Goal: Task Accomplishment & Management: Manage account settings

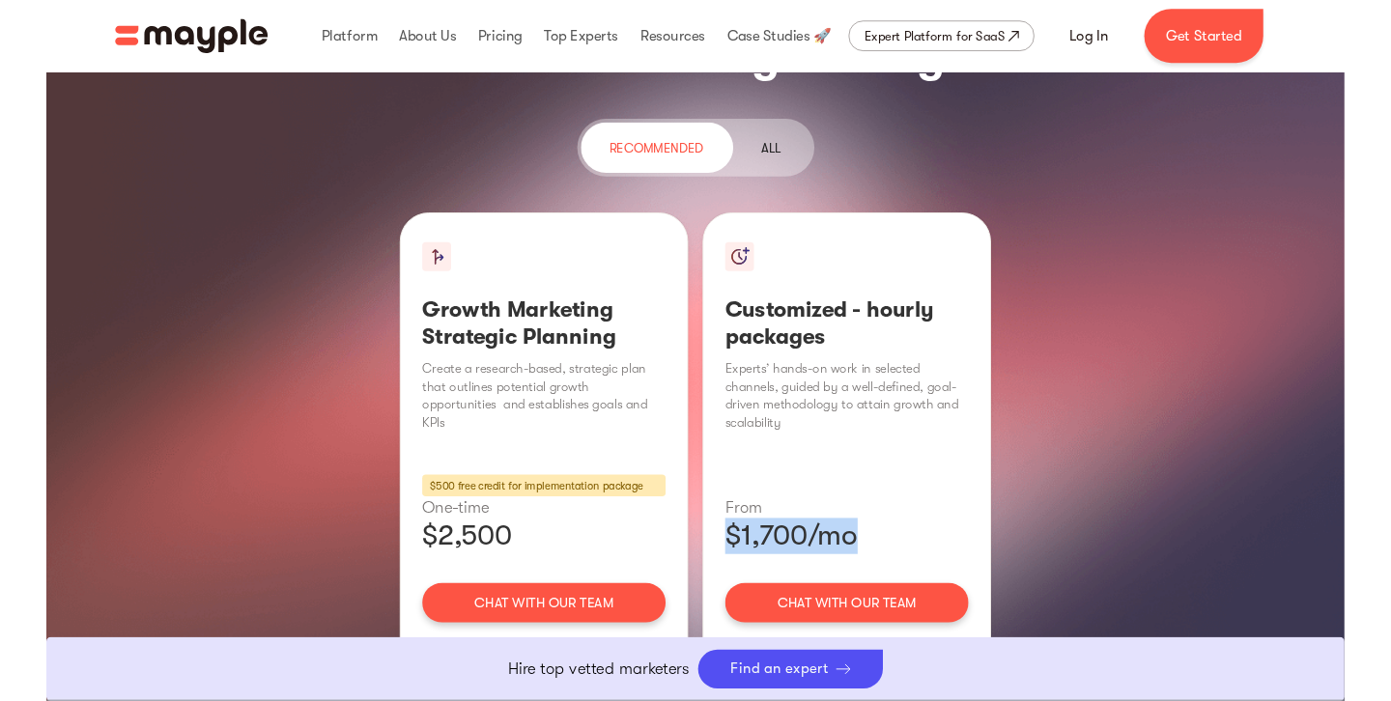
scroll to position [2430, 0]
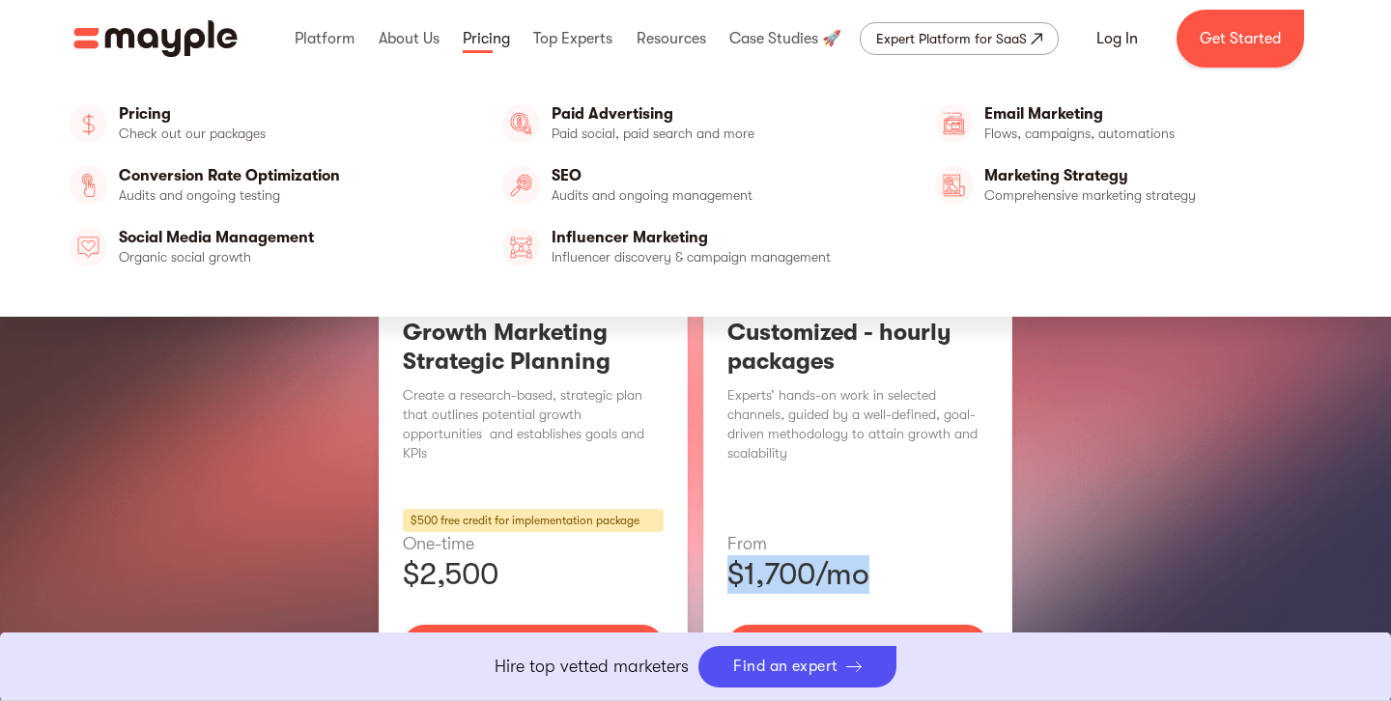
click at [501, 40] on link at bounding box center [486, 39] width 57 height 62
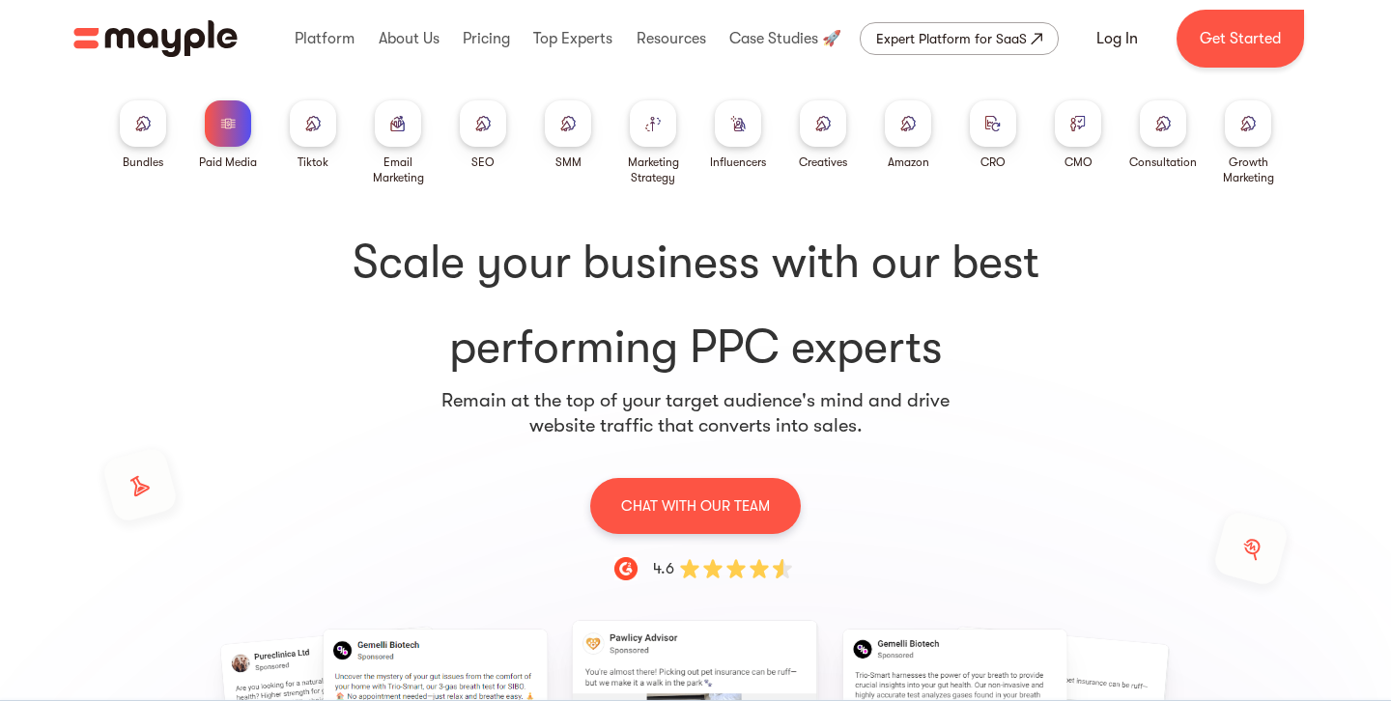
drag, startPoint x: 232, startPoint y: 124, endPoint x: 253, endPoint y: 332, distance: 209.7
click at [232, 124] on img at bounding box center [227, 123] width 15 height 14
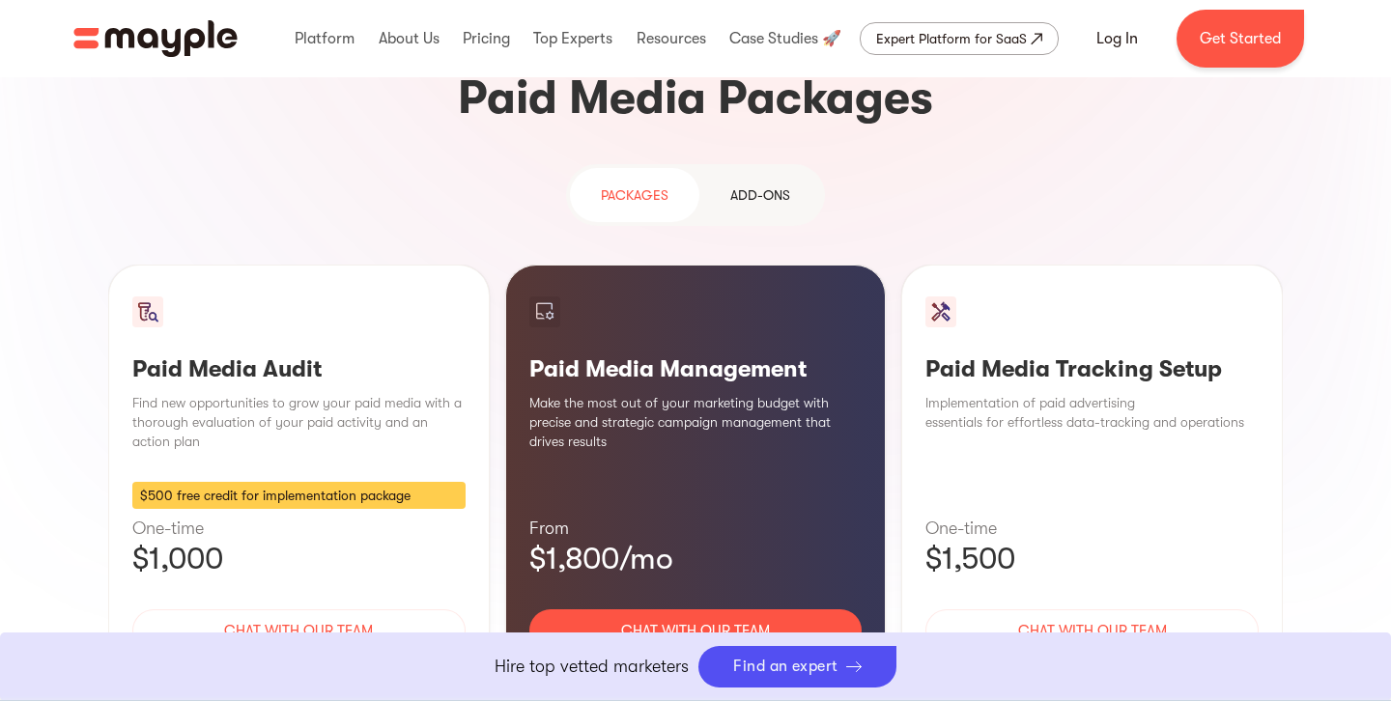
scroll to position [1735, 0]
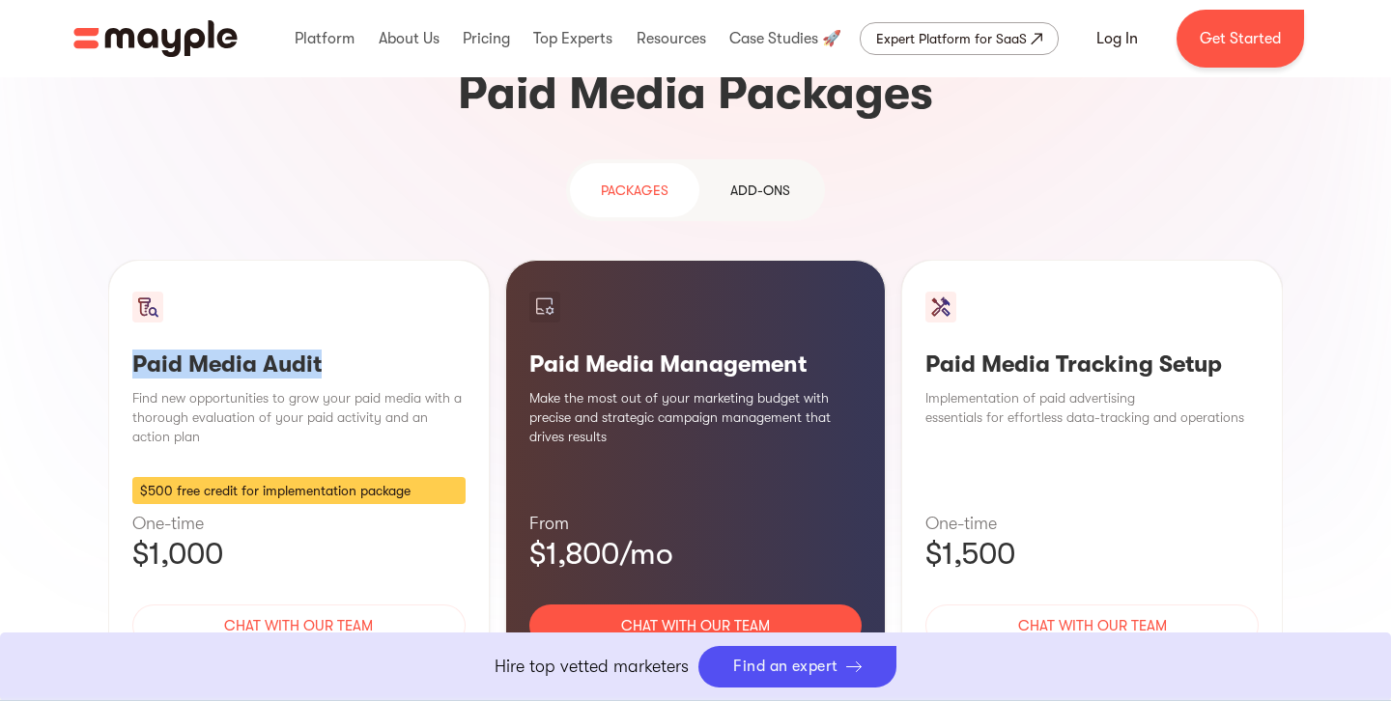
drag, startPoint x: 339, startPoint y: 211, endPoint x: 136, endPoint y: 215, distance: 202.9
click at [135, 350] on h3 "Paid Media Audit" at bounding box center [298, 364] width 333 height 29
drag, startPoint x: 242, startPoint y: 411, endPoint x: 77, endPoint y: 410, distance: 165.2
click at [77, 410] on div "Targeted Reach, Conversion Impact Paid media advertising is on the rise, with i…" at bounding box center [695, 219] width 1236 height 1318
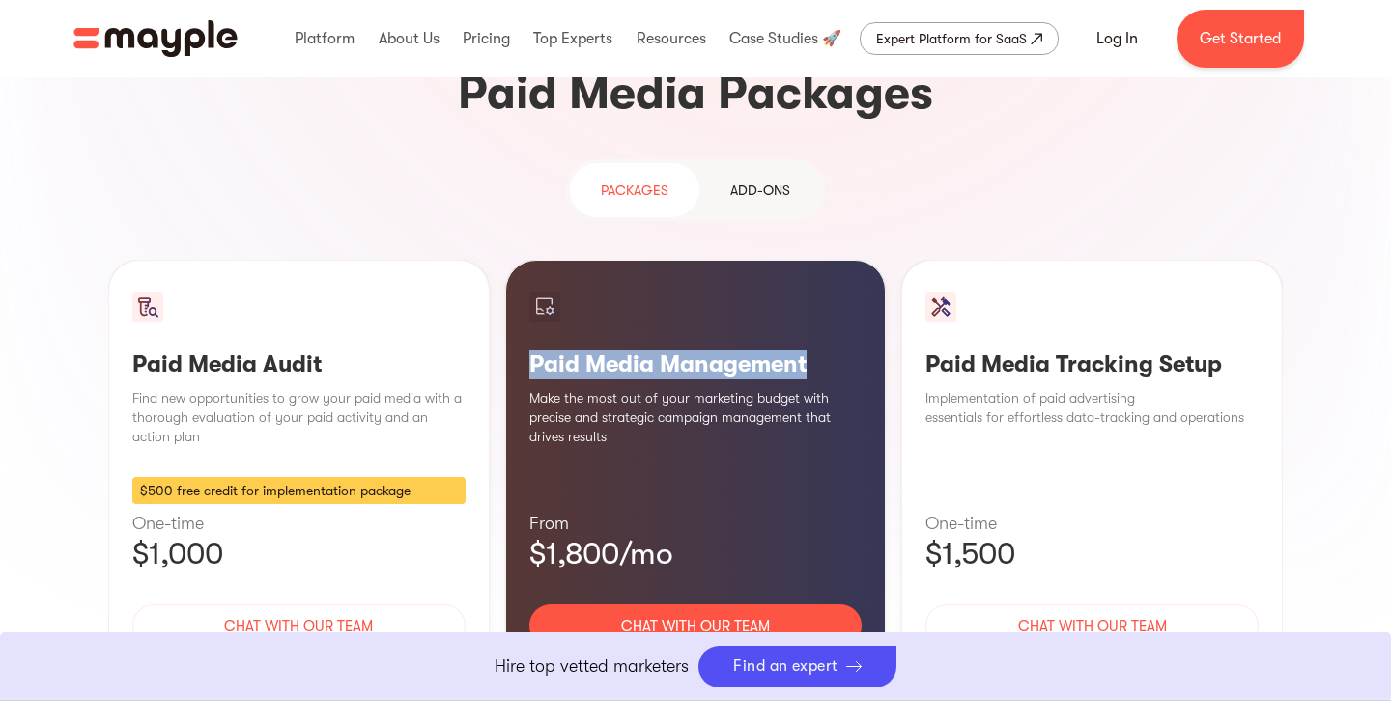
drag, startPoint x: 696, startPoint y: 229, endPoint x: 527, endPoint y: 223, distance: 169.1
click at [528, 260] on div "Paid Media Management Make the most out of your marketing budget with precise a…" at bounding box center [696, 497] width 382 height 475
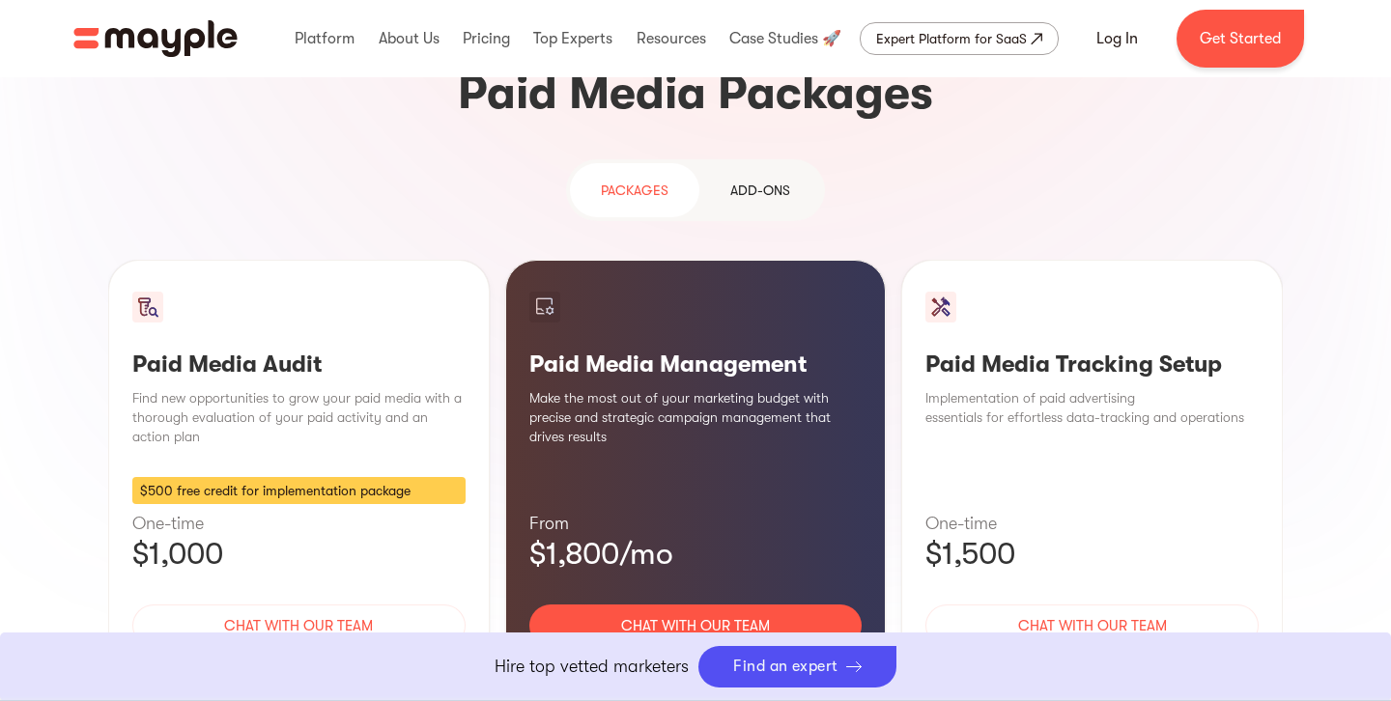
click at [166, 477] on div "$500 free credit for implementation package" at bounding box center [298, 490] width 333 height 27
drag, startPoint x: 171, startPoint y: 343, endPoint x: 129, endPoint y: 343, distance: 41.5
click at [128, 343] on div "Paid Media Audit Find new opportunities to grow your paid media with a thorough…" at bounding box center [299, 497] width 382 height 475
drag, startPoint x: 240, startPoint y: 403, endPoint x: 89, endPoint y: 399, distance: 150.7
click at [89, 399] on div "Targeted Reach, Conversion Impact Paid media advertising is on the rise, with i…" at bounding box center [695, 219] width 1236 height 1318
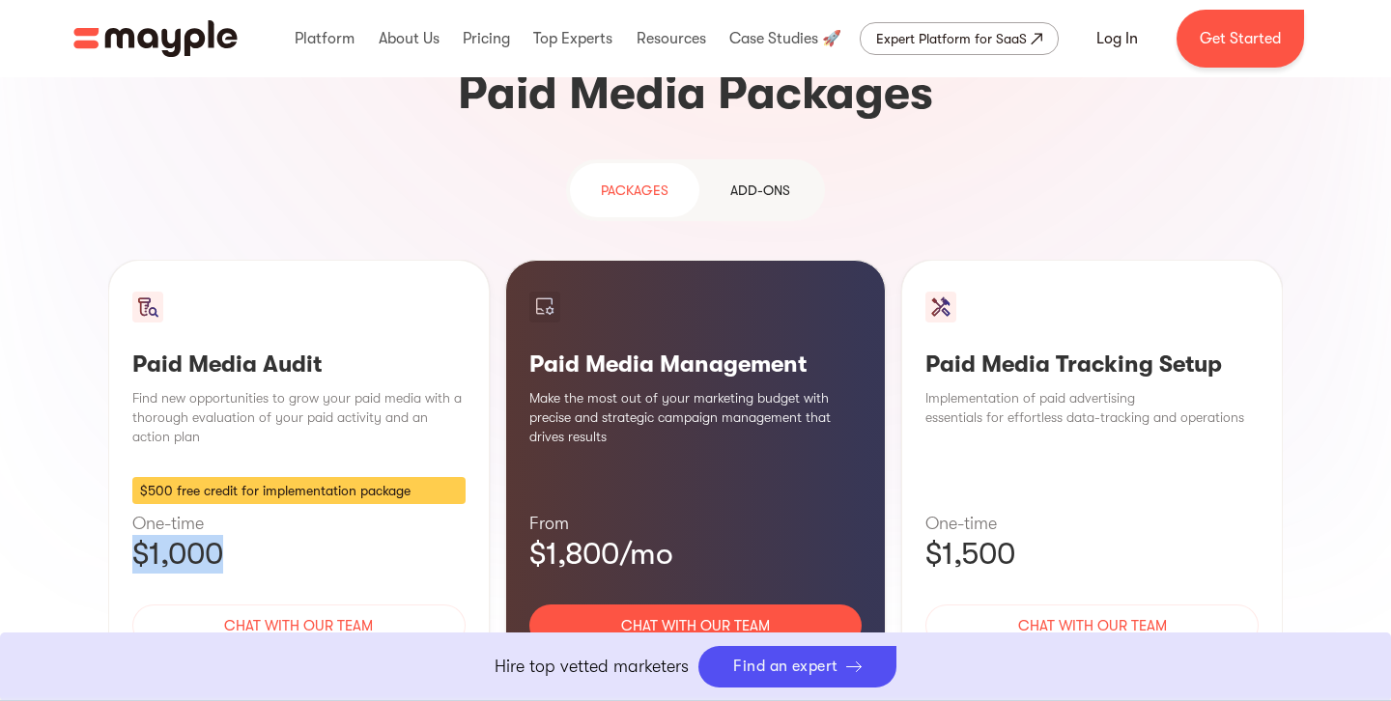
click at [328, 535] on p "$1,000" at bounding box center [298, 554] width 333 height 39
click at [707, 663] on div "Learn More" at bounding box center [695, 683] width 333 height 41
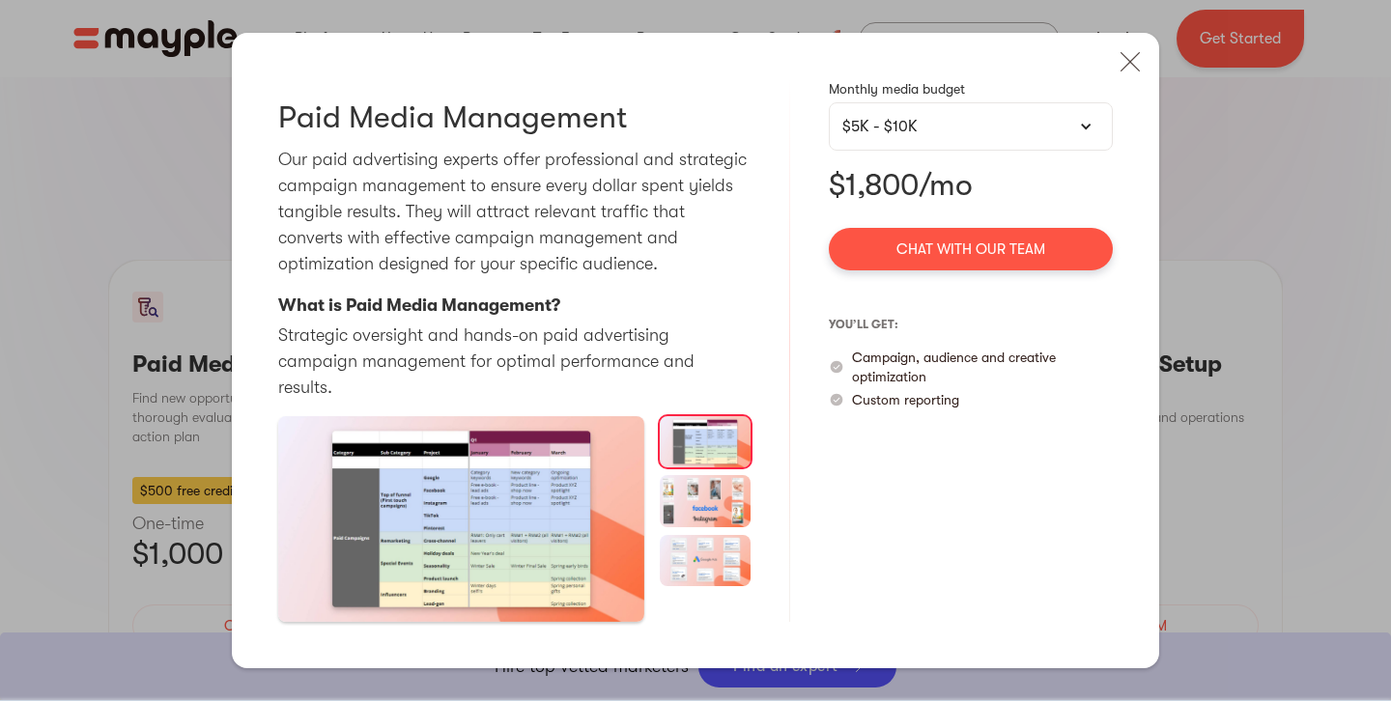
click at [982, 138] on div "$5K - $10K" at bounding box center [970, 126] width 257 height 23
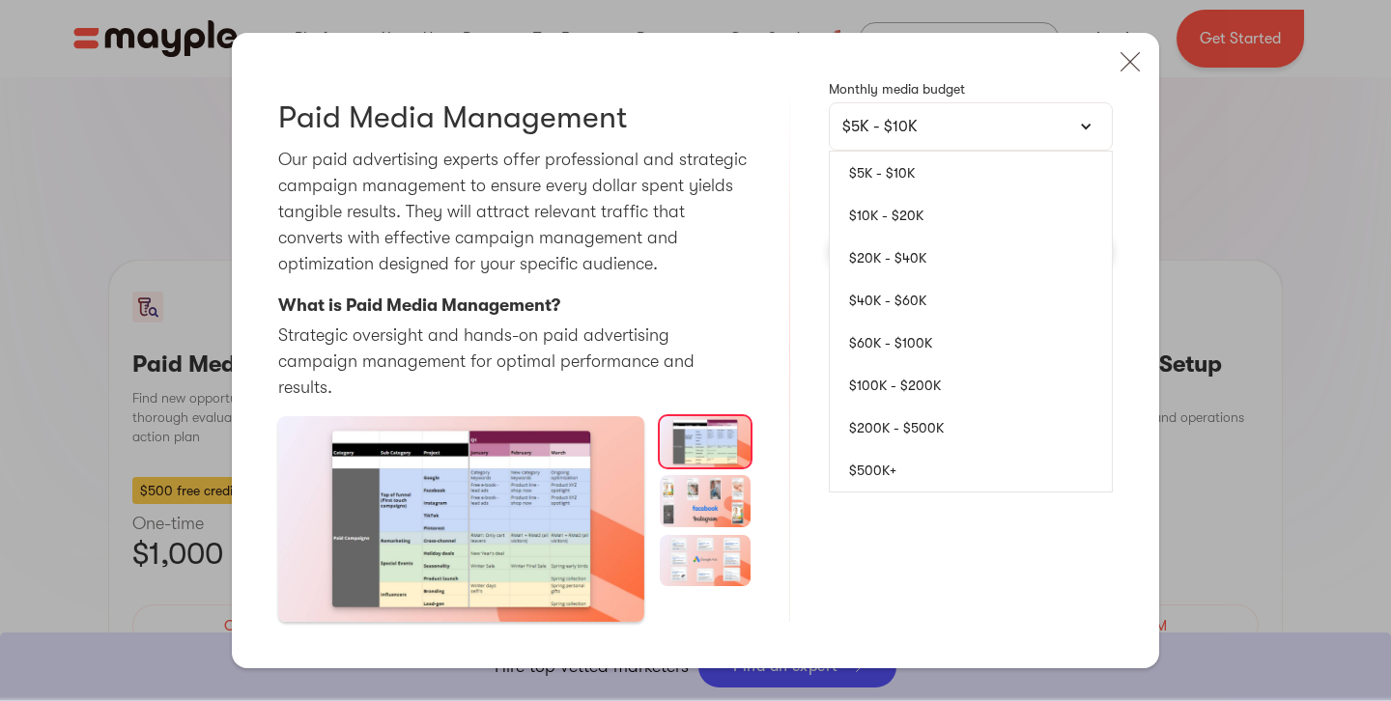
click at [874, 236] on link "$10K - $20K" at bounding box center [971, 215] width 282 height 42
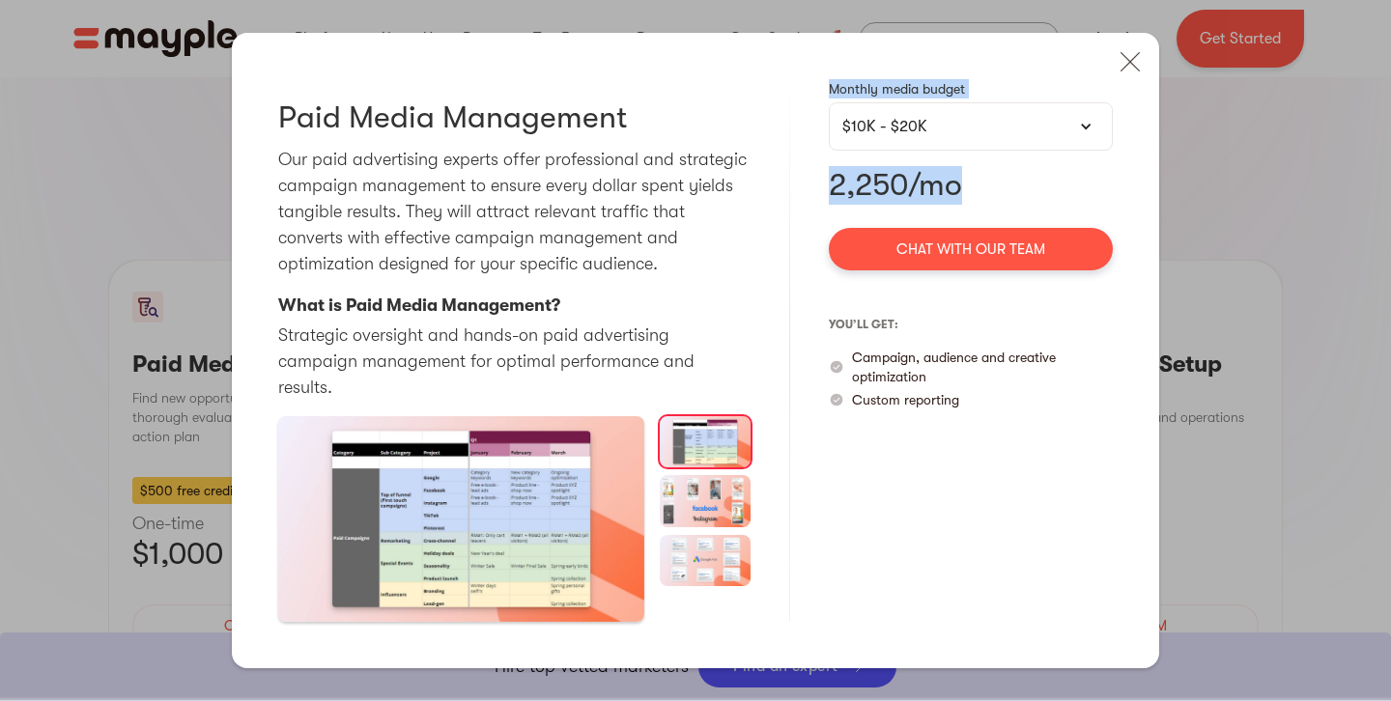
drag, startPoint x: 982, startPoint y: 199, endPoint x: 806, endPoint y: 200, distance: 176.8
click at [806, 200] on div "Paid Media Management Our paid advertising experts offer professional and strat…" at bounding box center [695, 351] width 927 height 636
drag, startPoint x: 806, startPoint y: 200, endPoint x: 819, endPoint y: 199, distance: 13.6
click at [806, 200] on div "Paid Media Management Our paid advertising experts offer professional and strat…" at bounding box center [695, 351] width 927 height 636
click at [867, 202] on p "2,250/mo" at bounding box center [971, 185] width 284 height 39
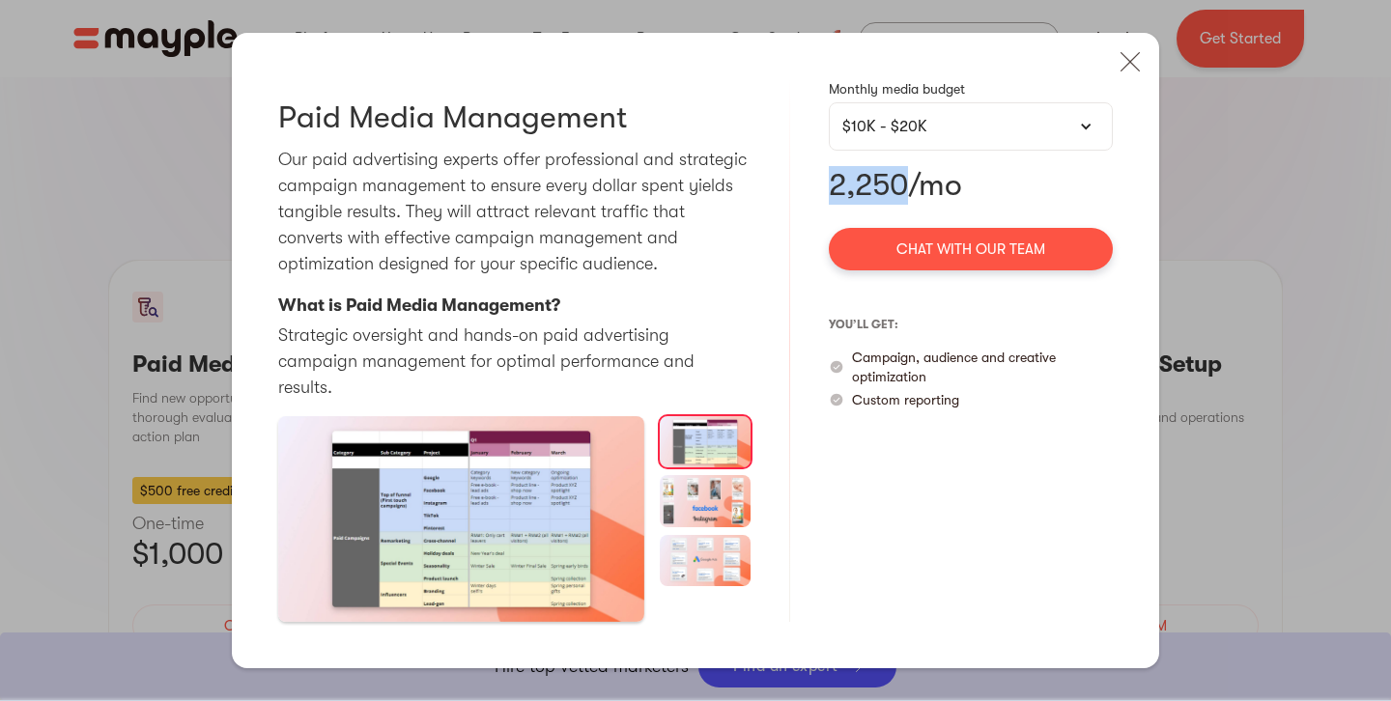
click at [867, 201] on p "2,250/mo" at bounding box center [971, 185] width 284 height 39
click at [1032, 170] on div "Monthly media budget $10K - $20K $5K - $10K $10K - $20K $20K - $40K $40K - $60K…" at bounding box center [971, 350] width 284 height 543
click at [1033, 151] on div "$10K - $20K" at bounding box center [971, 126] width 284 height 48
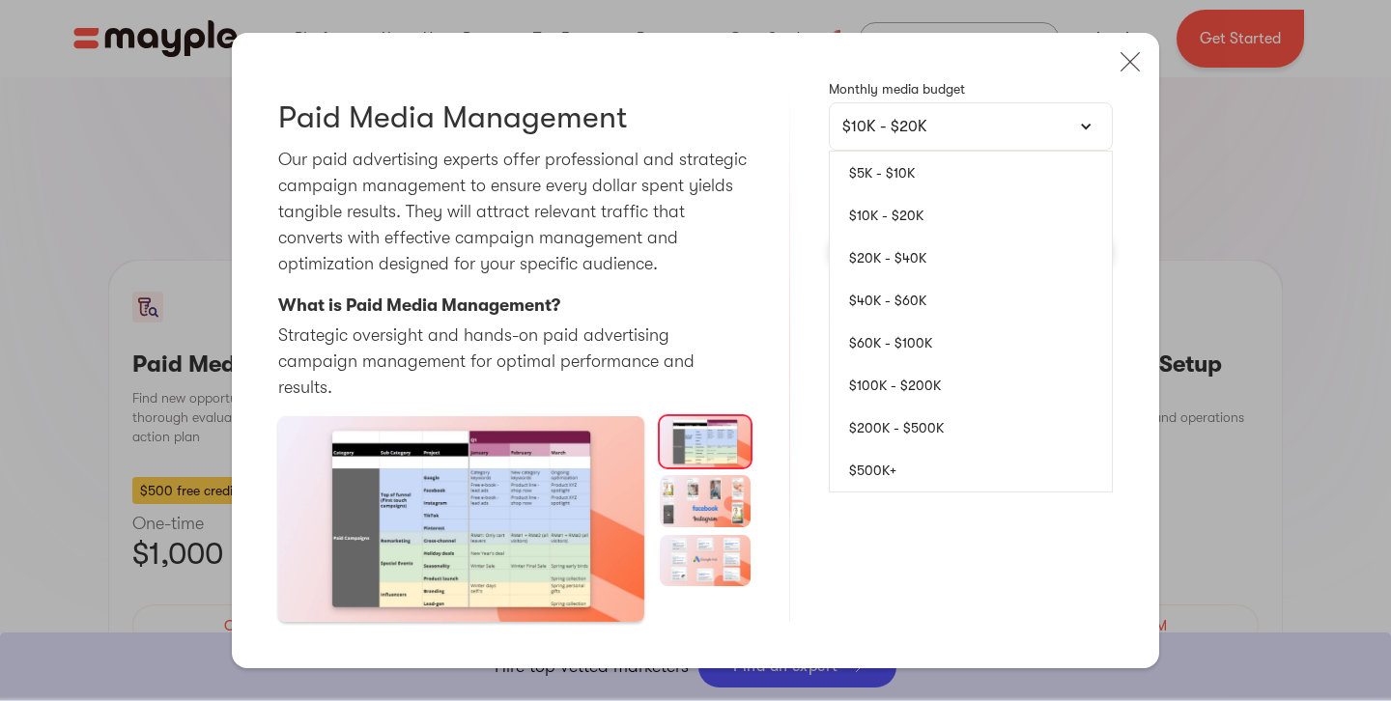
click at [974, 193] on link "$5K - $10K" at bounding box center [971, 173] width 282 height 42
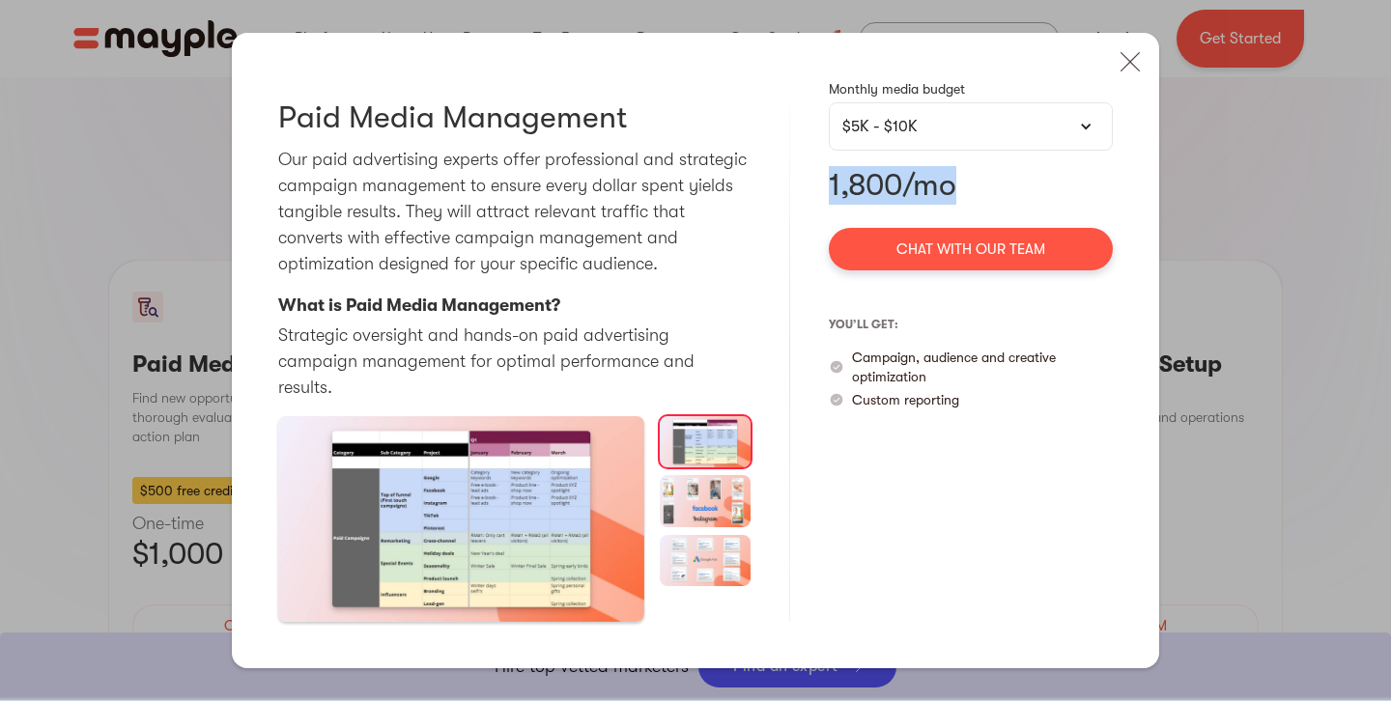
drag, startPoint x: 986, startPoint y: 197, endPoint x: 887, endPoint y: 208, distance: 100.0
click at [833, 205] on p "1,800/mo" at bounding box center [971, 185] width 284 height 39
click at [1056, 205] on p "1,800/mo" at bounding box center [971, 185] width 284 height 39
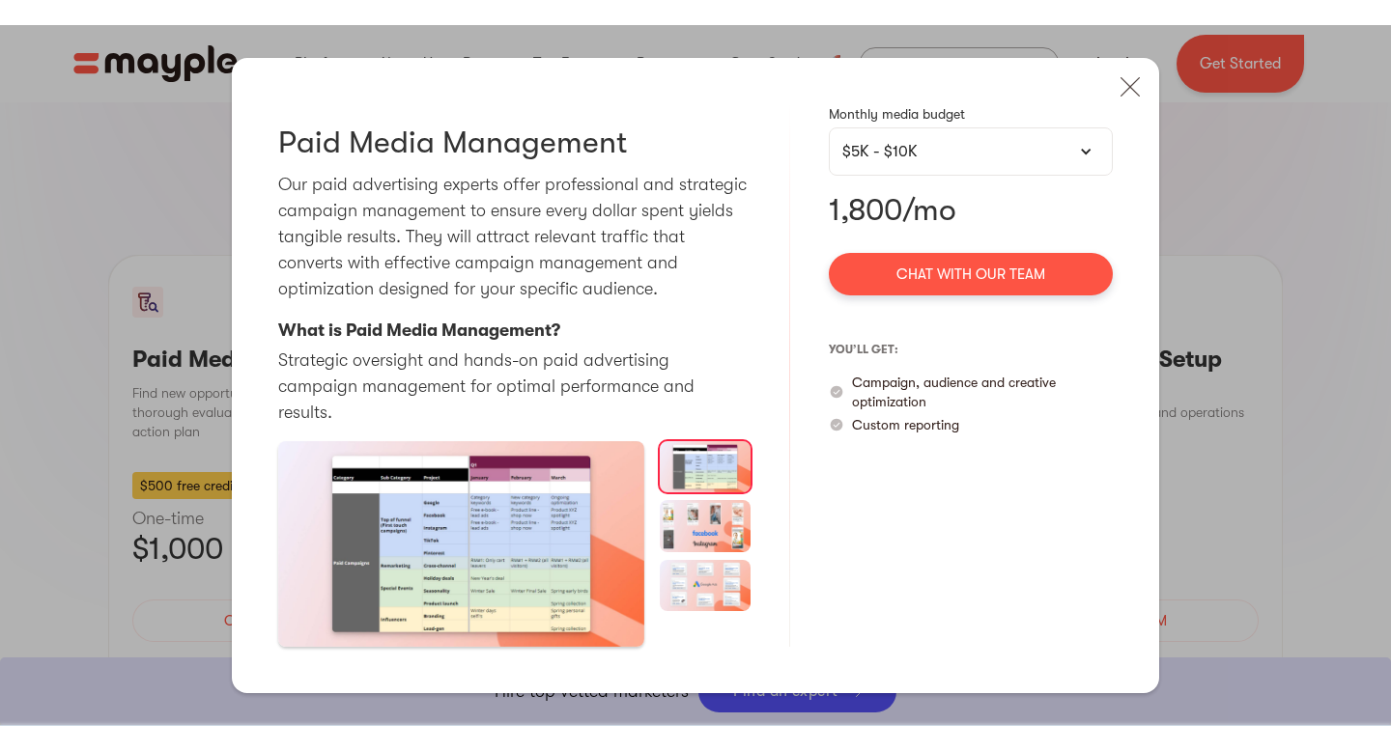
scroll to position [1770, 0]
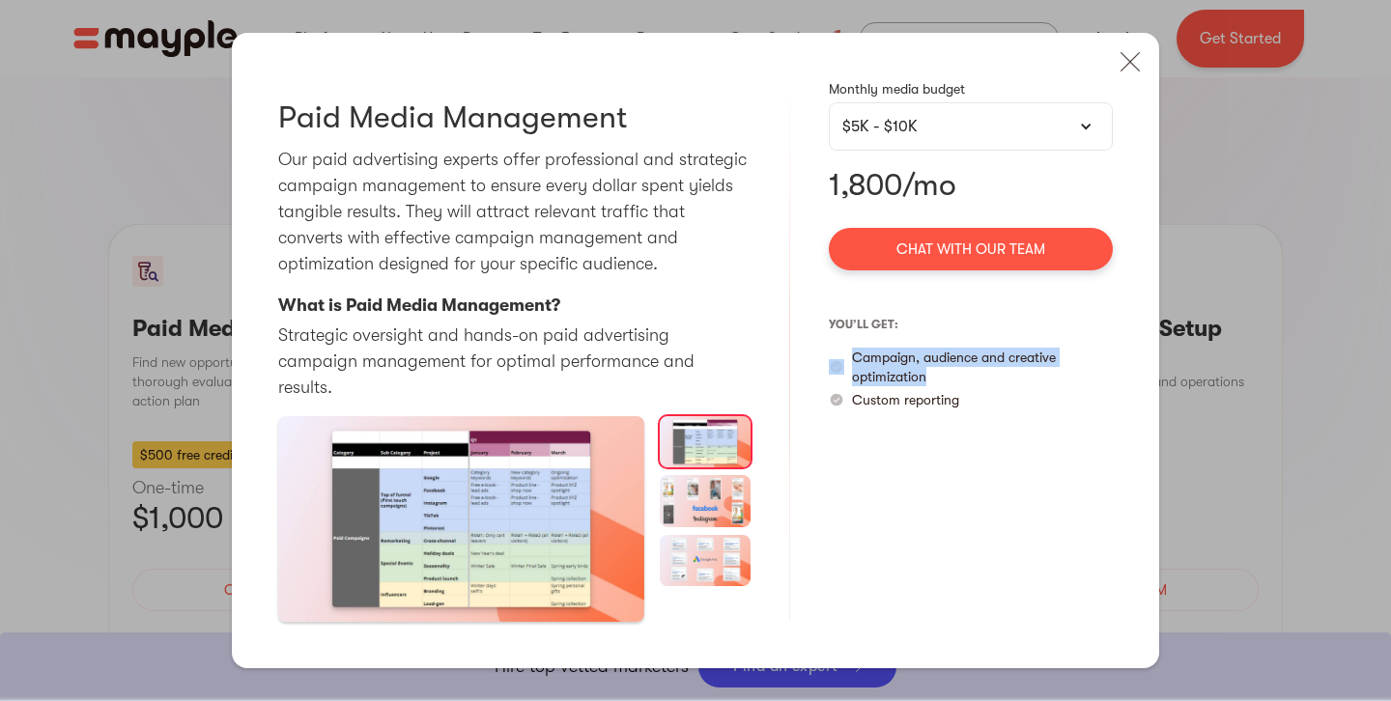
drag, startPoint x: 929, startPoint y: 386, endPoint x: 847, endPoint y: 368, distance: 84.1
click at [846, 369] on div "Campaign, audience and creative optimization" at bounding box center [971, 367] width 284 height 39
click at [955, 430] on div "Monthly media budget $5K - $10K $5K - $10K $10K - $20K $20K - $40K $40K - $60K …" at bounding box center [971, 350] width 284 height 543
drag, startPoint x: 967, startPoint y: 419, endPoint x: 840, endPoint y: 419, distance: 126.5
click at [839, 410] on div "Custom reporting" at bounding box center [971, 399] width 284 height 19
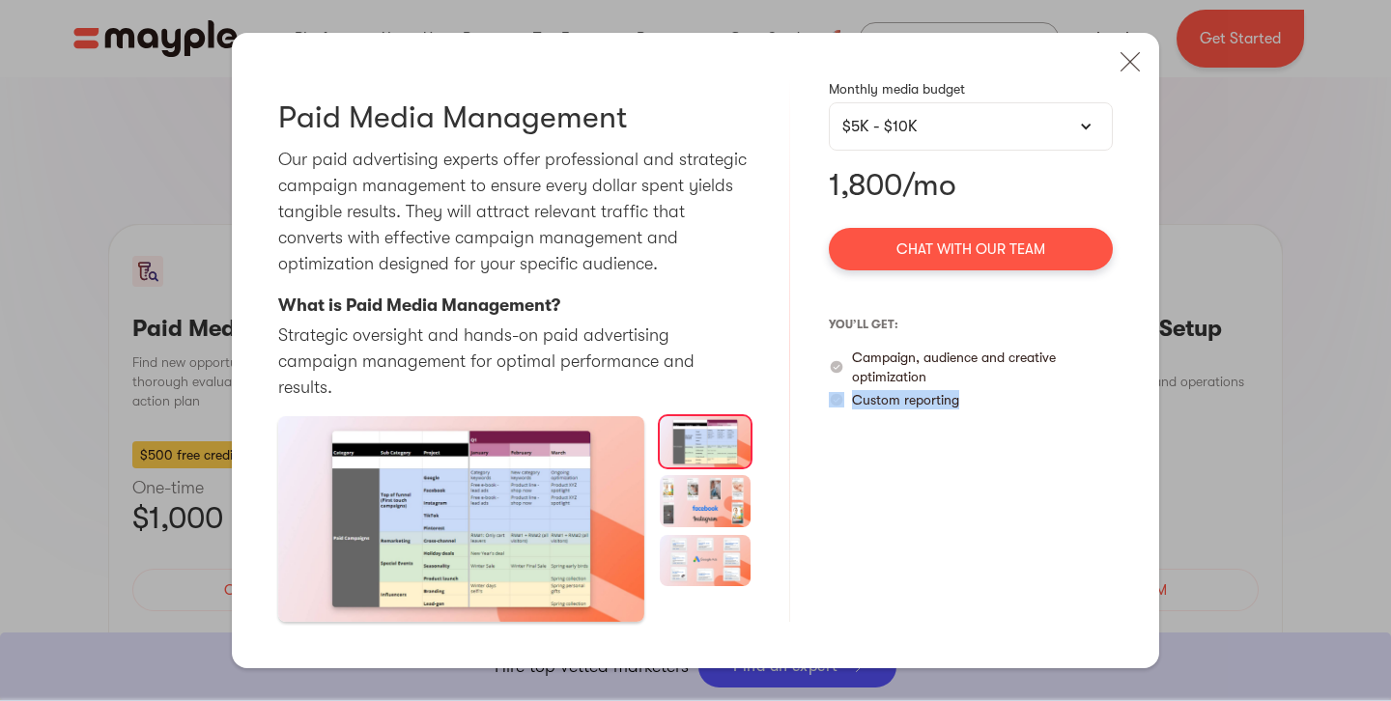
click at [988, 442] on div "Monthly media budget $5K - $10K $5K - $10K $10K - $20K $20K - $40K $40K - $60K …" at bounding box center [971, 350] width 284 height 543
click at [1132, 81] on img at bounding box center [1130, 62] width 42 height 42
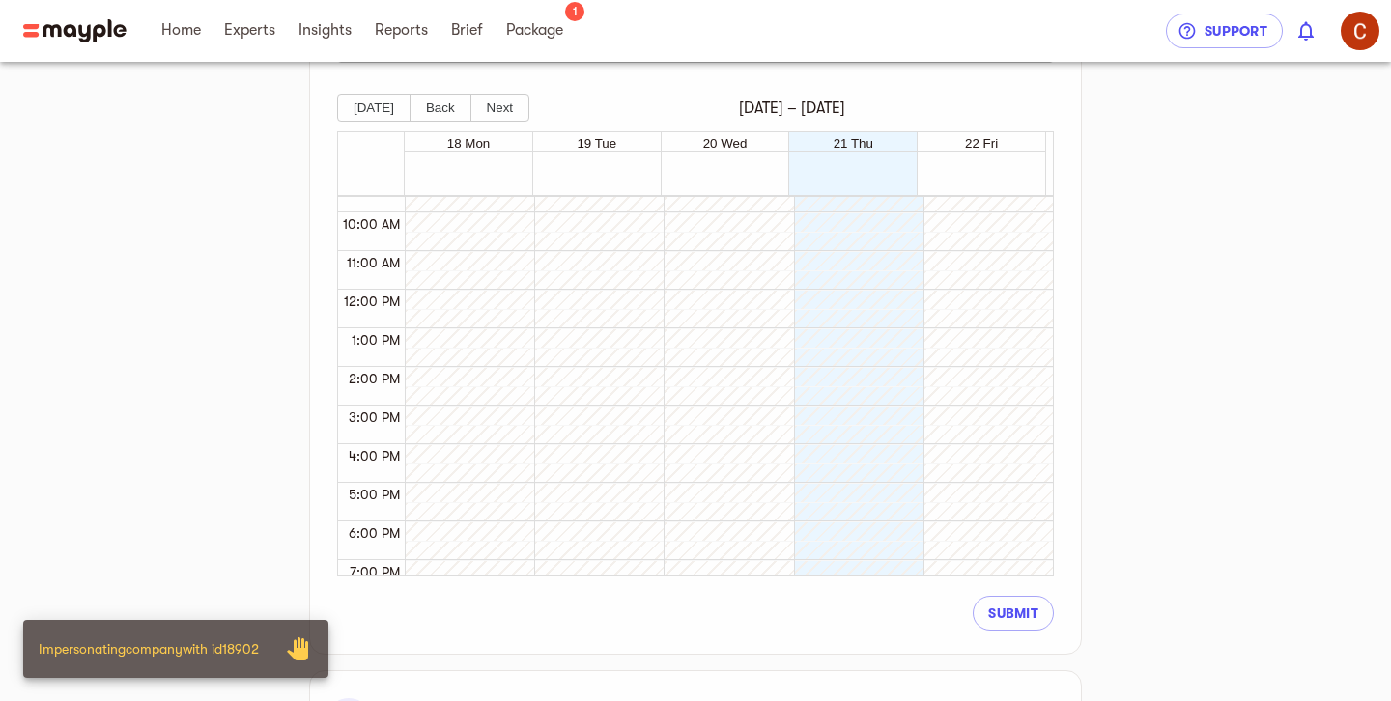
scroll to position [354, 0]
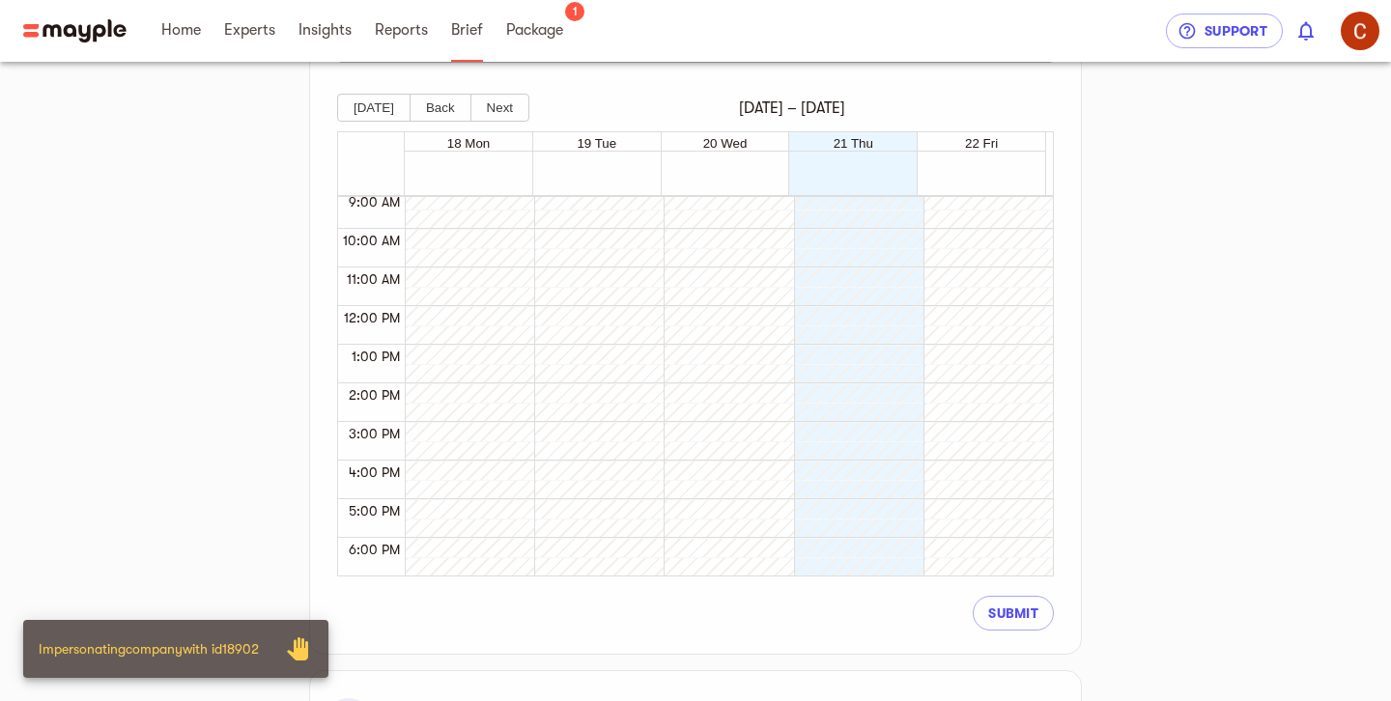
click at [466, 34] on span "Brief" at bounding box center [467, 29] width 32 height 23
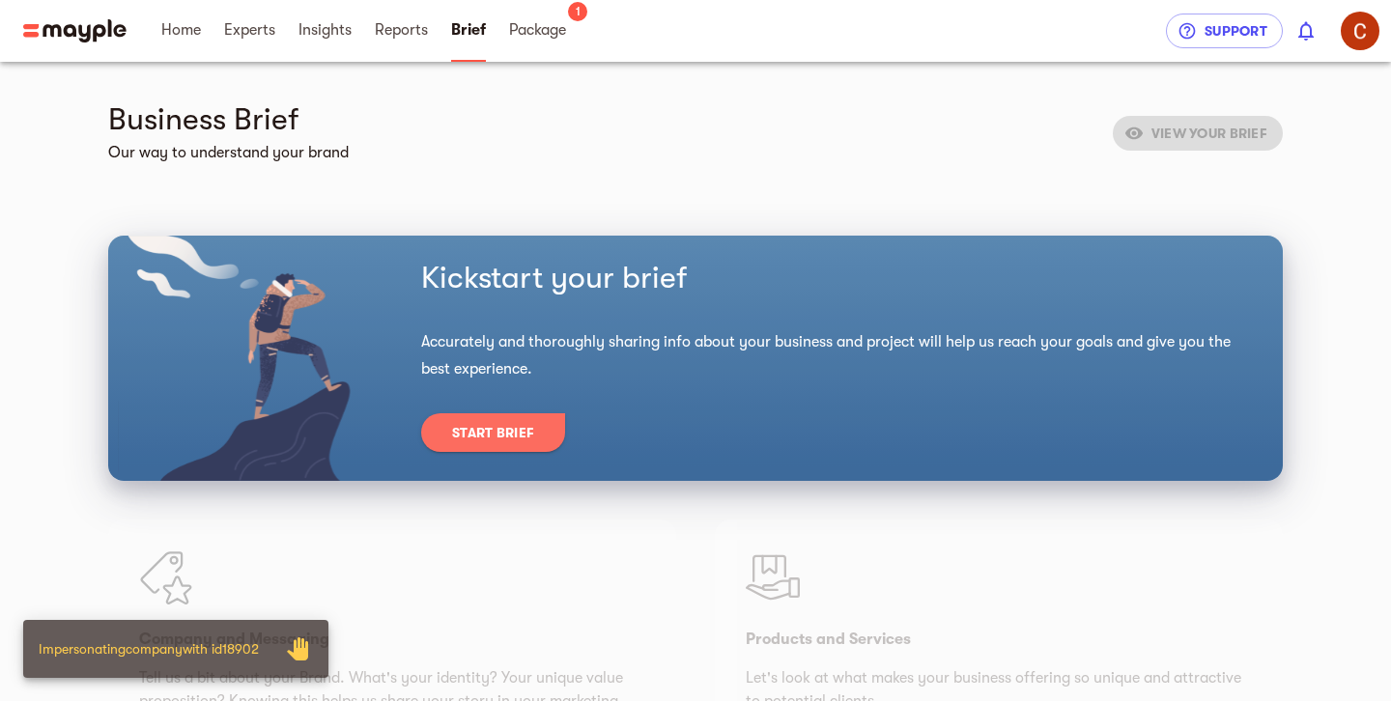
click at [503, 428] on span "Start Brief" at bounding box center [493, 432] width 82 height 23
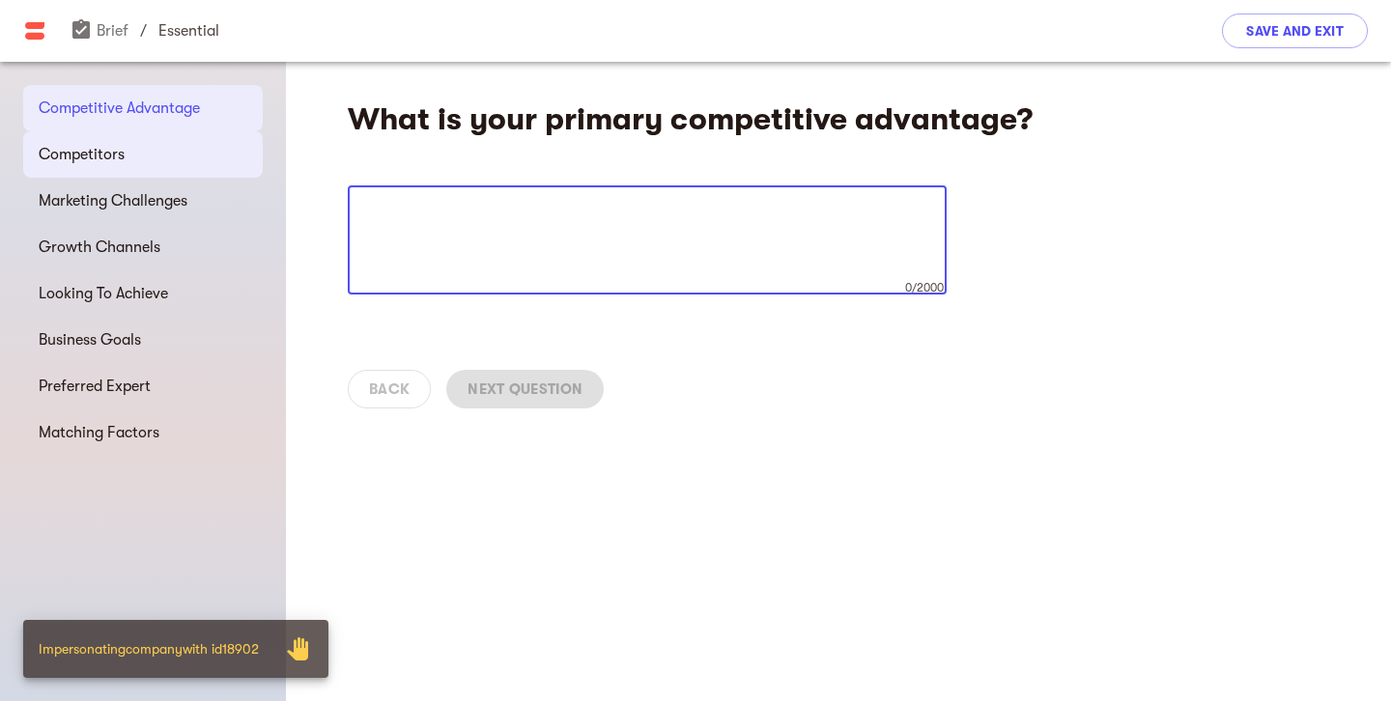
drag, startPoint x: 72, startPoint y: 155, endPoint x: 601, endPoint y: 207, distance: 530.9
click at [73, 155] on span "Competitors" at bounding box center [143, 154] width 209 height 23
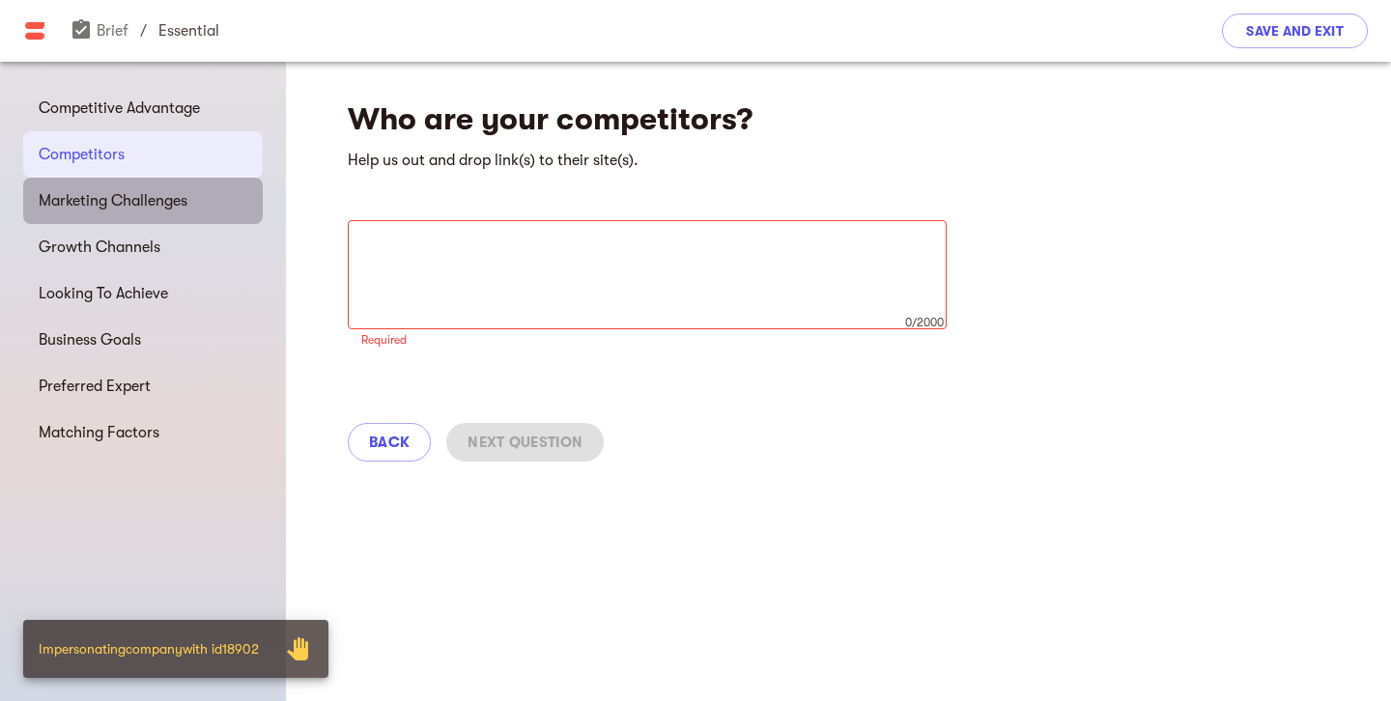
click at [169, 214] on div "Marketing Challenges" at bounding box center [143, 201] width 240 height 46
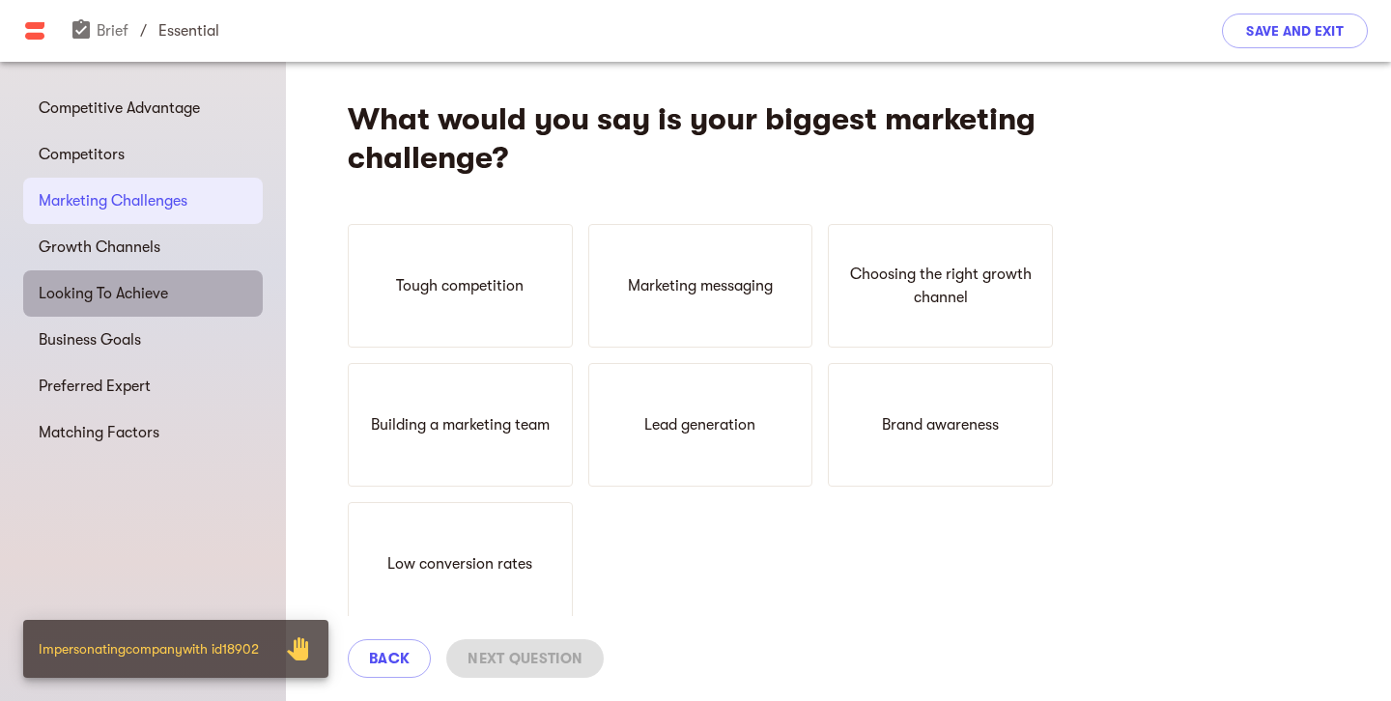
click at [149, 297] on span "Looking To Achieve" at bounding box center [143, 293] width 209 height 23
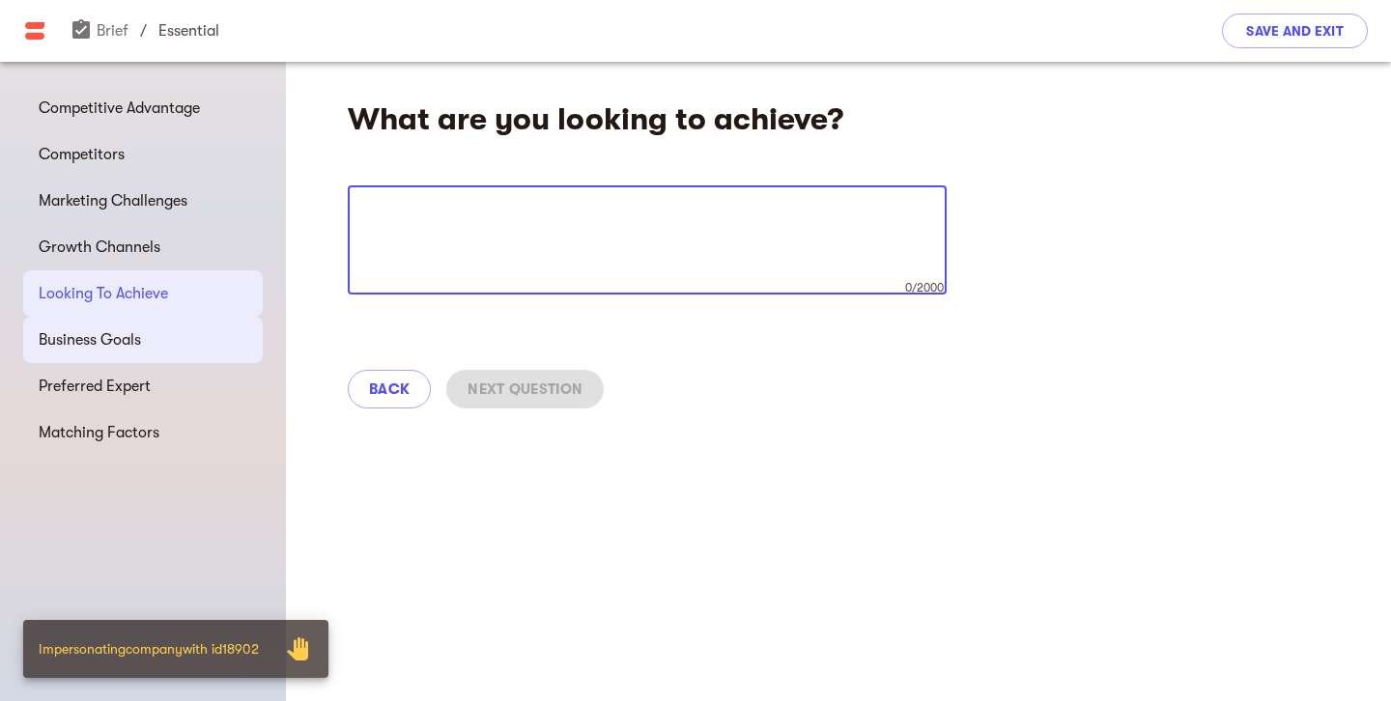
click at [71, 335] on span "Business Goals" at bounding box center [143, 339] width 209 height 23
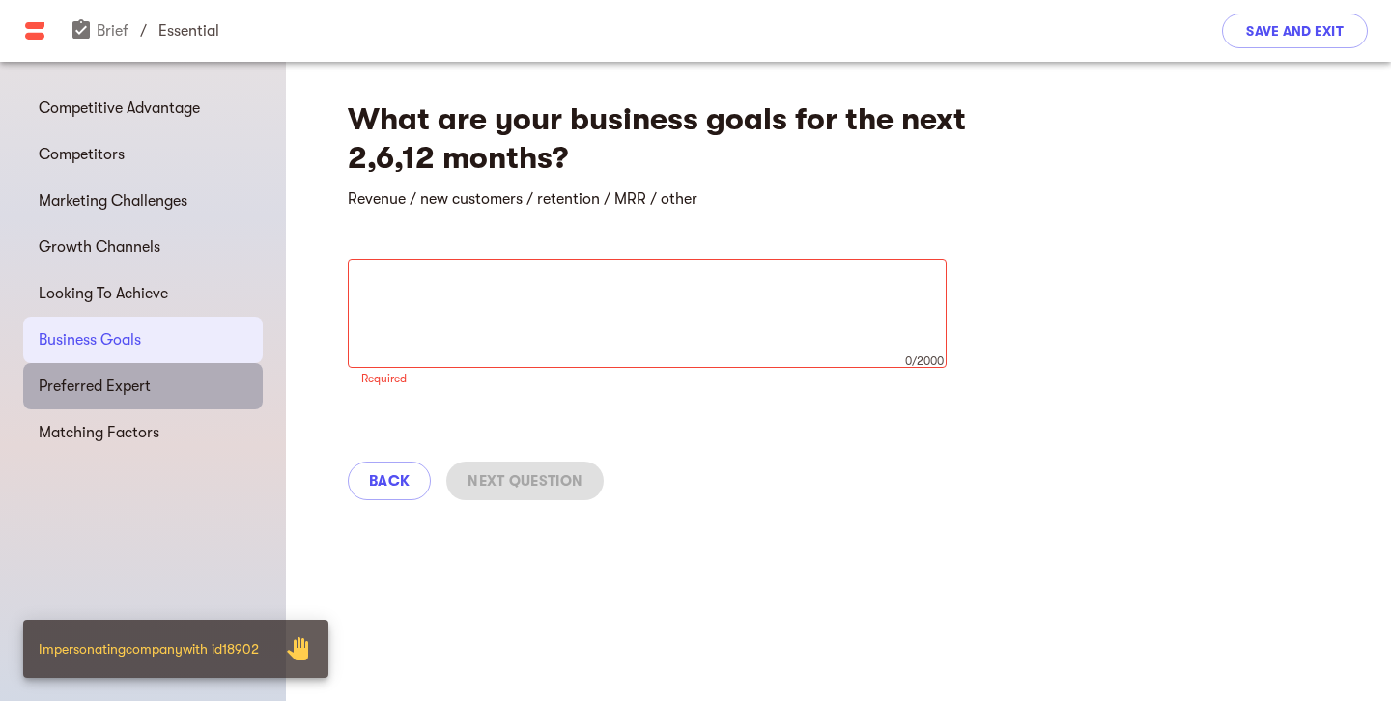
drag, startPoint x: 83, startPoint y: 386, endPoint x: 325, endPoint y: 361, distance: 243.7
click at [84, 386] on span "Preferred Expert" at bounding box center [143, 386] width 209 height 23
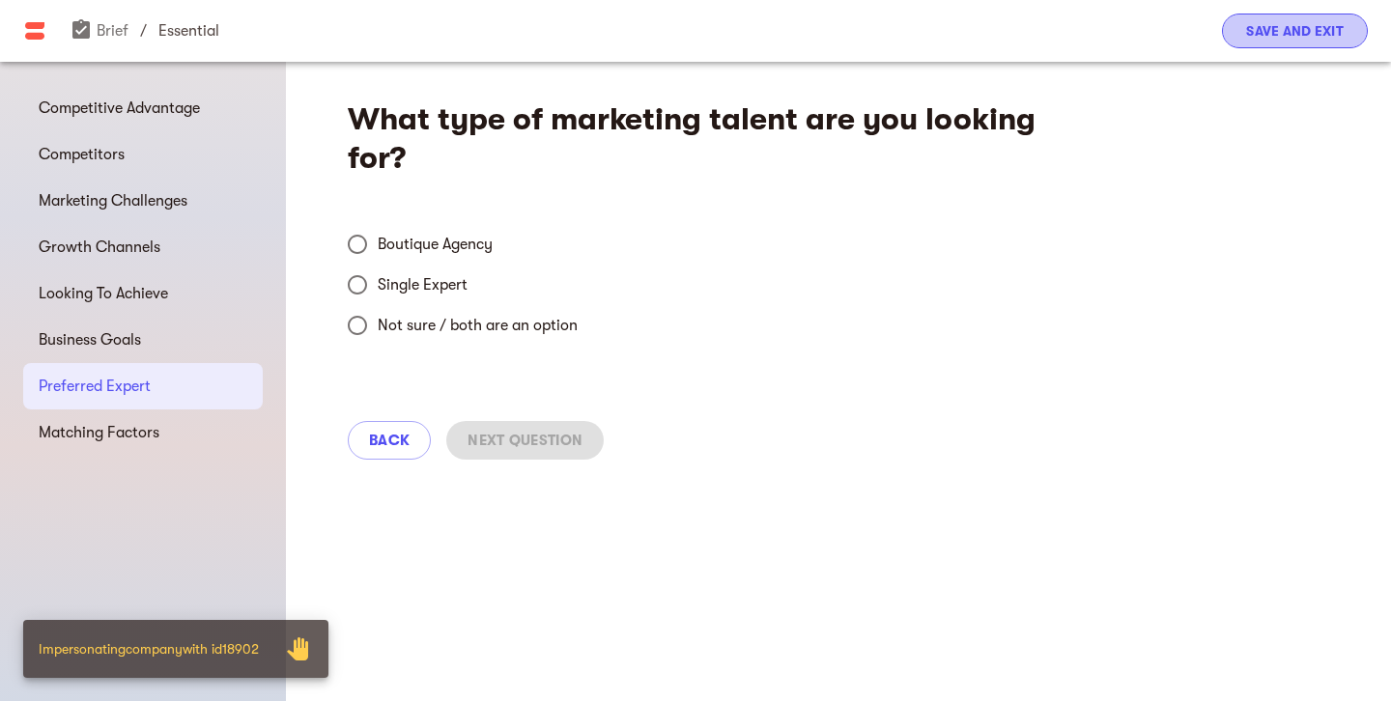
click at [1288, 41] on span "Save and Exit" at bounding box center [1295, 30] width 98 height 23
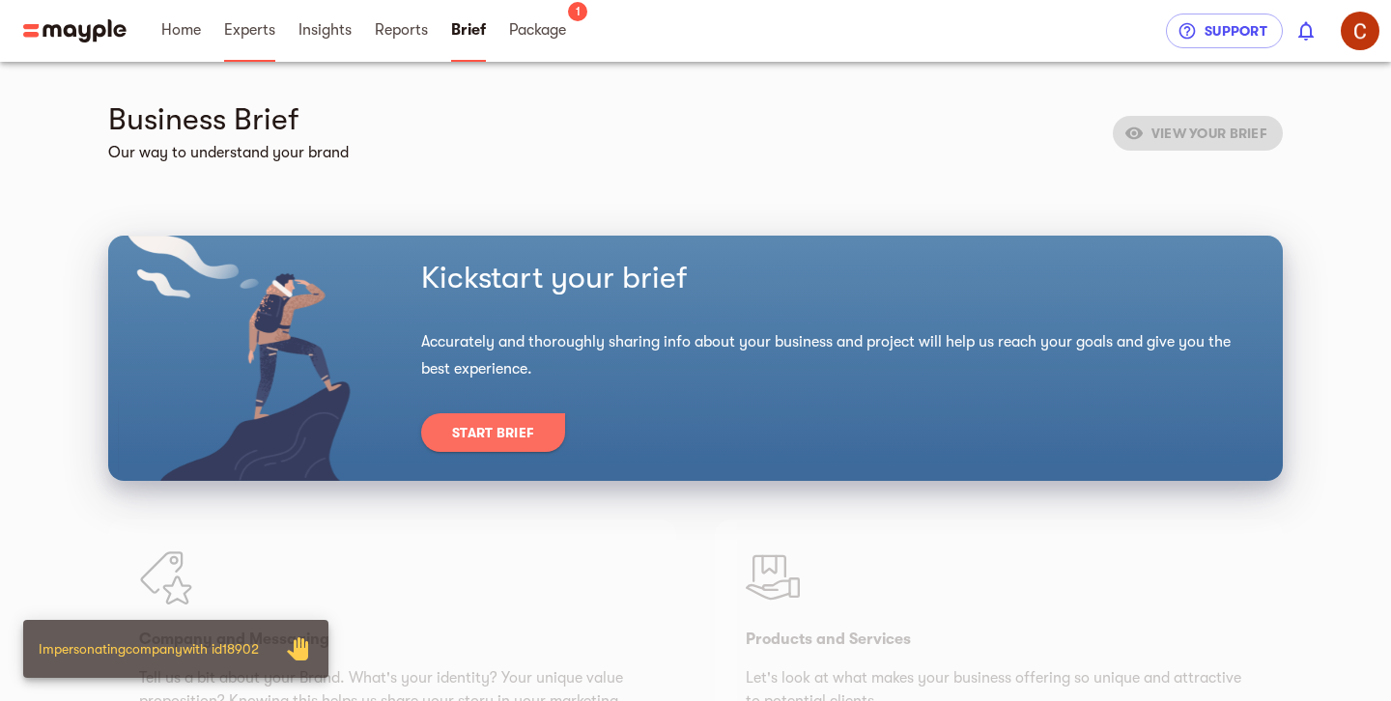
click at [240, 35] on span "Experts" at bounding box center [249, 29] width 51 height 23
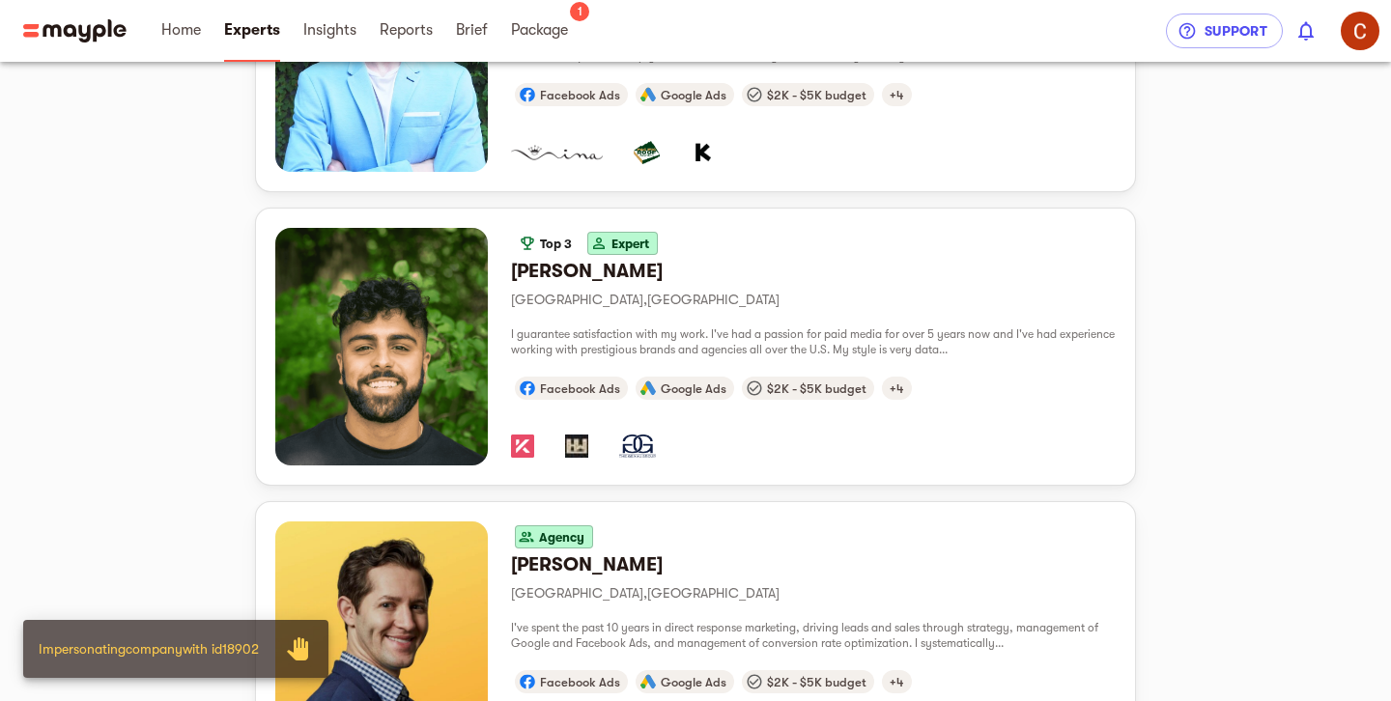
scroll to position [575, 0]
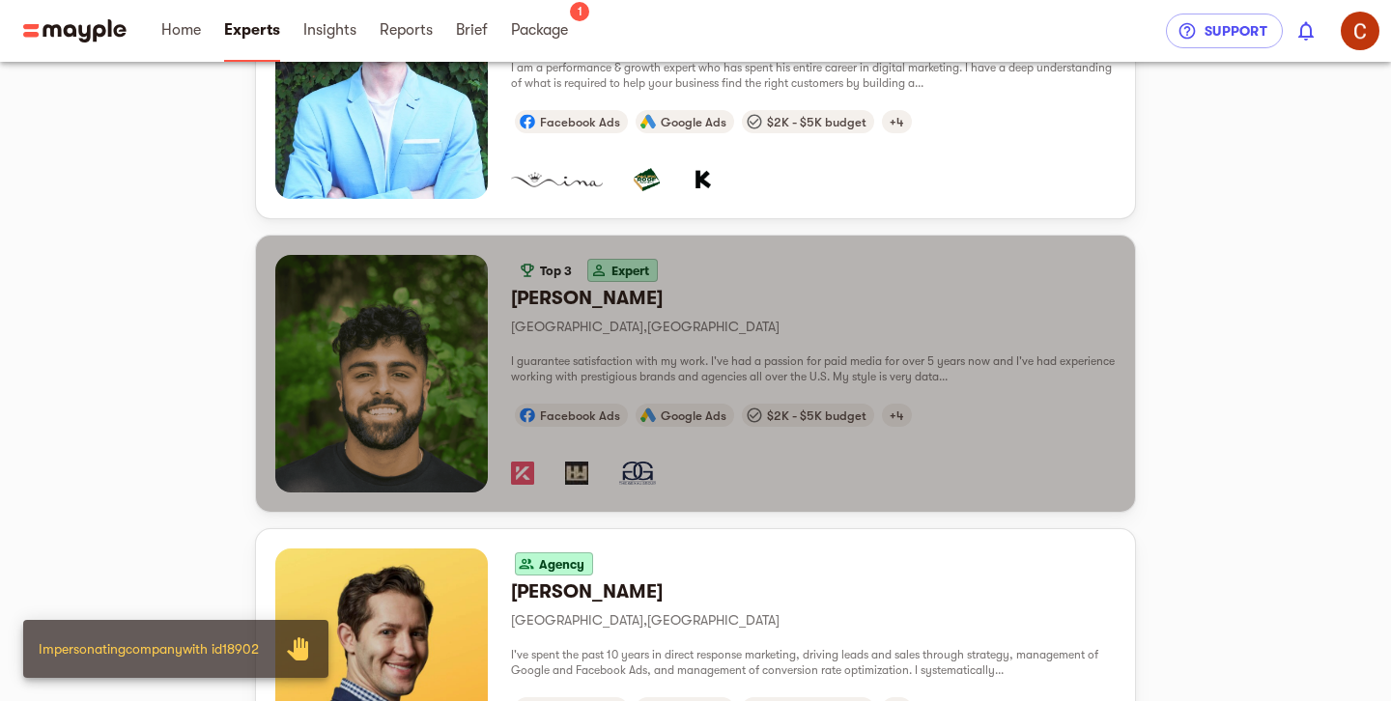
click at [878, 335] on p "Minneapolis , United States" at bounding box center [813, 326] width 605 height 23
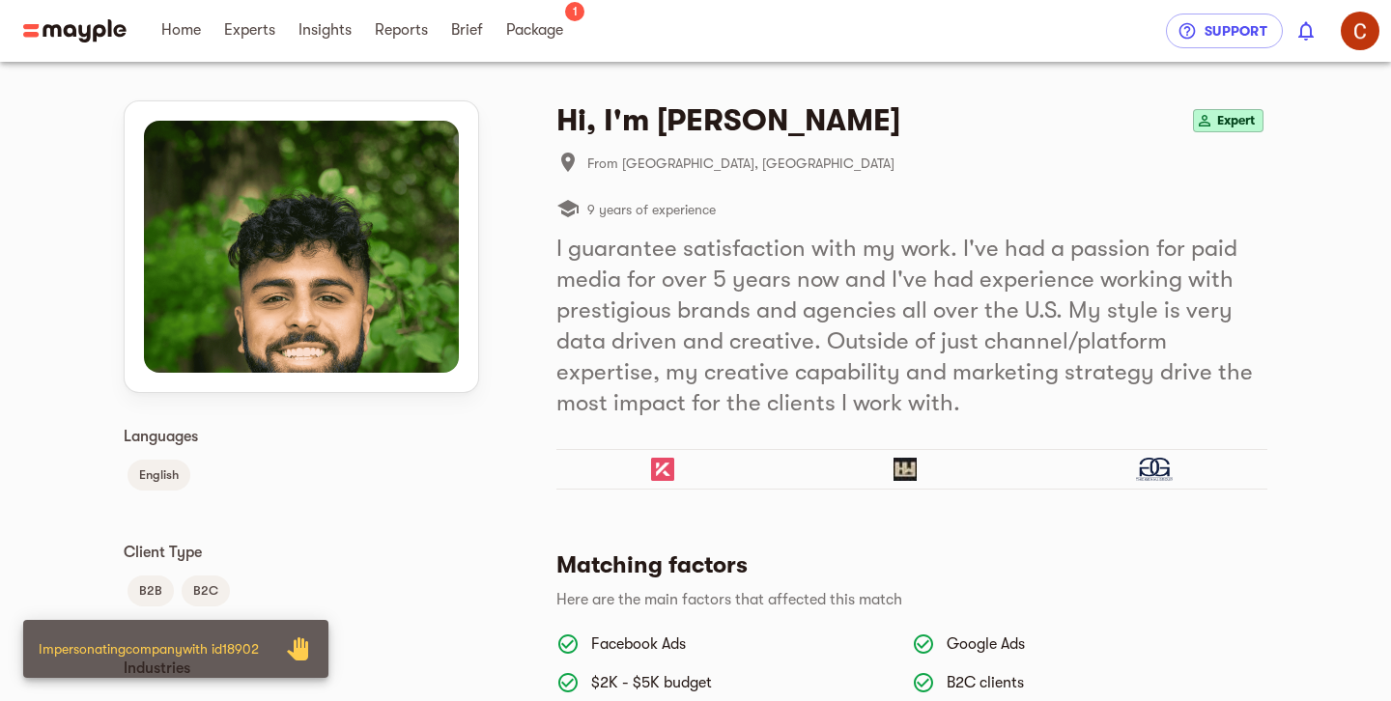
scroll to position [105, 0]
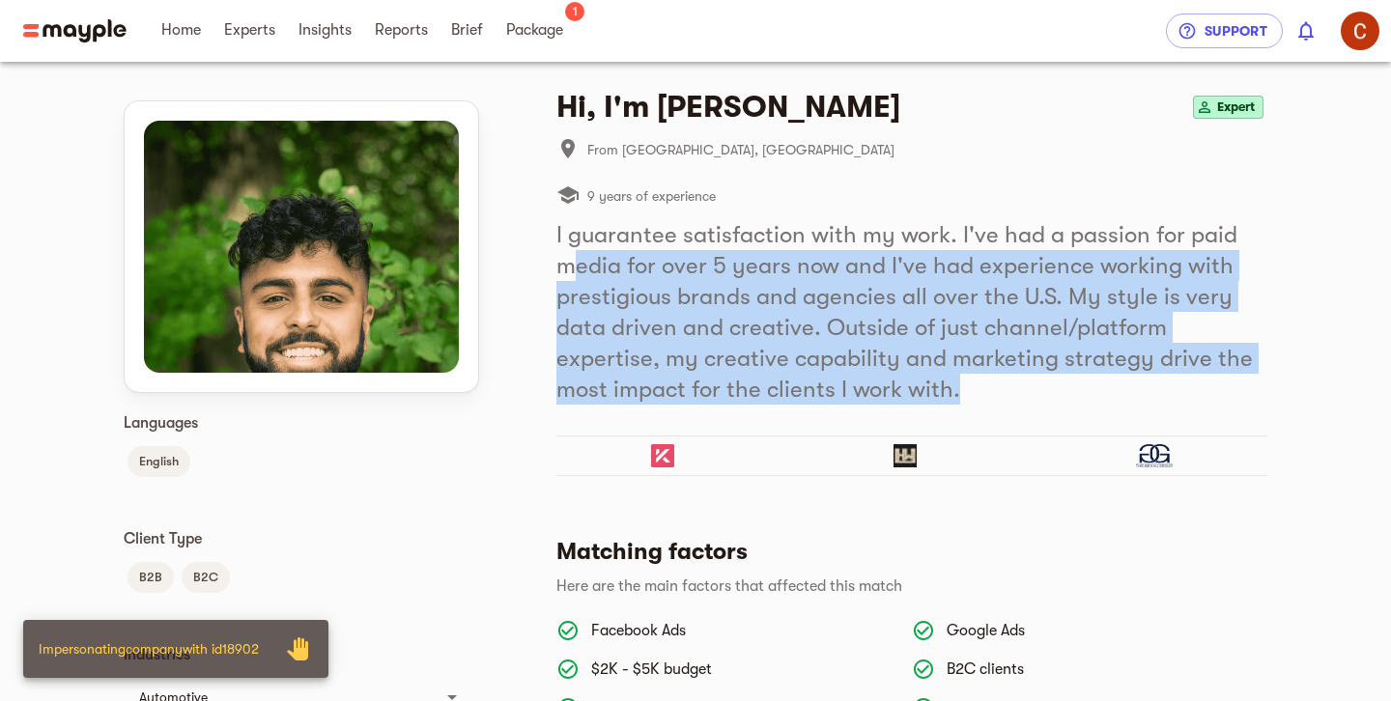
drag, startPoint x: 872, startPoint y: 395, endPoint x: 570, endPoint y: 249, distance: 335.6
click at [570, 249] on h5 "I guarantee satisfaction with my work. I've had a passion for paid media for ov…" at bounding box center [911, 311] width 711 height 185
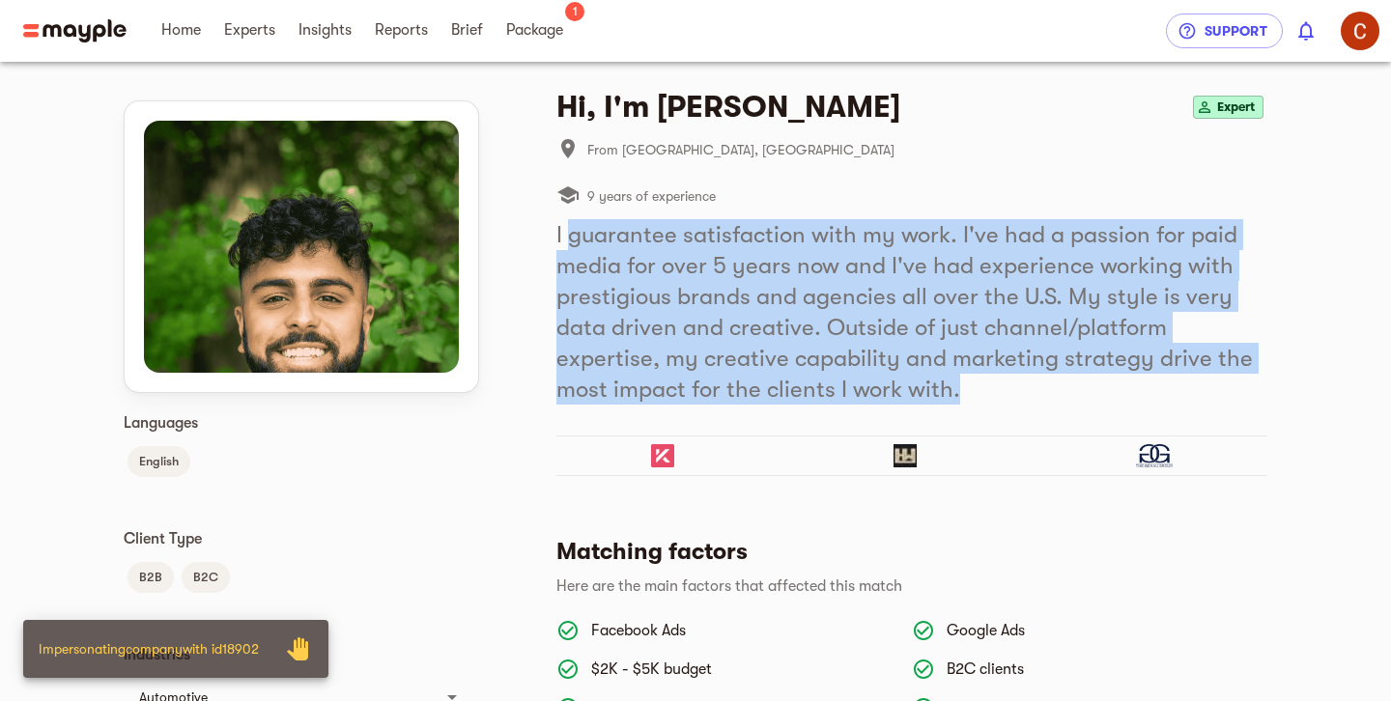
drag, startPoint x: 739, startPoint y: 262, endPoint x: 755, endPoint y: 309, distance: 50.1
click at [739, 263] on h5 "I guarantee satisfaction with my work. I've had a passion for paid media for ov…" at bounding box center [911, 311] width 711 height 185
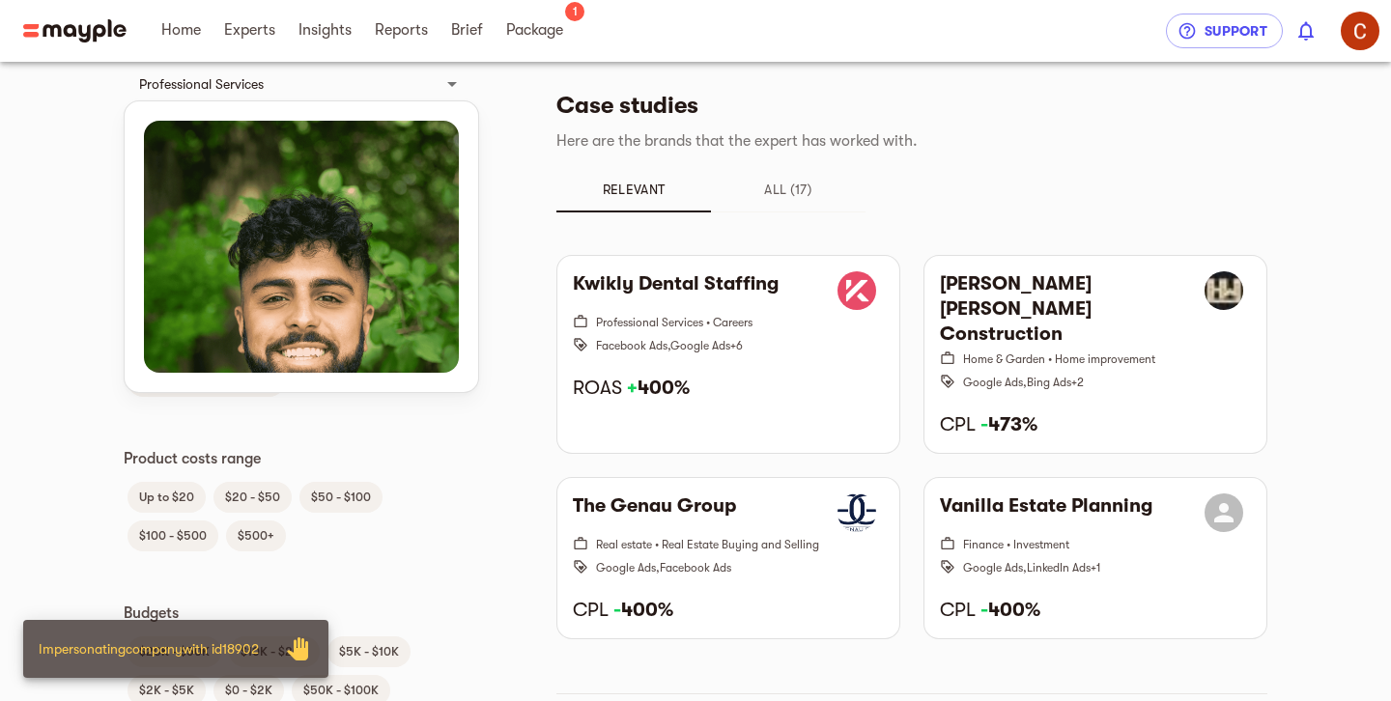
scroll to position [0, 0]
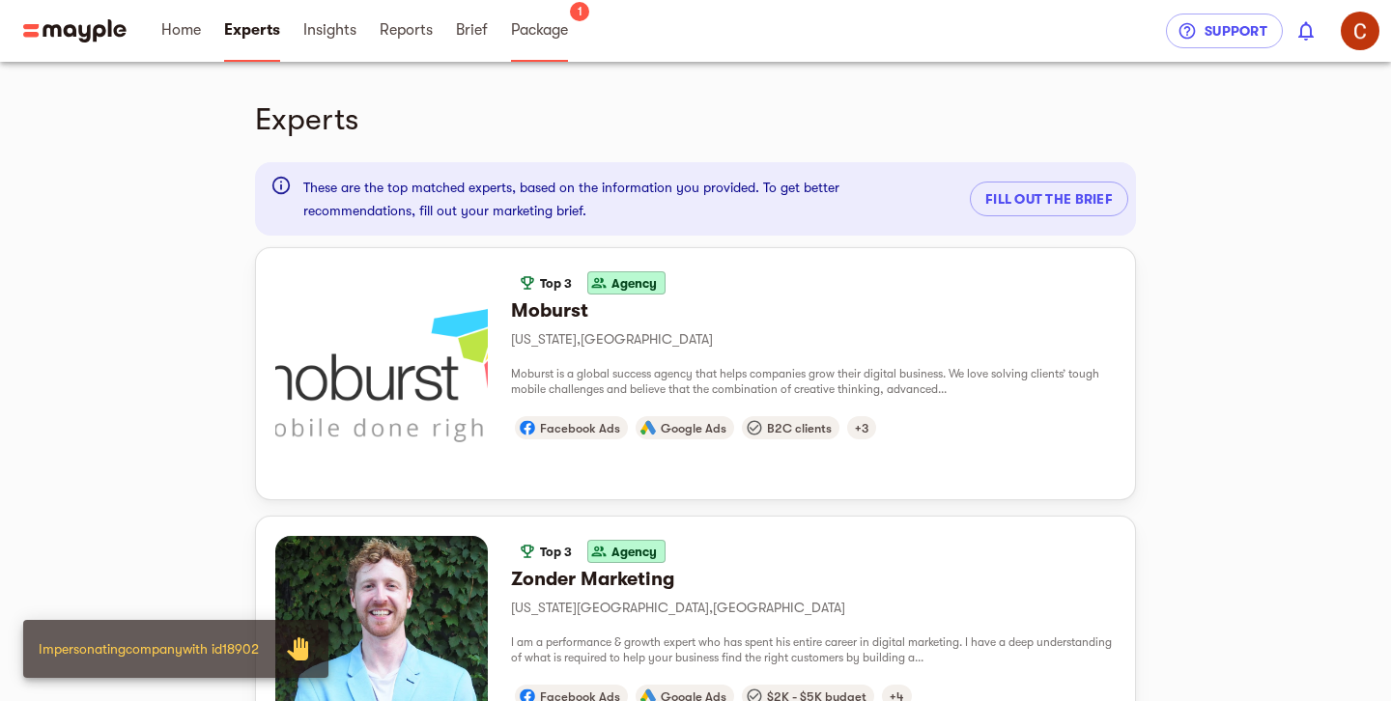
click at [543, 33] on span "Package" at bounding box center [539, 29] width 57 height 23
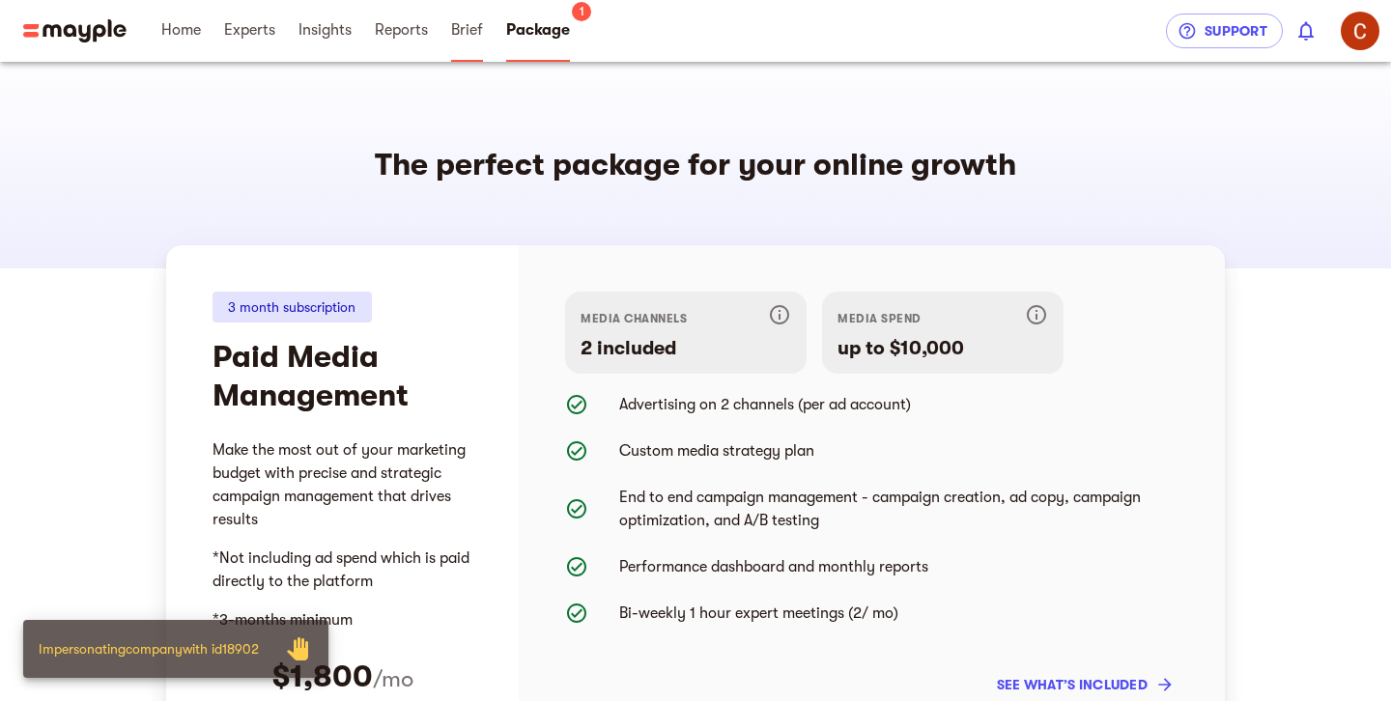
click at [480, 29] on span "Brief" at bounding box center [467, 29] width 32 height 23
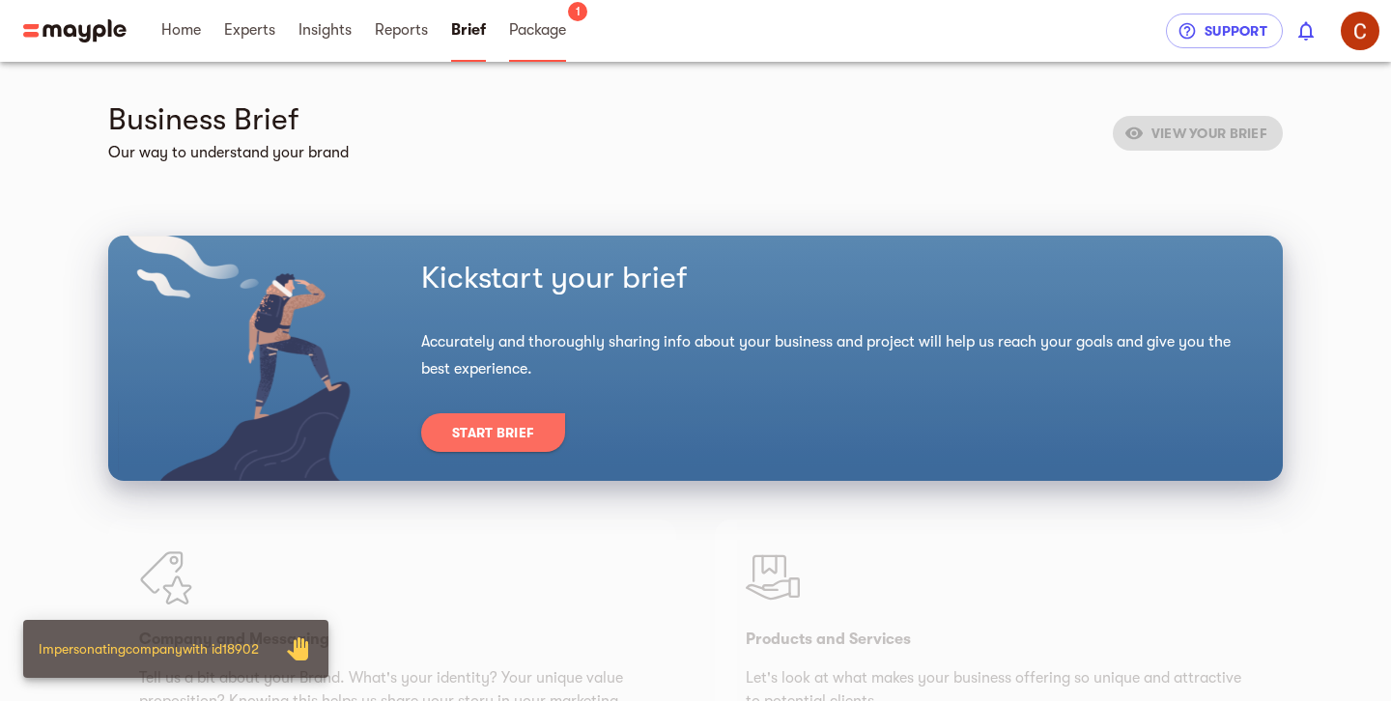
click at [556, 23] on span "Package" at bounding box center [537, 29] width 57 height 23
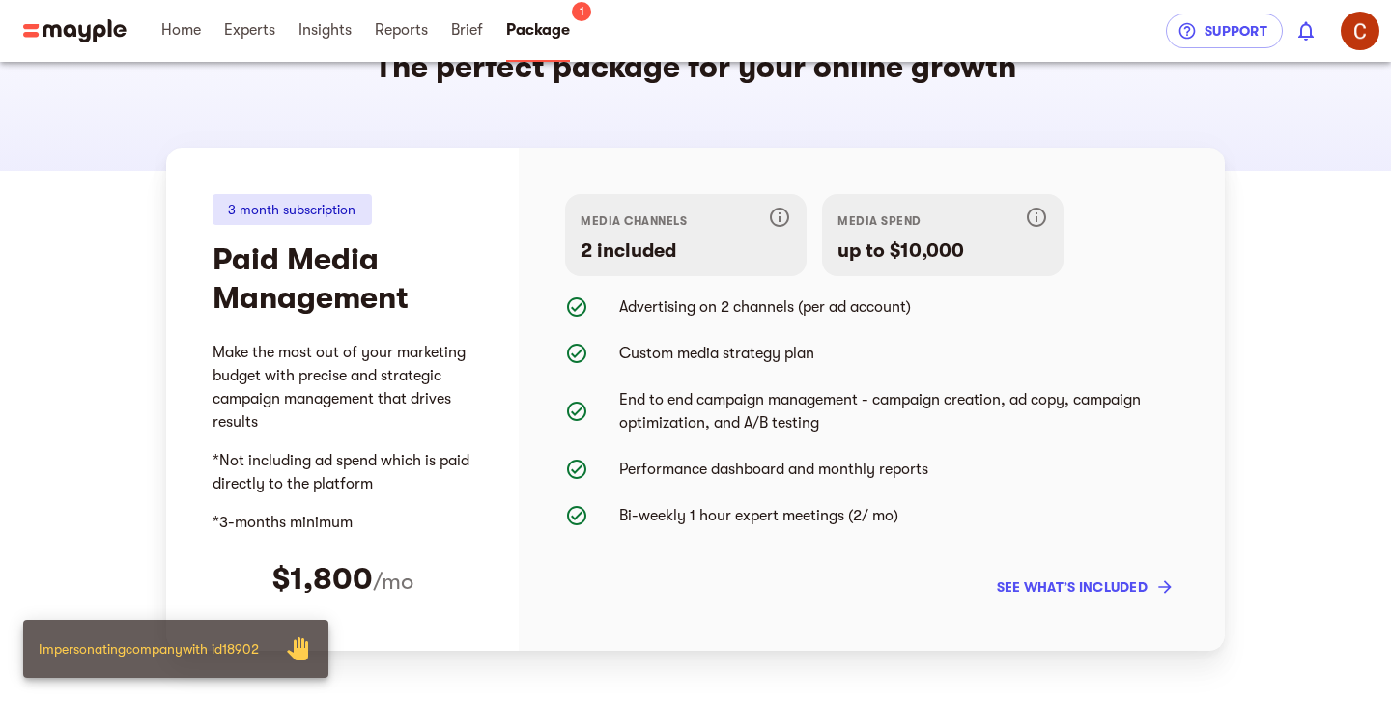
scroll to position [146, 0]
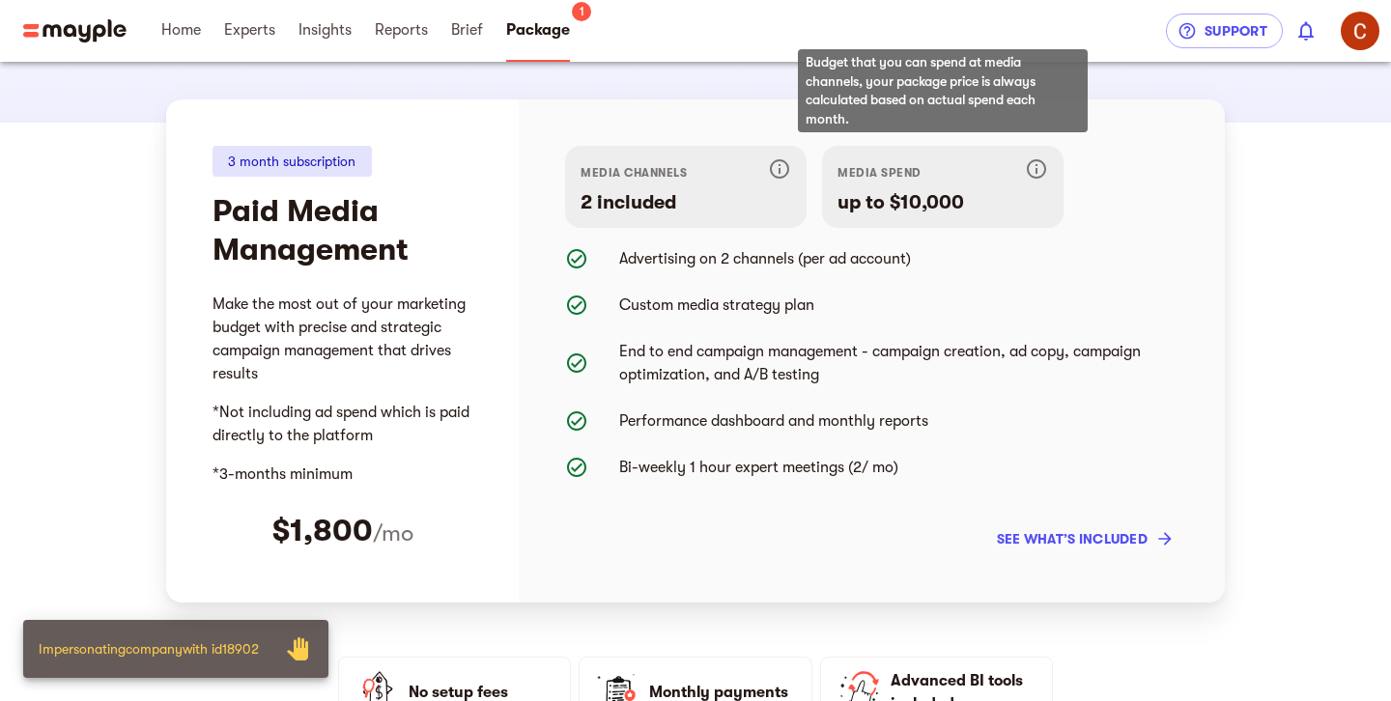
drag, startPoint x: 942, startPoint y: 202, endPoint x: 967, endPoint y: 201, distance: 25.1
click at [967, 201] on div "media spend up to $10,000" at bounding box center [942, 187] width 241 height 82
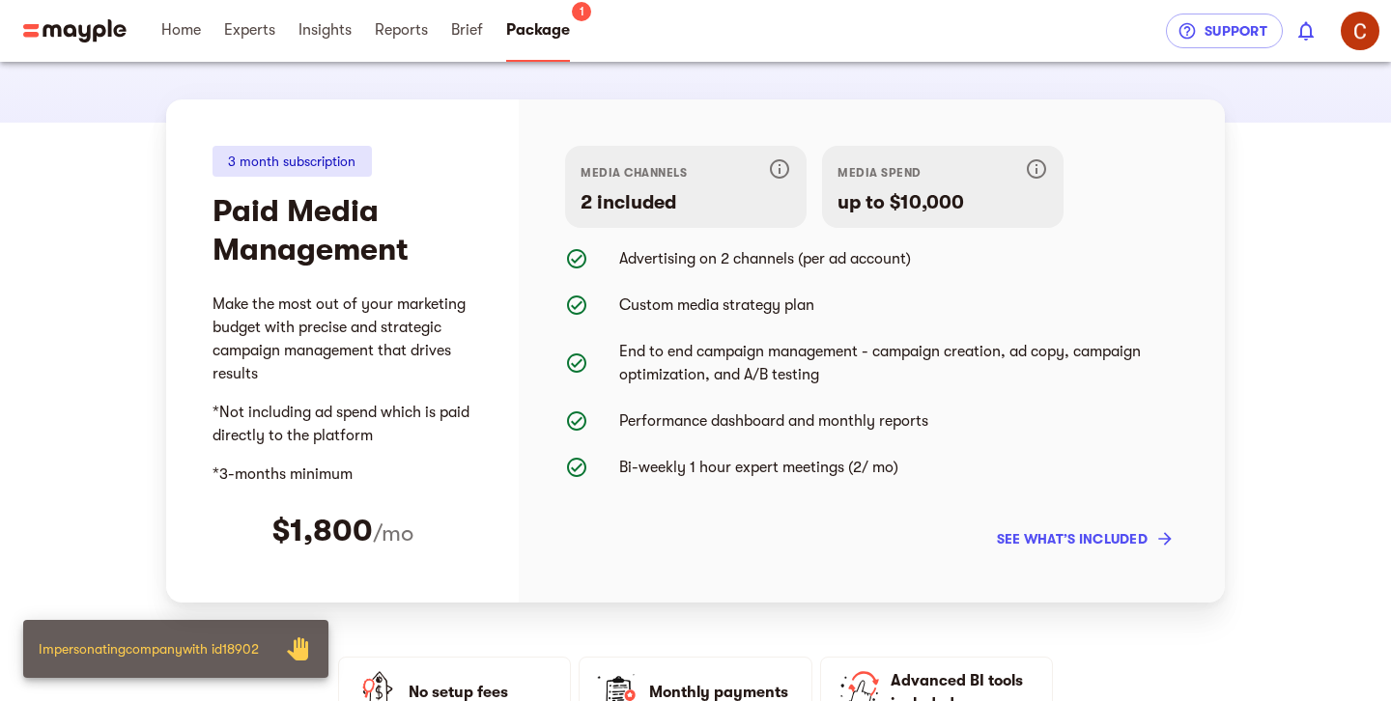
click at [977, 257] on p "Advertising on 2 channels (per ad account)" at bounding box center [898, 258] width 559 height 23
drag, startPoint x: 278, startPoint y: 535, endPoint x: 452, endPoint y: 530, distance: 173.9
click at [452, 530] on div "$1,800 /mo" at bounding box center [342, 531] width 260 height 39
click at [453, 530] on div "$1,800 /mo" at bounding box center [342, 531] width 260 height 39
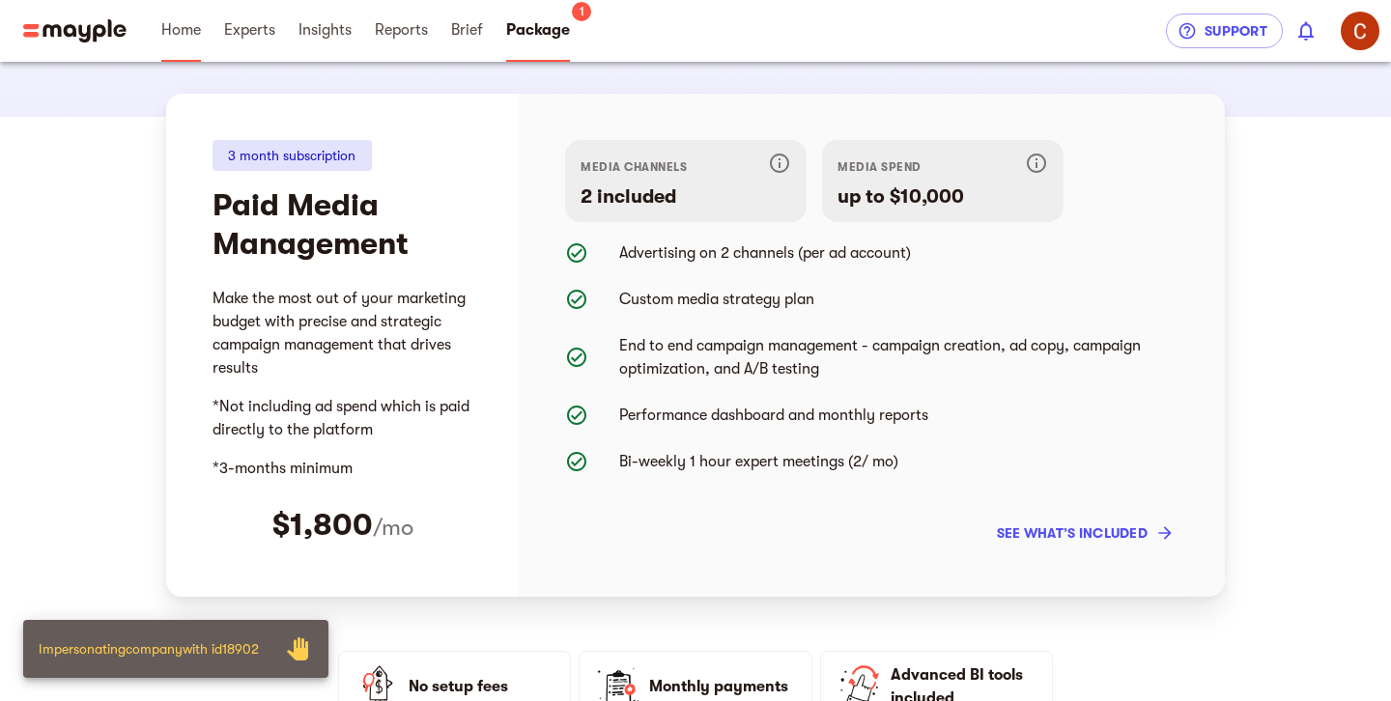
click at [188, 36] on span "Home" at bounding box center [181, 29] width 40 height 23
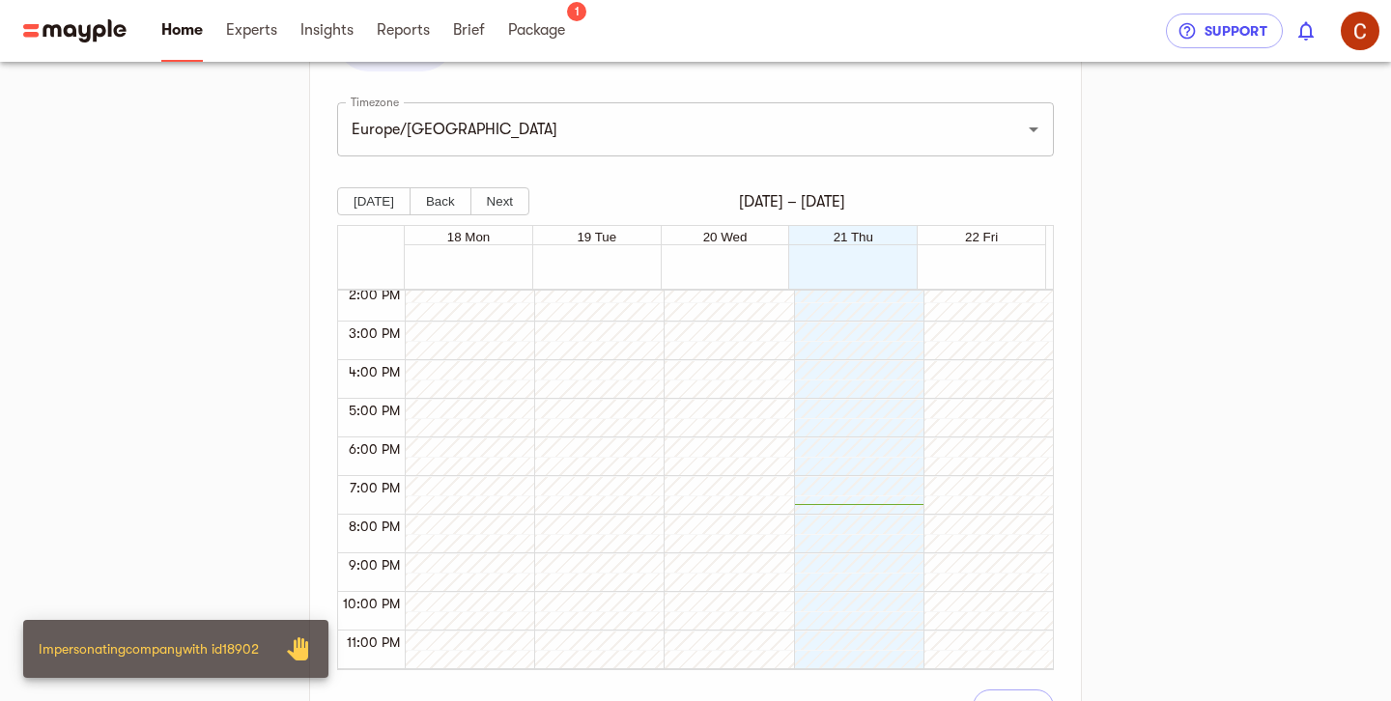
scroll to position [507, 0]
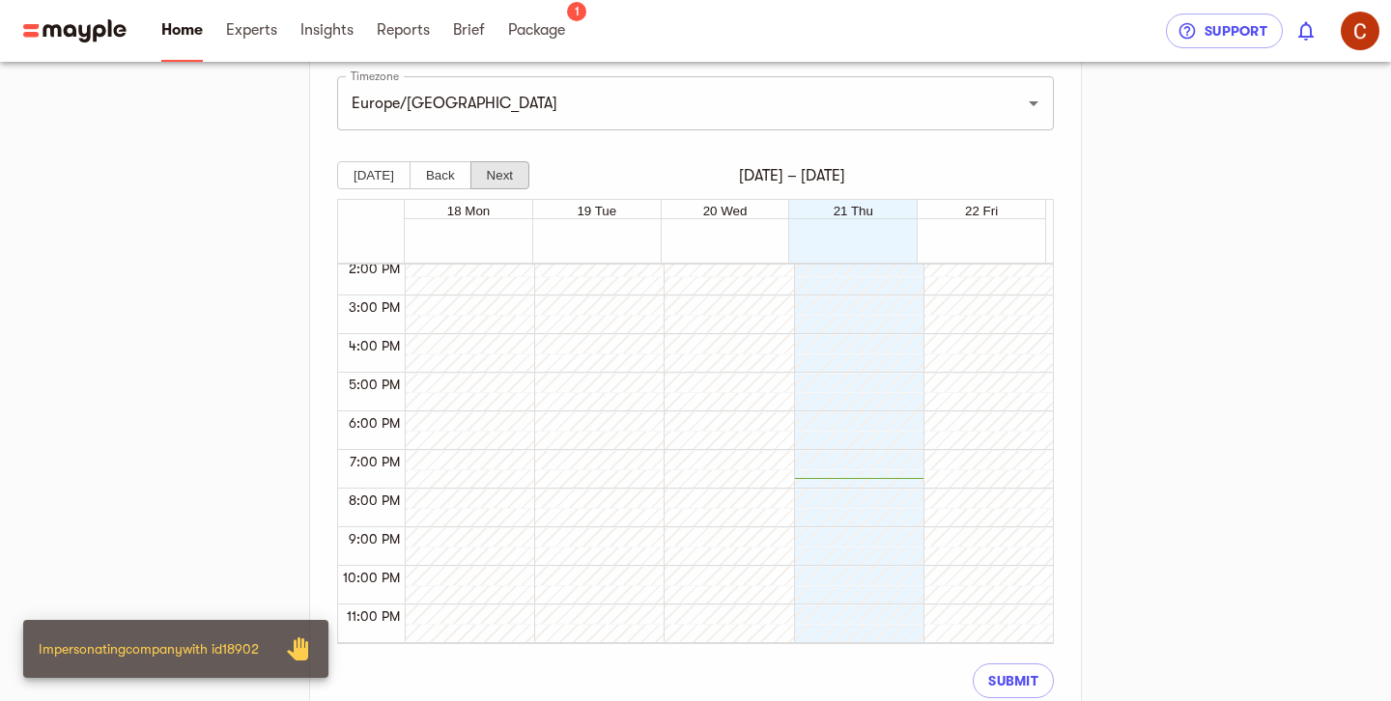
click at [502, 179] on button "Next" at bounding box center [499, 175] width 59 height 28
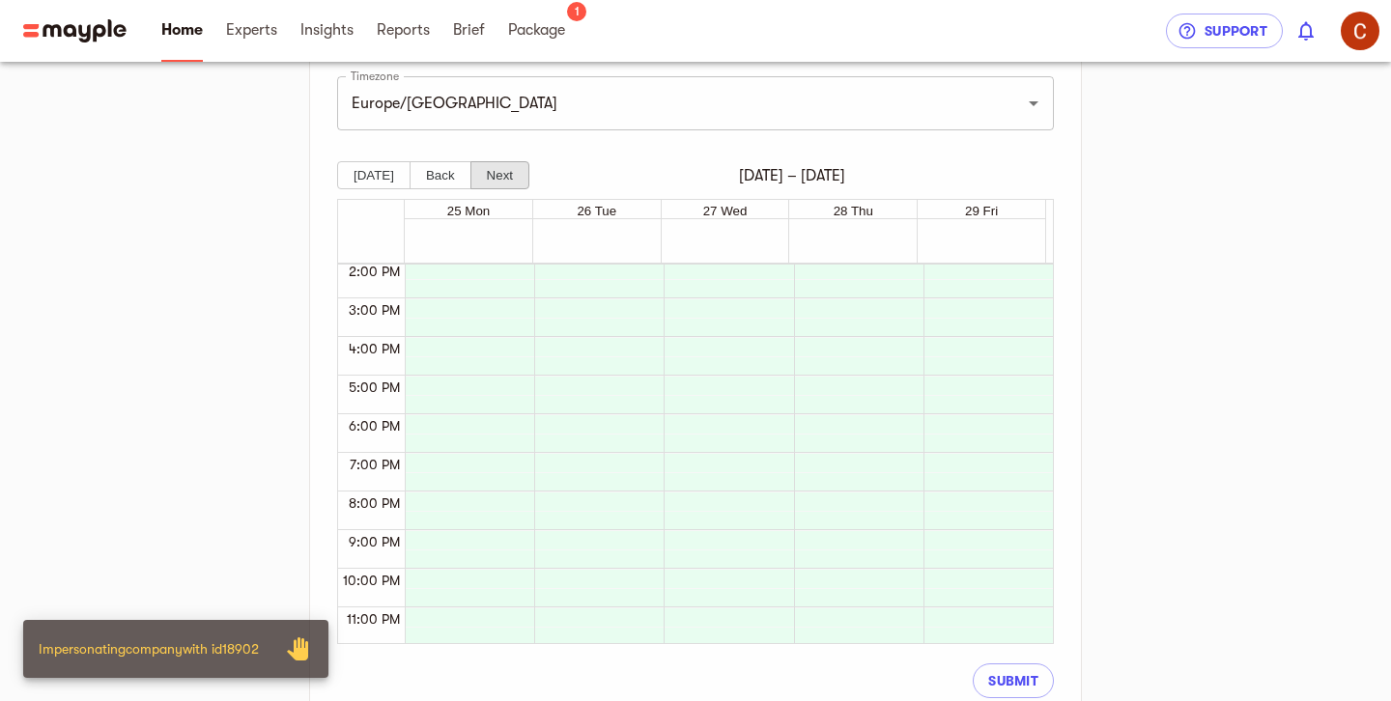
scroll to position [549, 0]
click at [568, 111] on input "Europe/Amsterdam" at bounding box center [668, 103] width 645 height 37
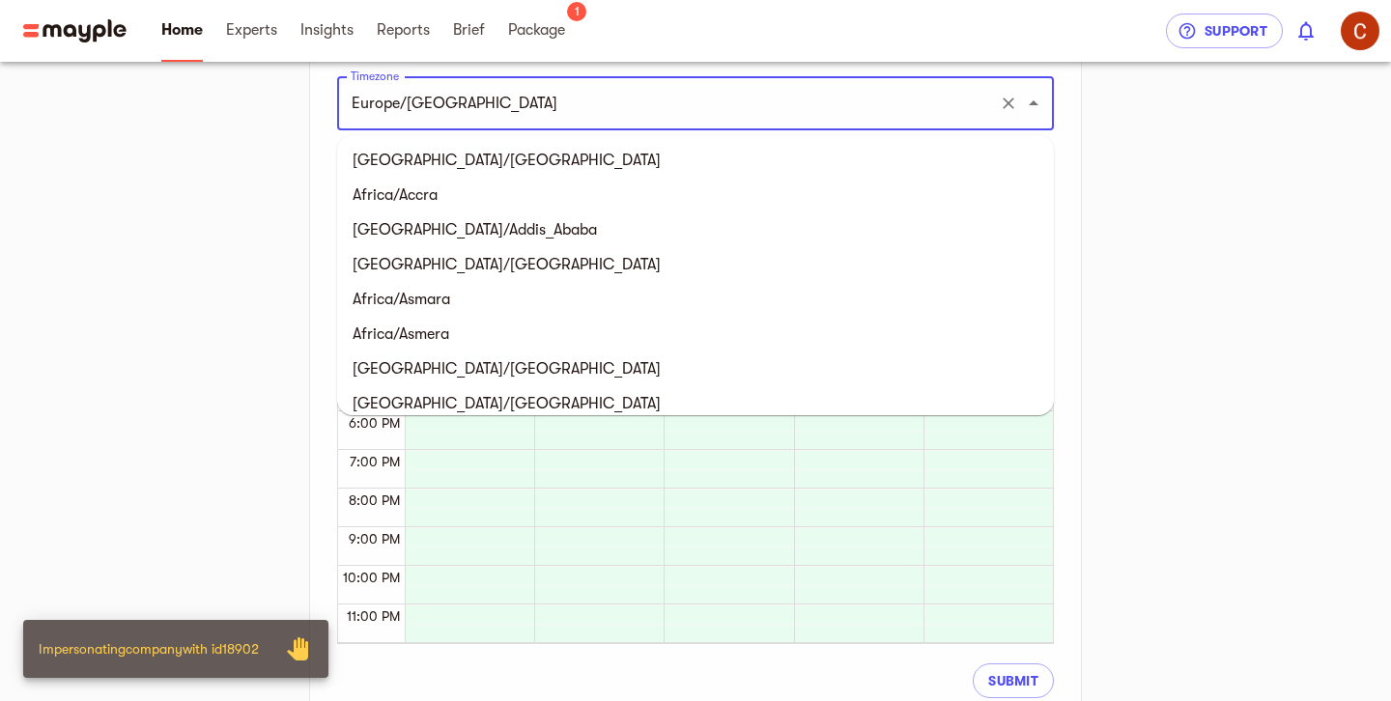
scroll to position [14578, 0]
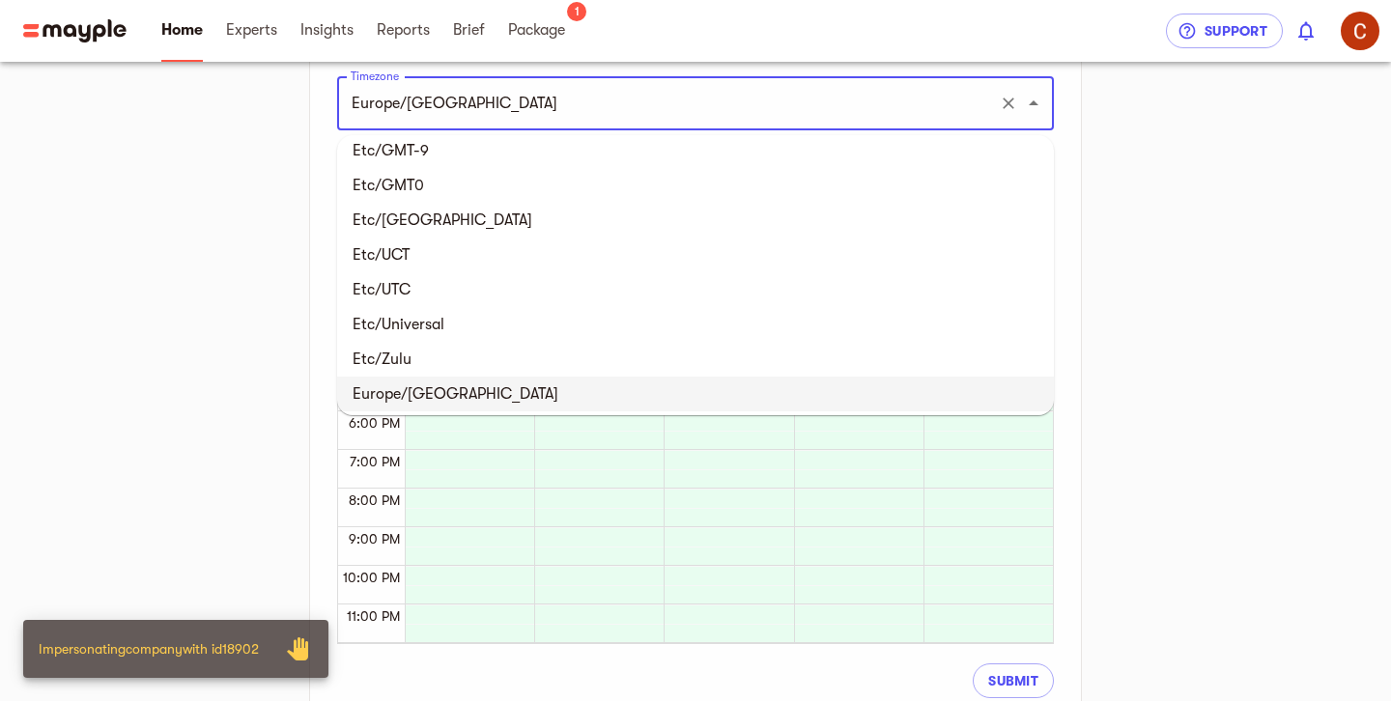
click at [568, 111] on input "Europe/Amsterdam" at bounding box center [668, 103] width 645 height 37
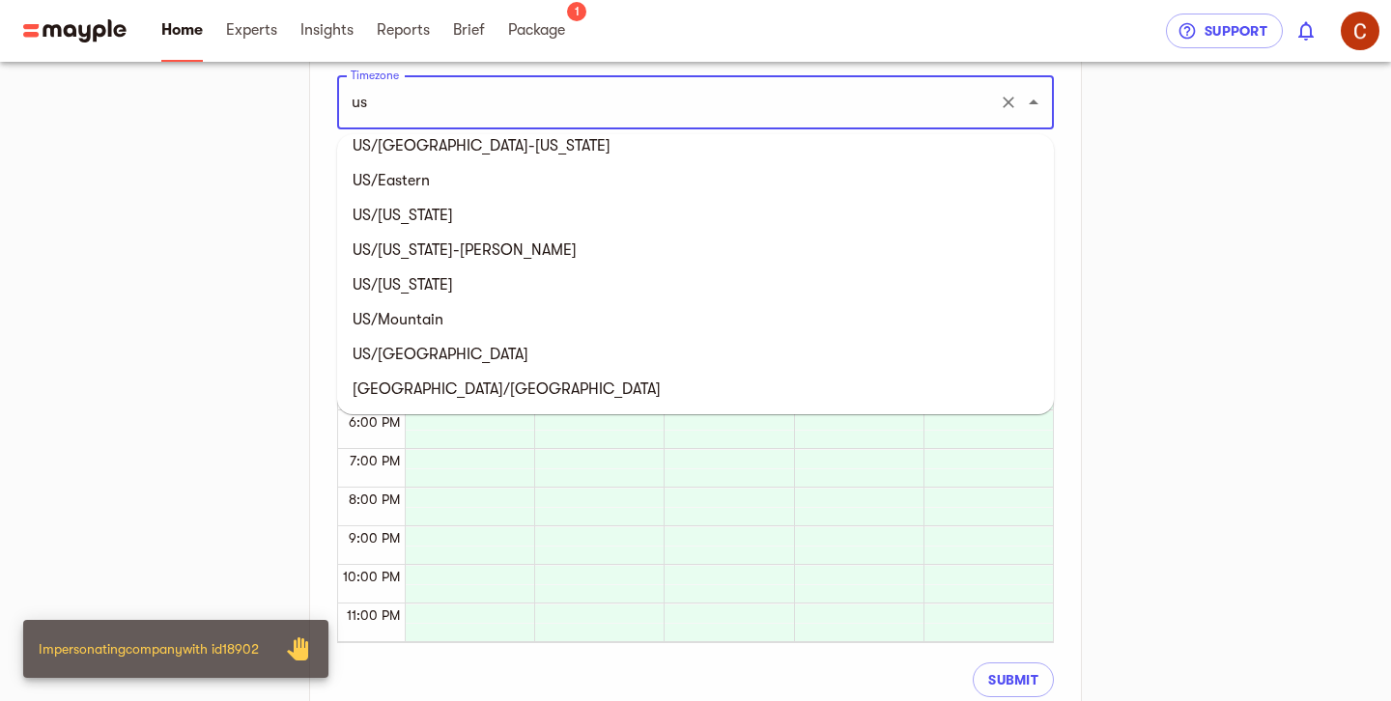
scroll to position [0, 0]
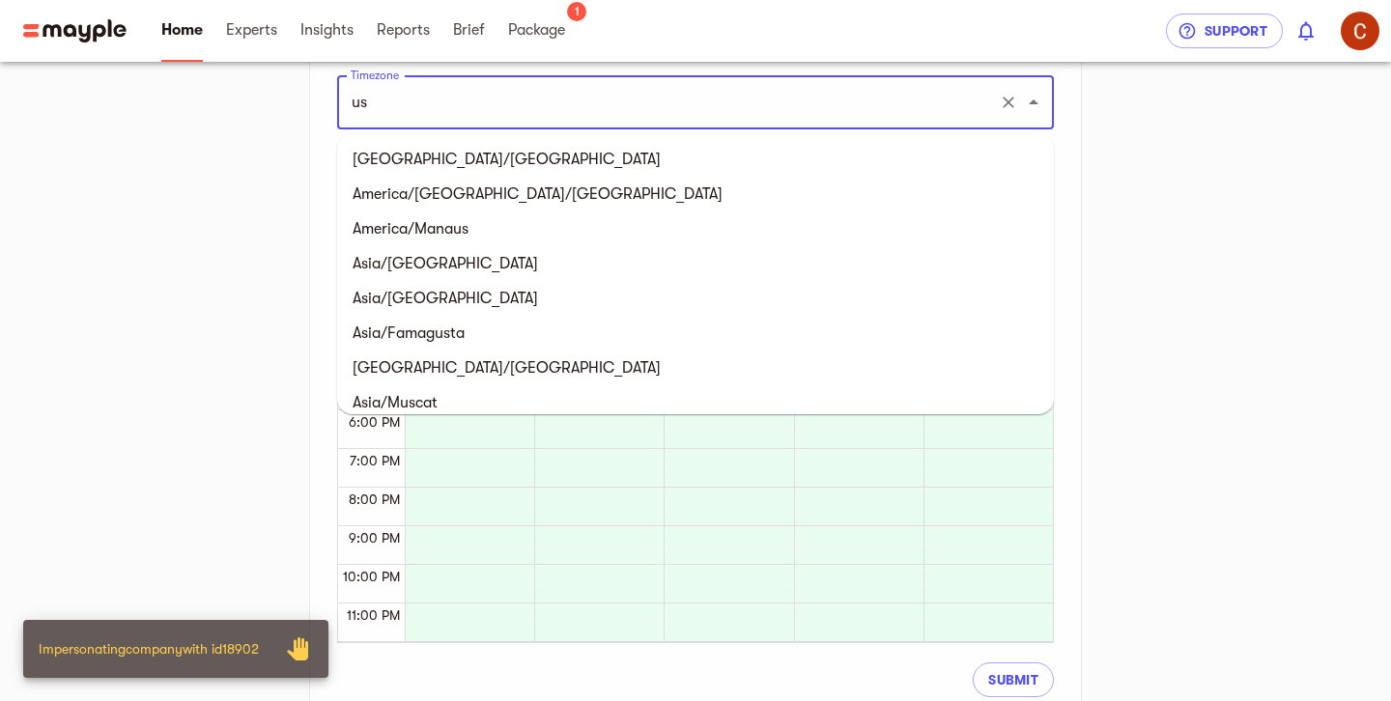
type input "u"
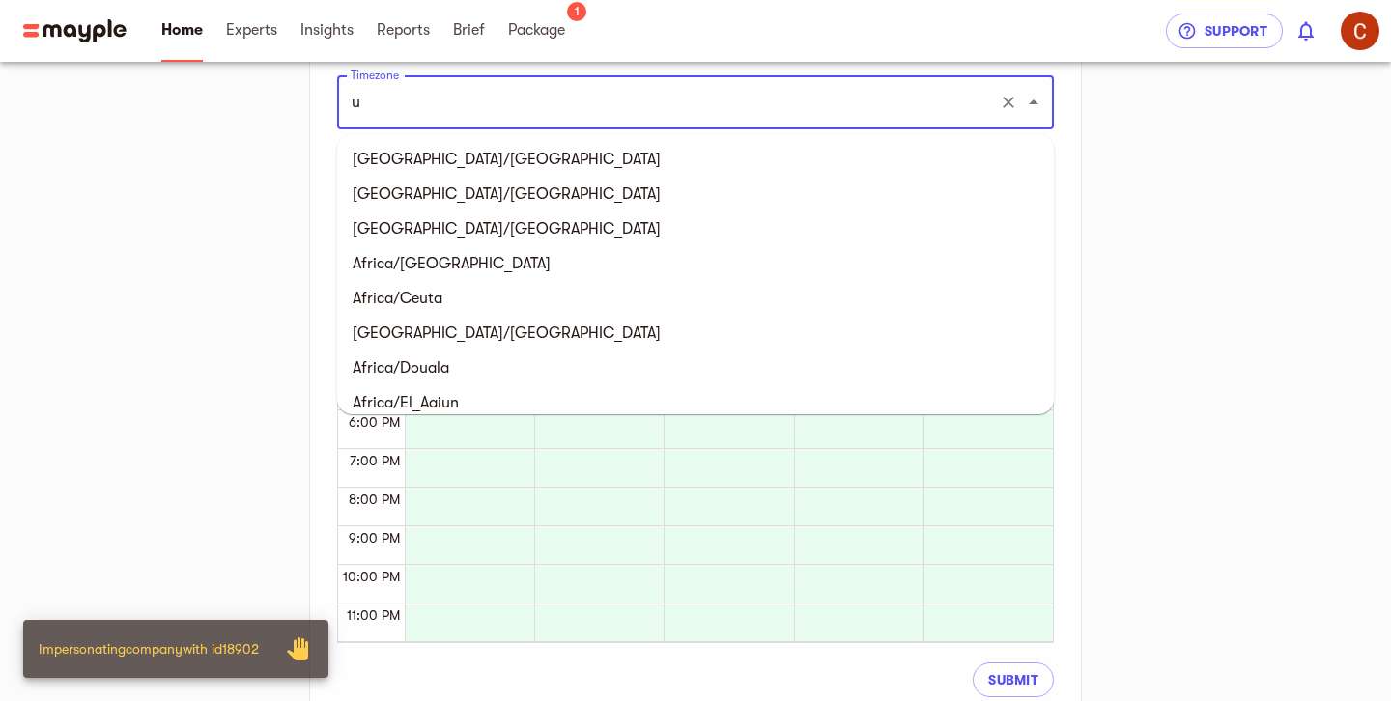
scroll to position [4877, 0]
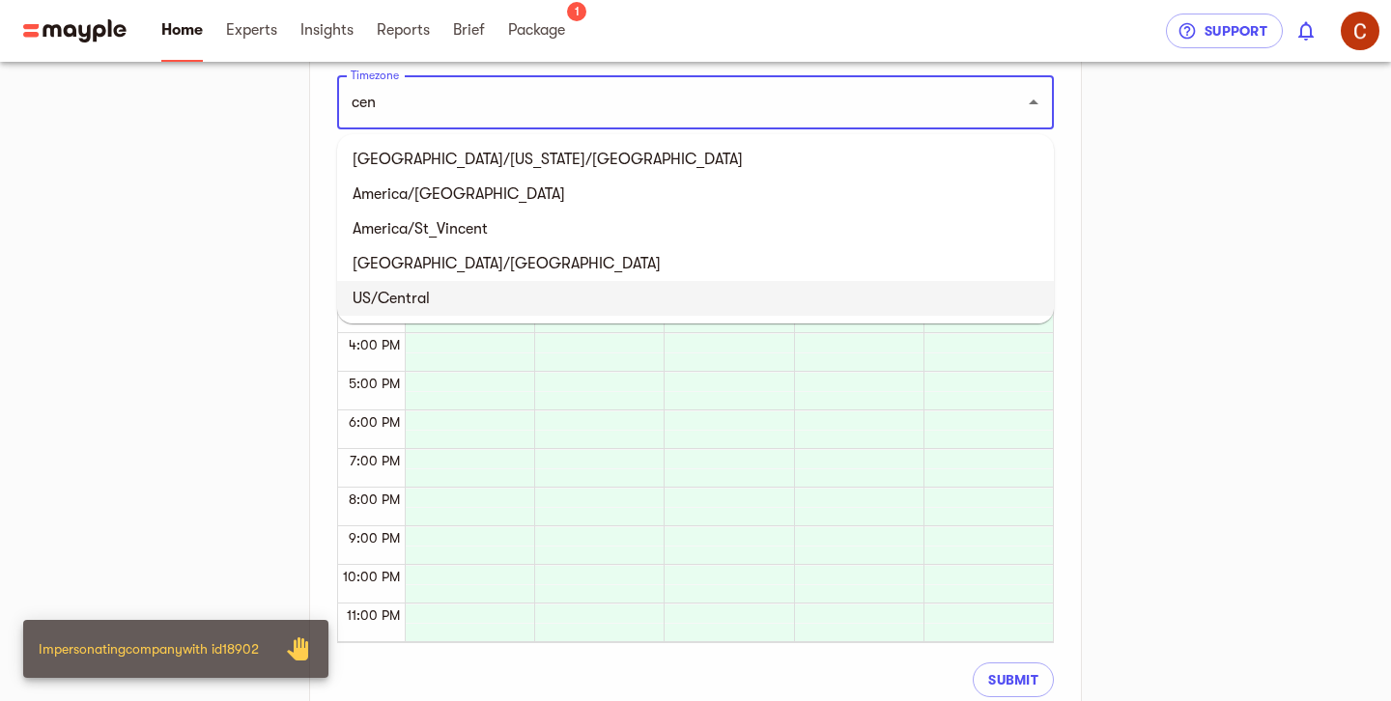
click at [403, 297] on li "US/Central" at bounding box center [695, 298] width 717 height 35
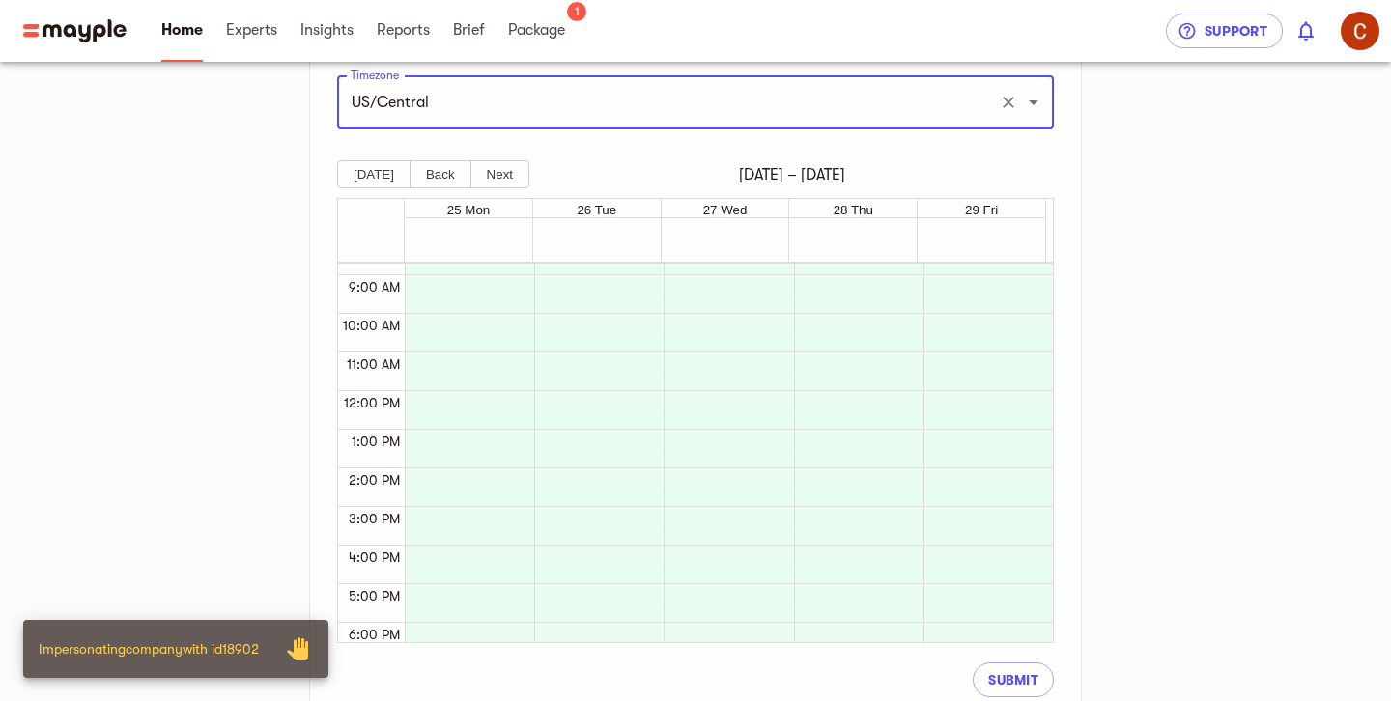
scroll to position [328, 0]
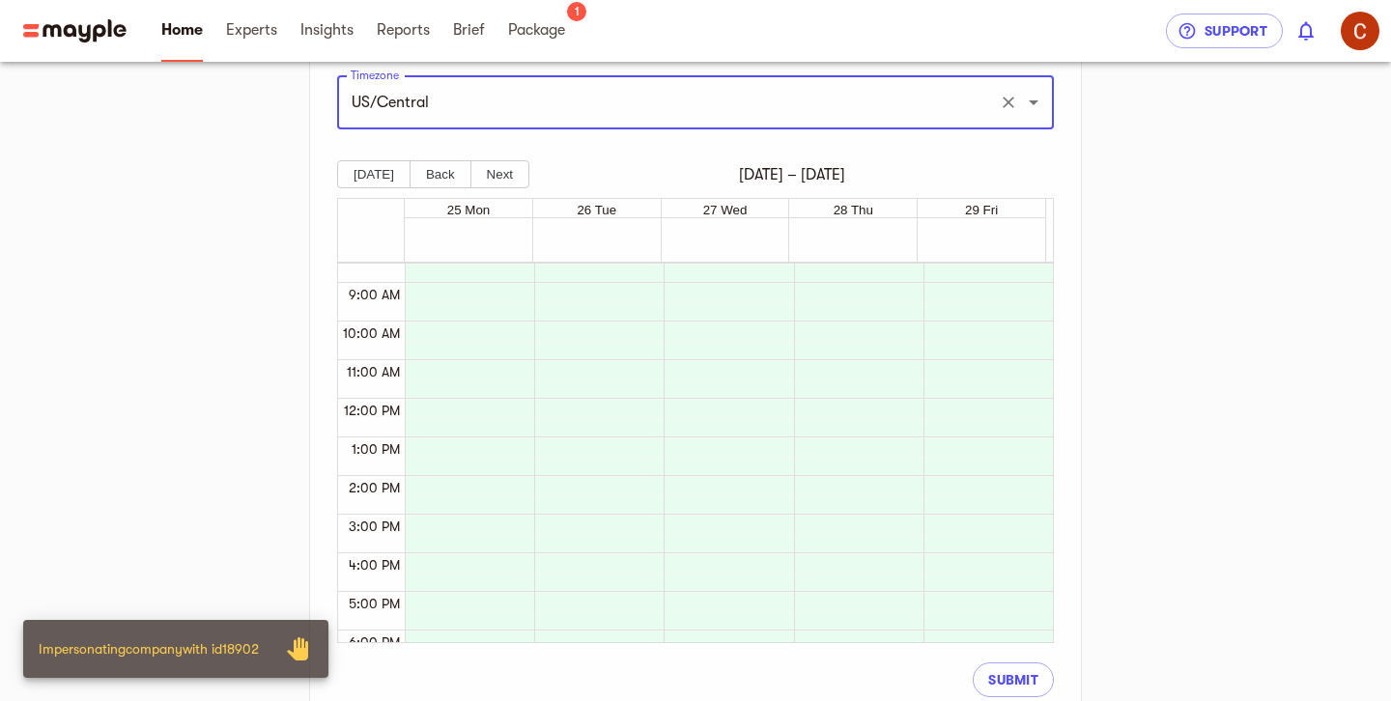
type input "US/Central"
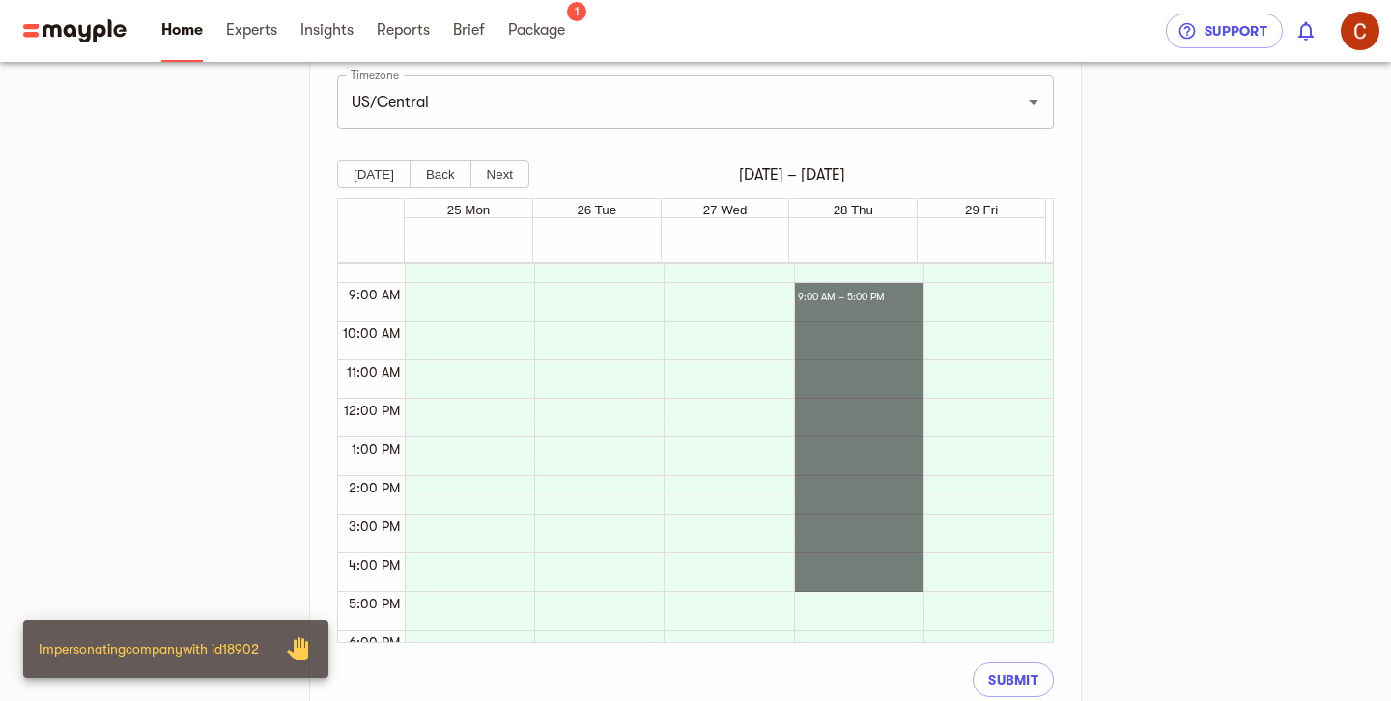
drag, startPoint x: 879, startPoint y: 289, endPoint x: 851, endPoint y: 578, distance: 290.1
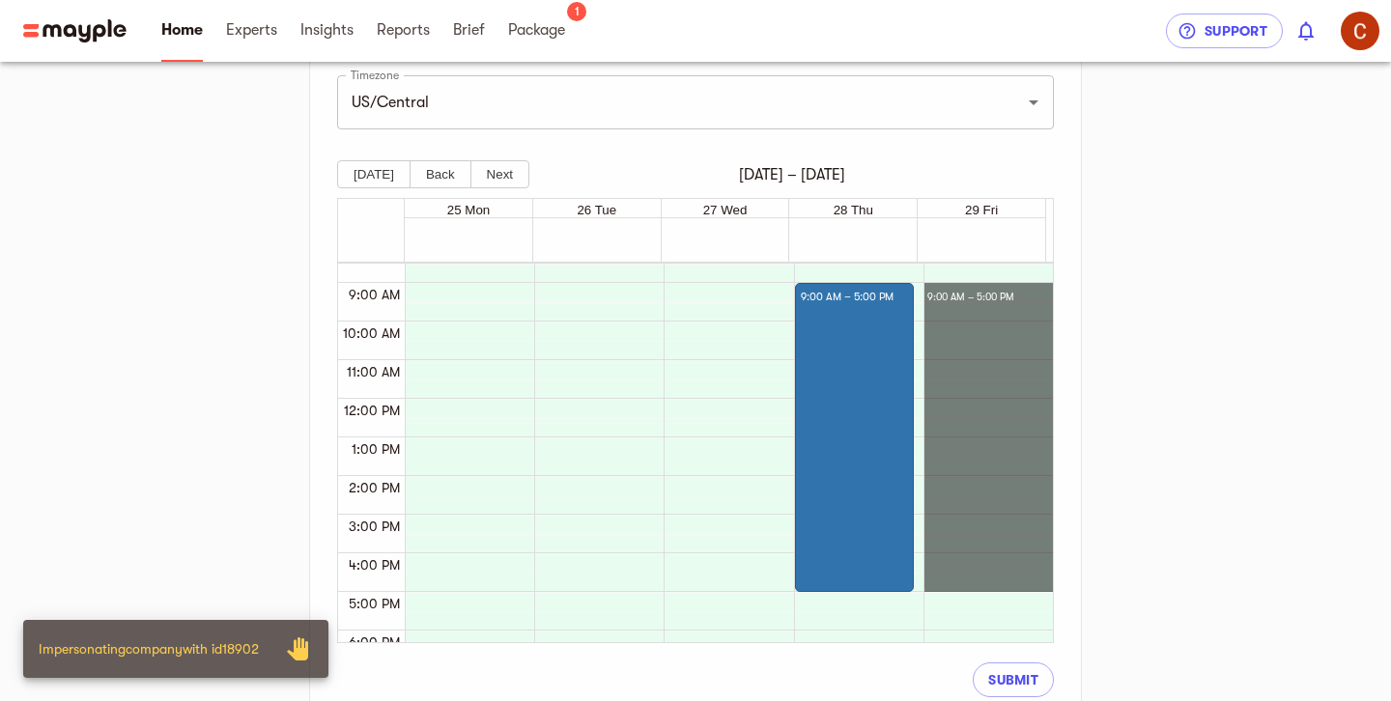
drag, startPoint x: 951, startPoint y: 290, endPoint x: 962, endPoint y: 585, distance: 295.7
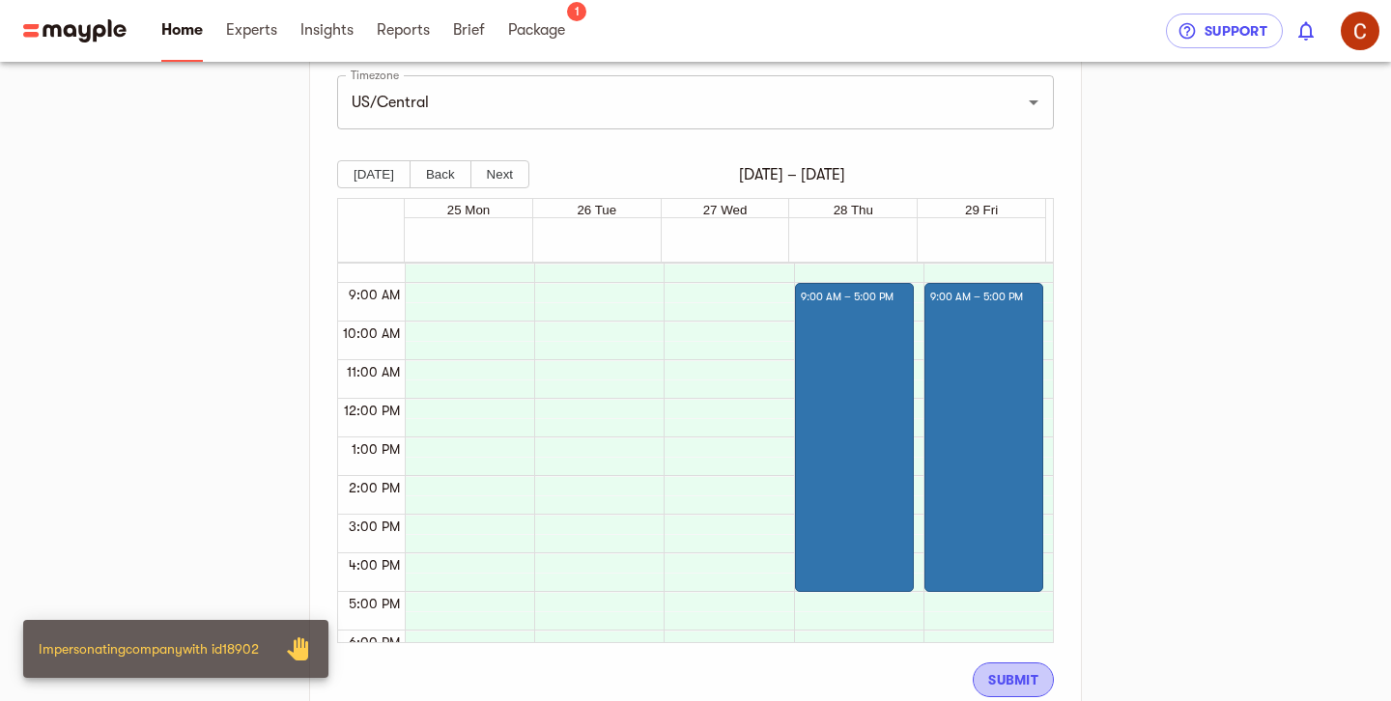
click at [1026, 683] on span "Submit" at bounding box center [1013, 679] width 50 height 23
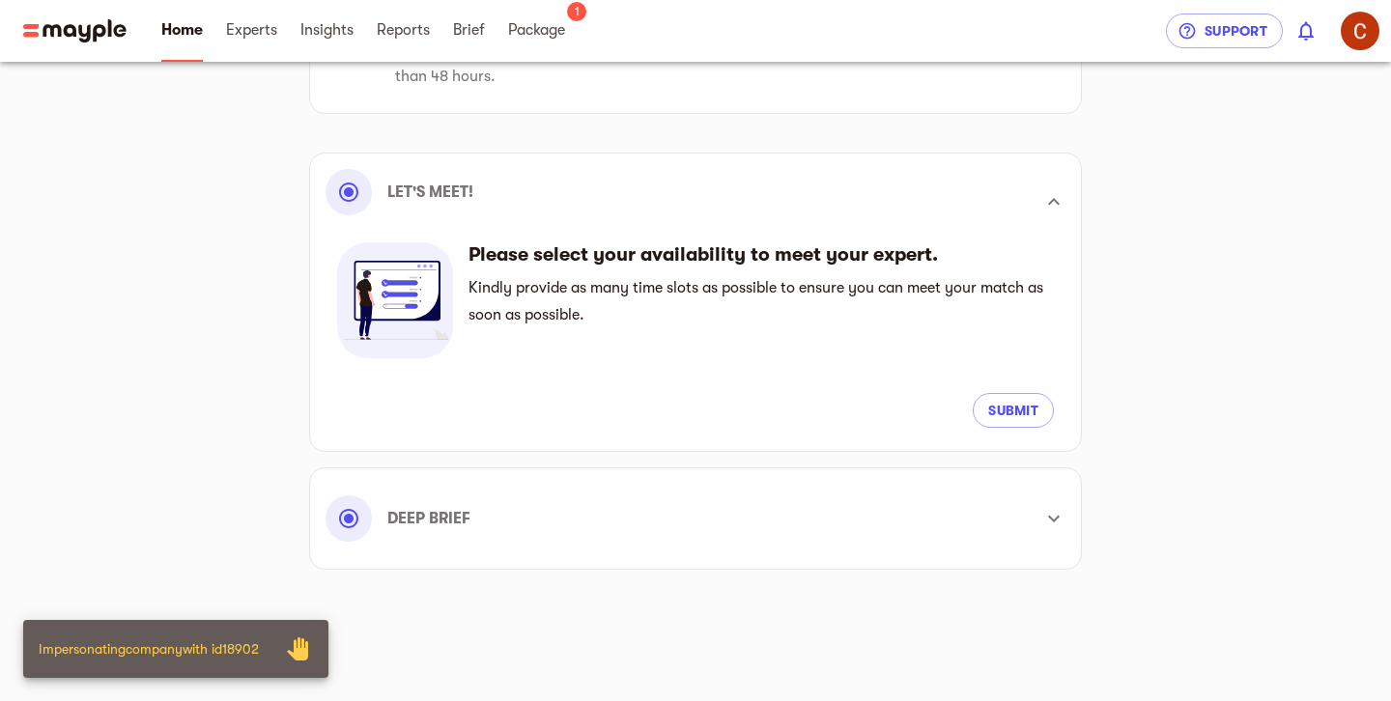
scroll to position [194, 0]
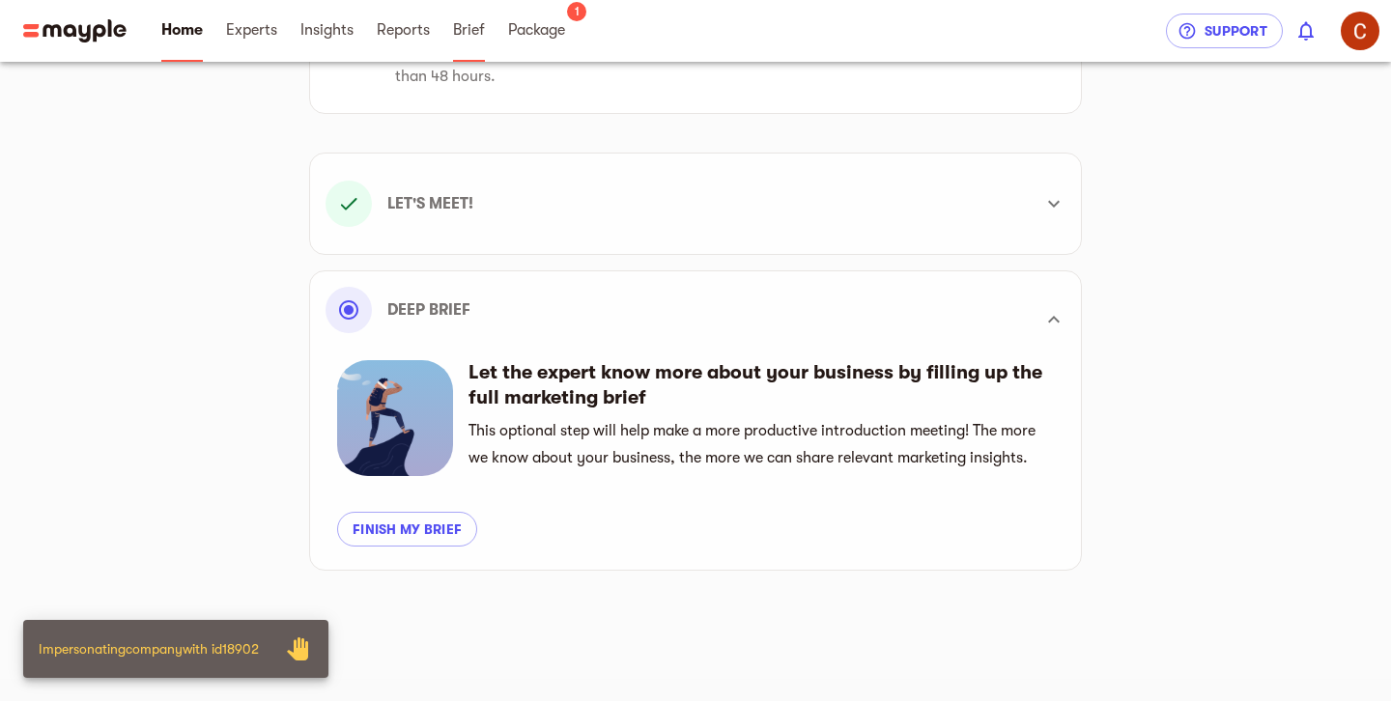
click at [476, 37] on span "Brief" at bounding box center [469, 29] width 32 height 23
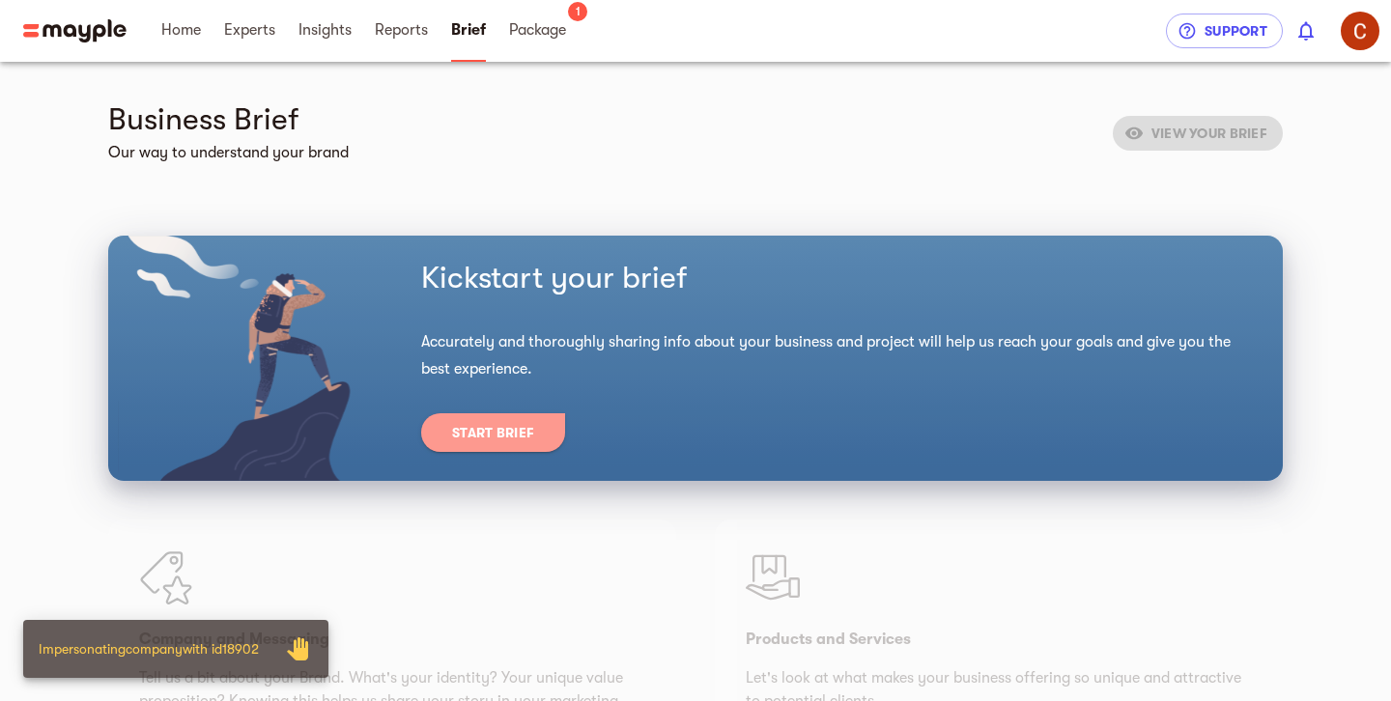
click at [512, 435] on span "Start Brief" at bounding box center [493, 432] width 82 height 23
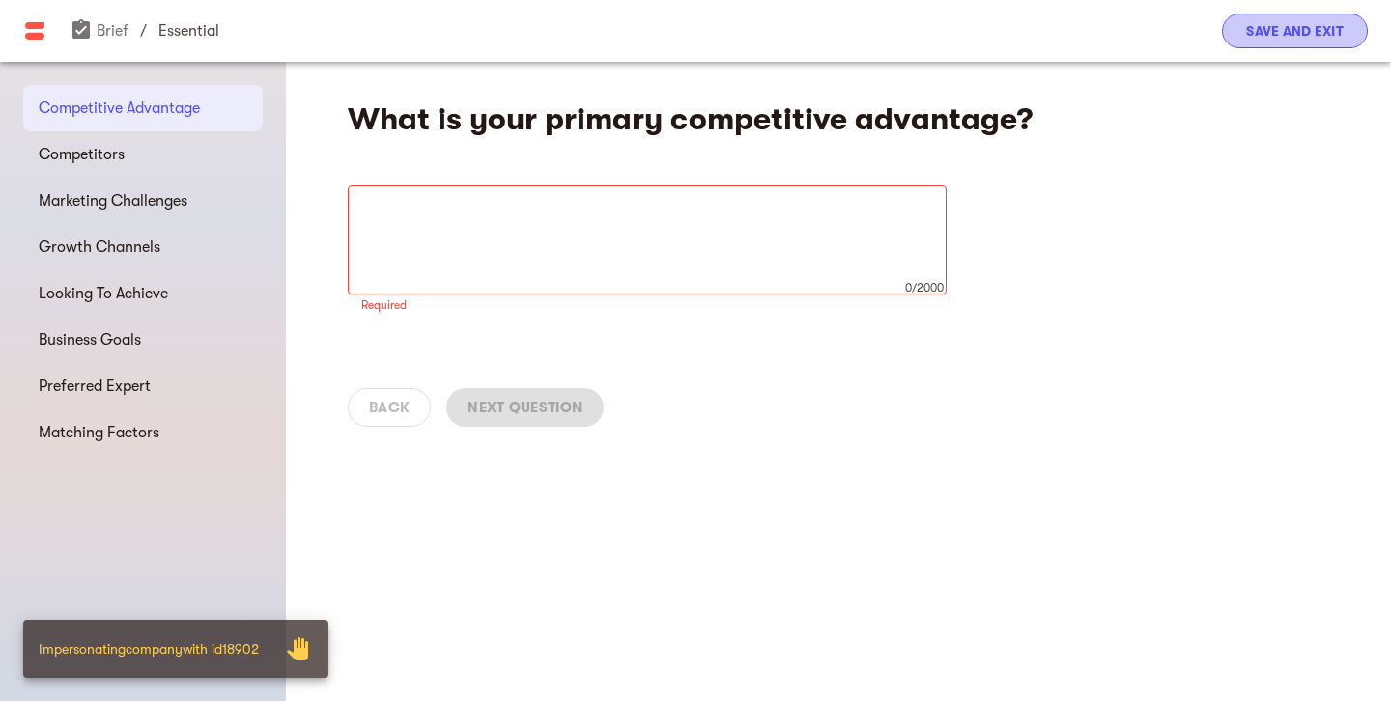
click at [1278, 37] on span "Save and Exit" at bounding box center [1295, 30] width 98 height 23
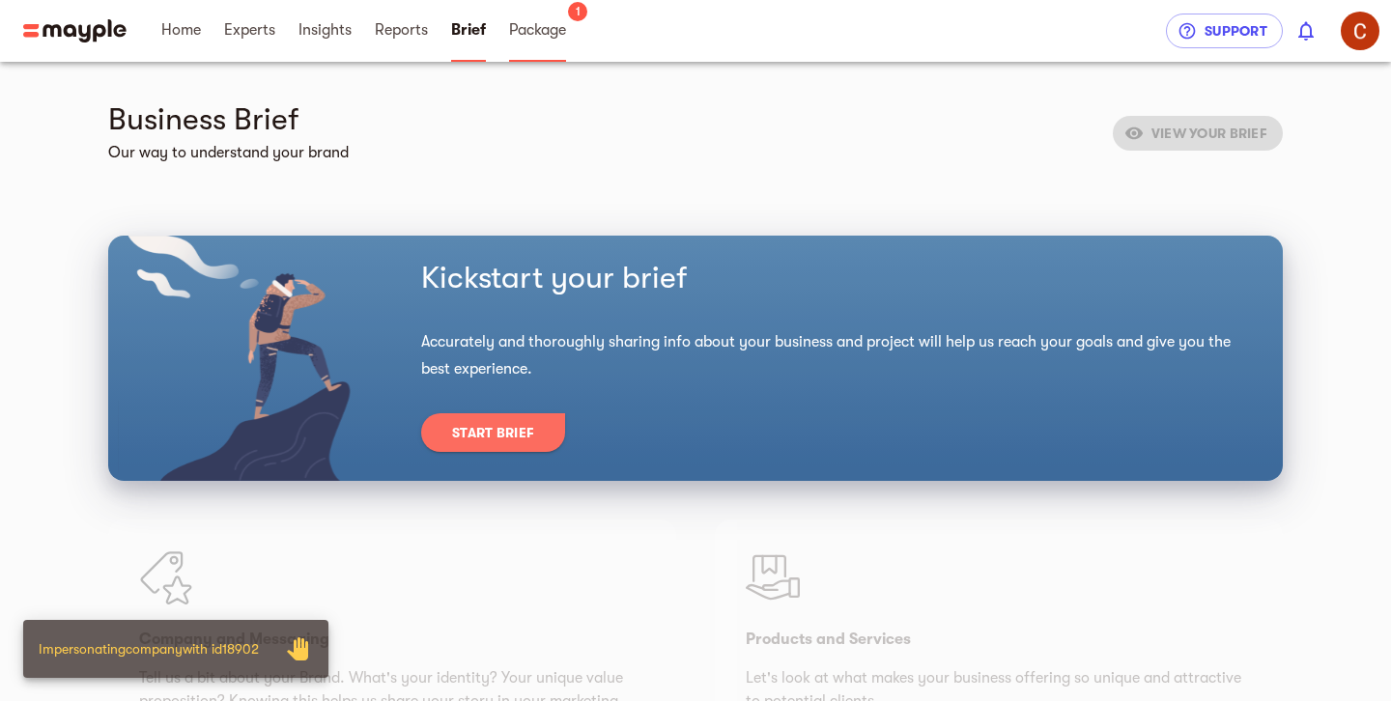
click at [513, 38] on span "Package" at bounding box center [537, 29] width 57 height 23
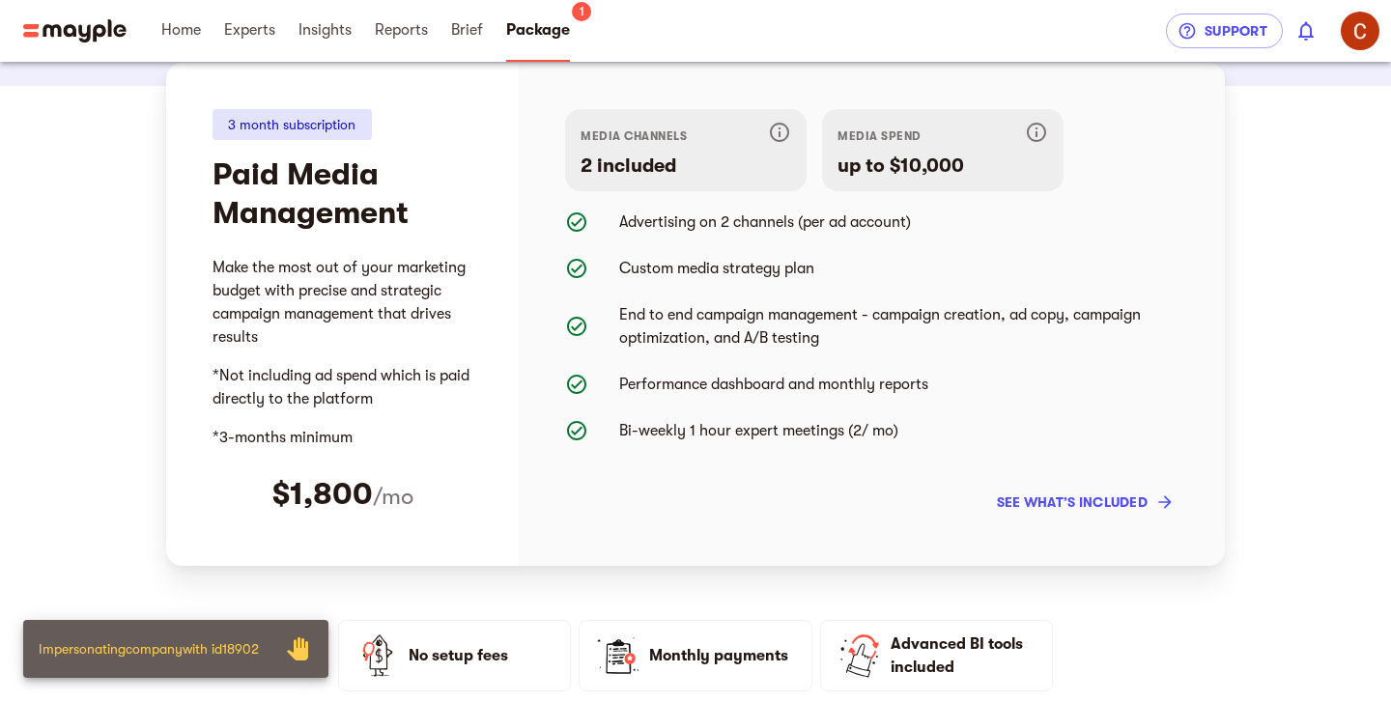
scroll to position [184, 0]
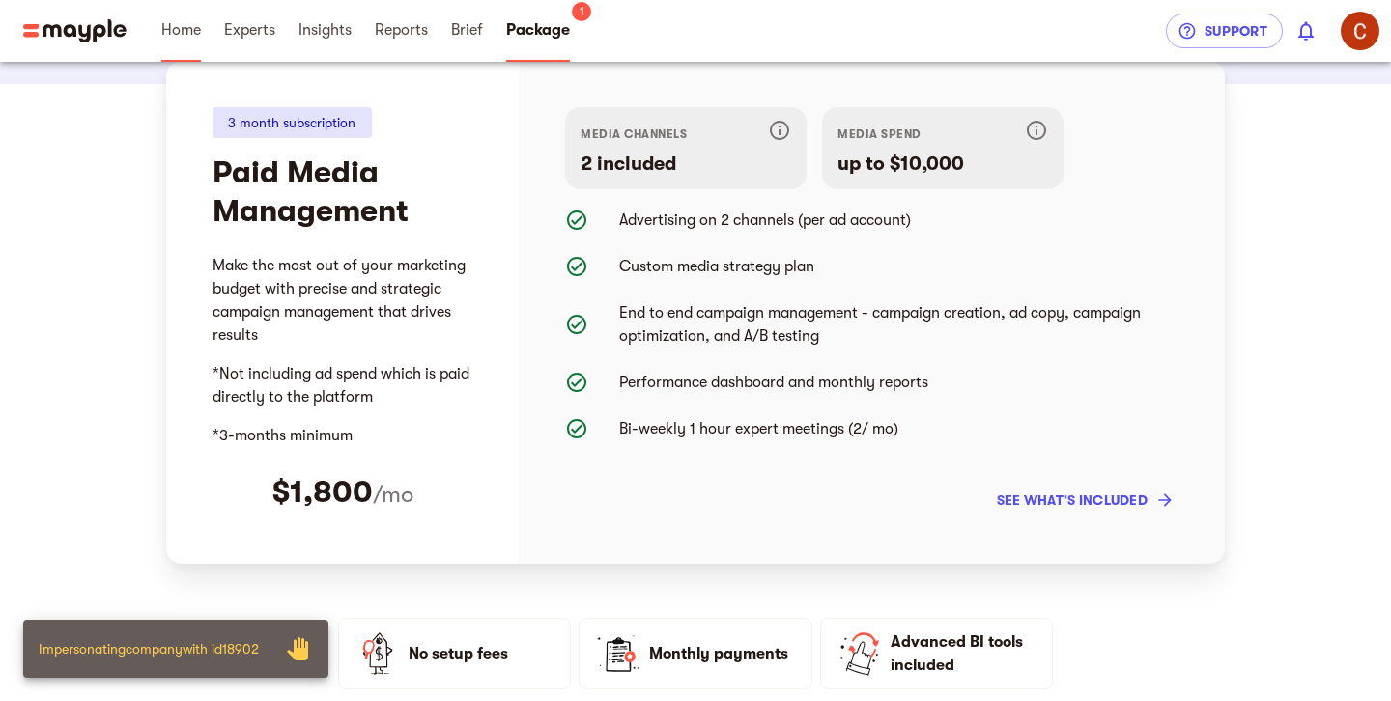
click at [192, 22] on span "Home" at bounding box center [181, 29] width 40 height 23
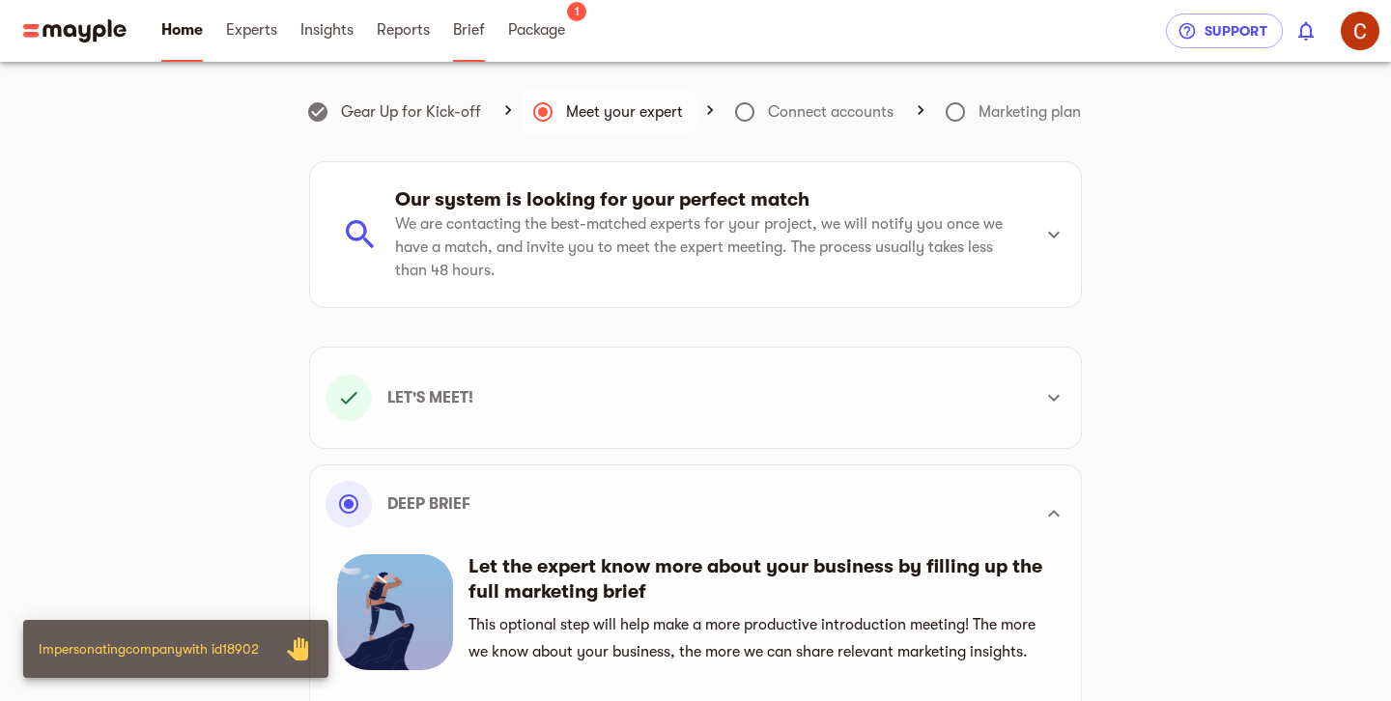
scroll to position [549, 0]
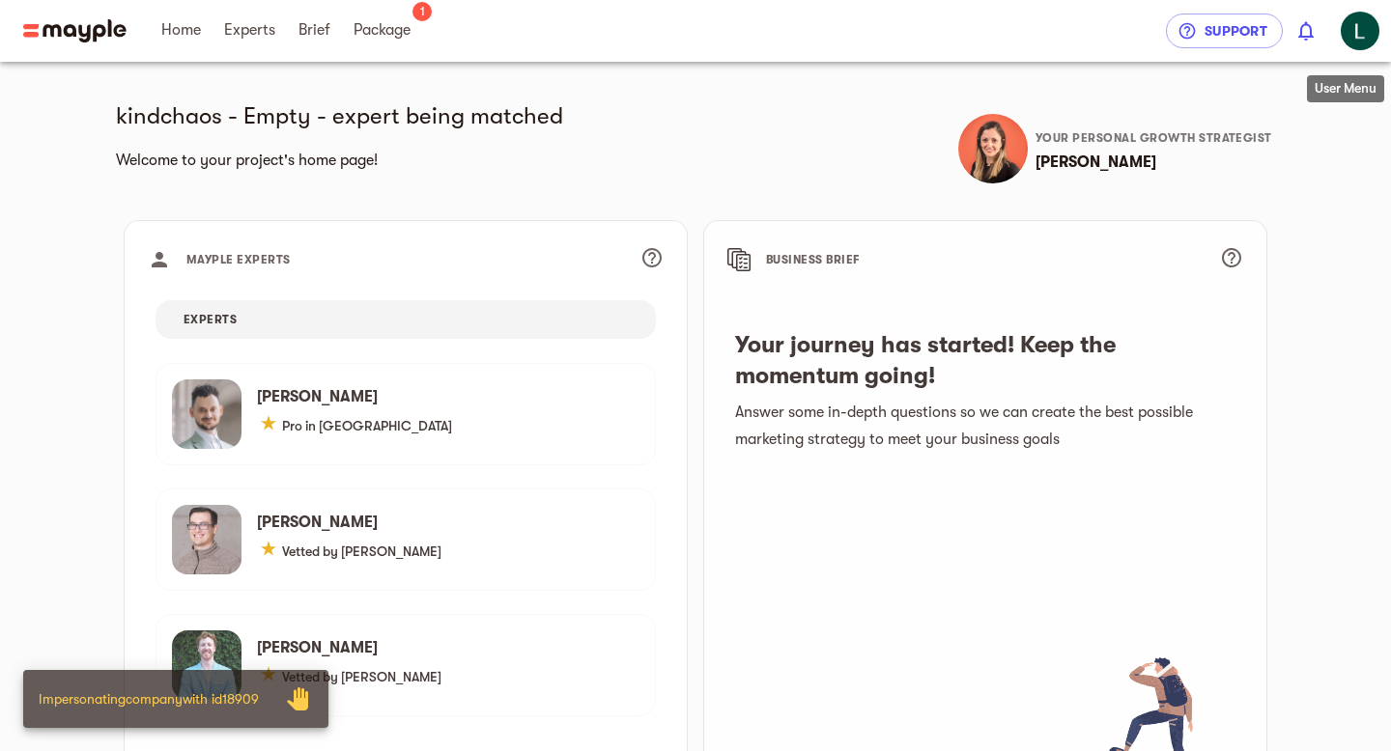
click at [1365, 23] on img "button" at bounding box center [1360, 31] width 39 height 39
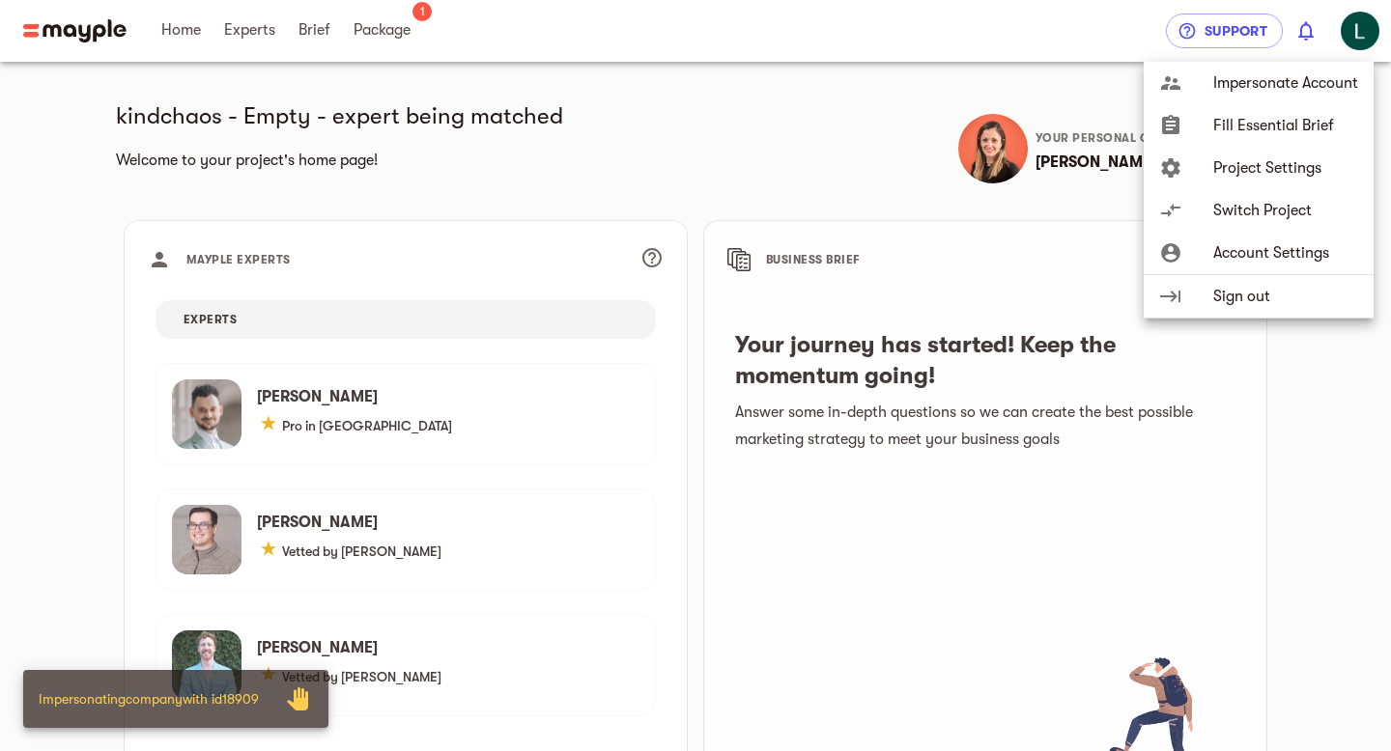
click at [1255, 163] on span "Project Settings" at bounding box center [1285, 167] width 145 height 23
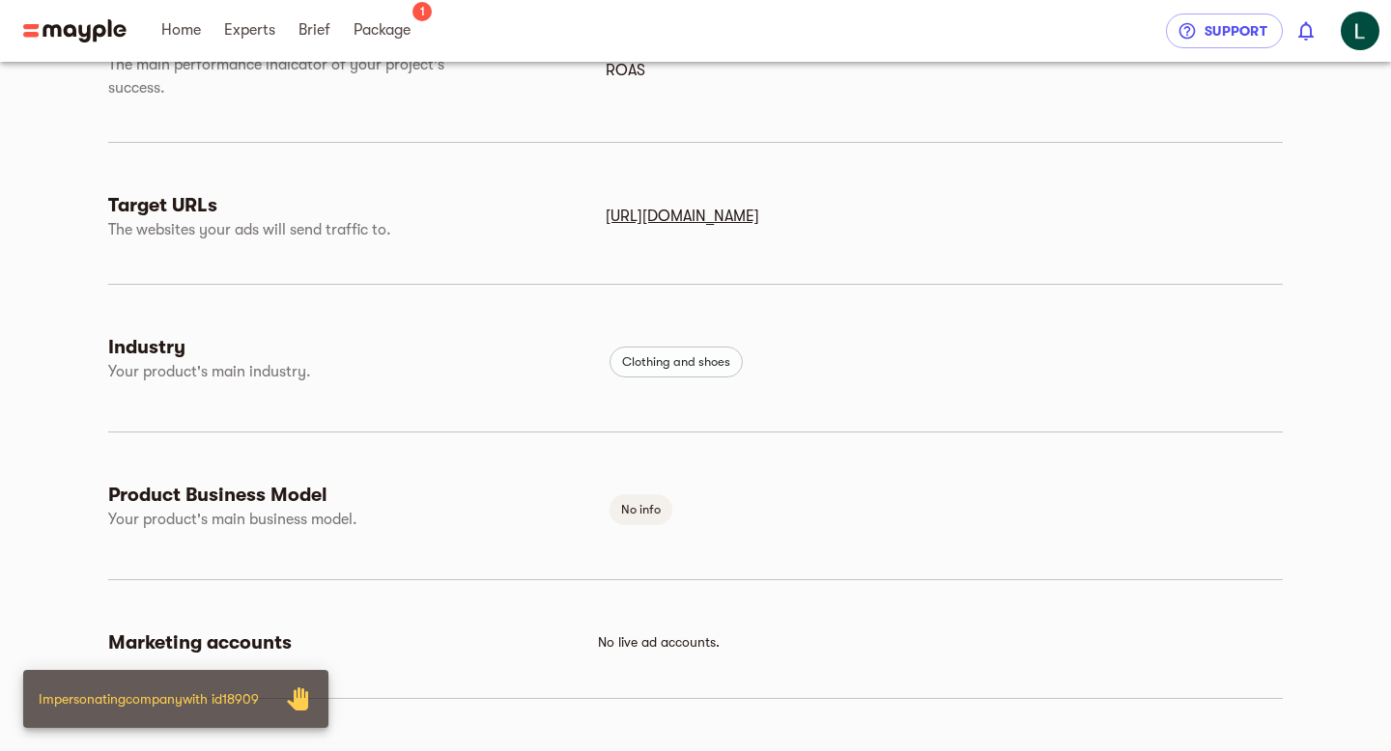
scroll to position [420, 0]
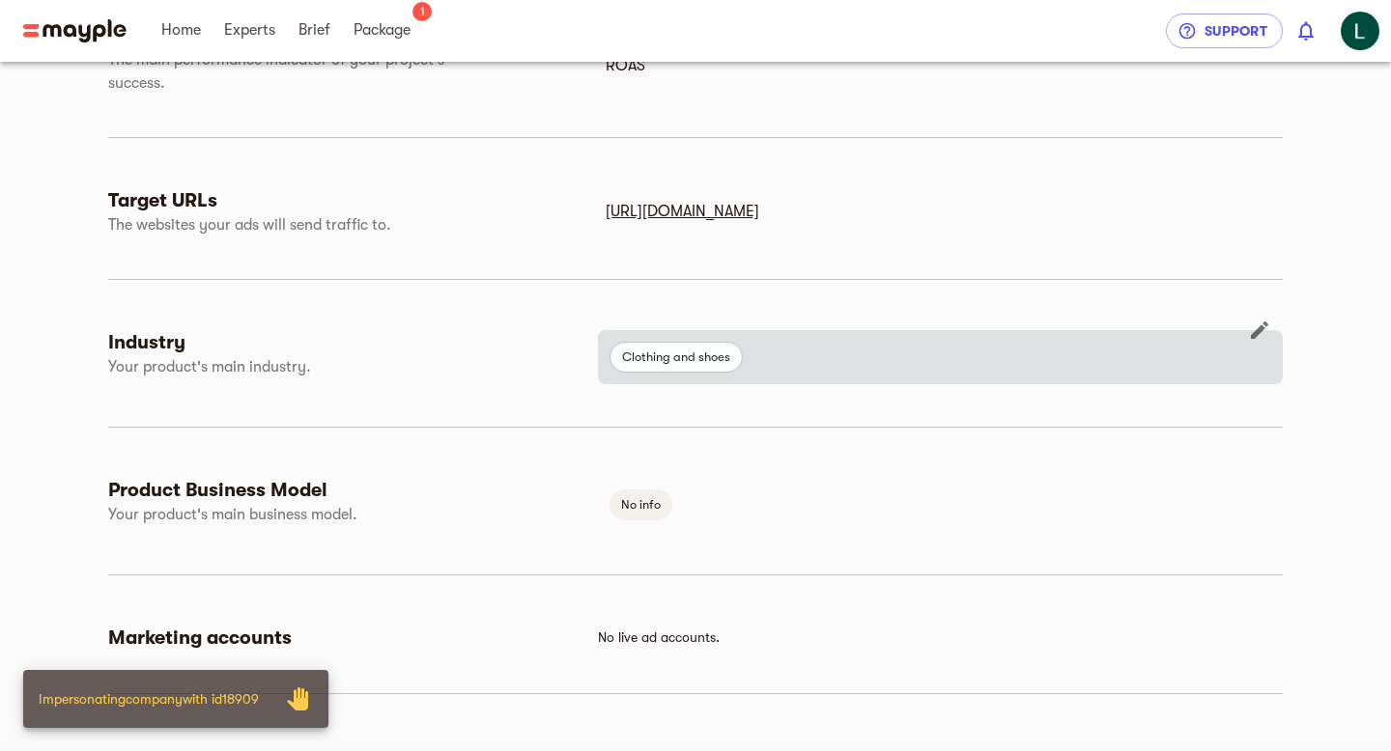
click at [1268, 334] on icon "button" at bounding box center [1259, 330] width 23 height 23
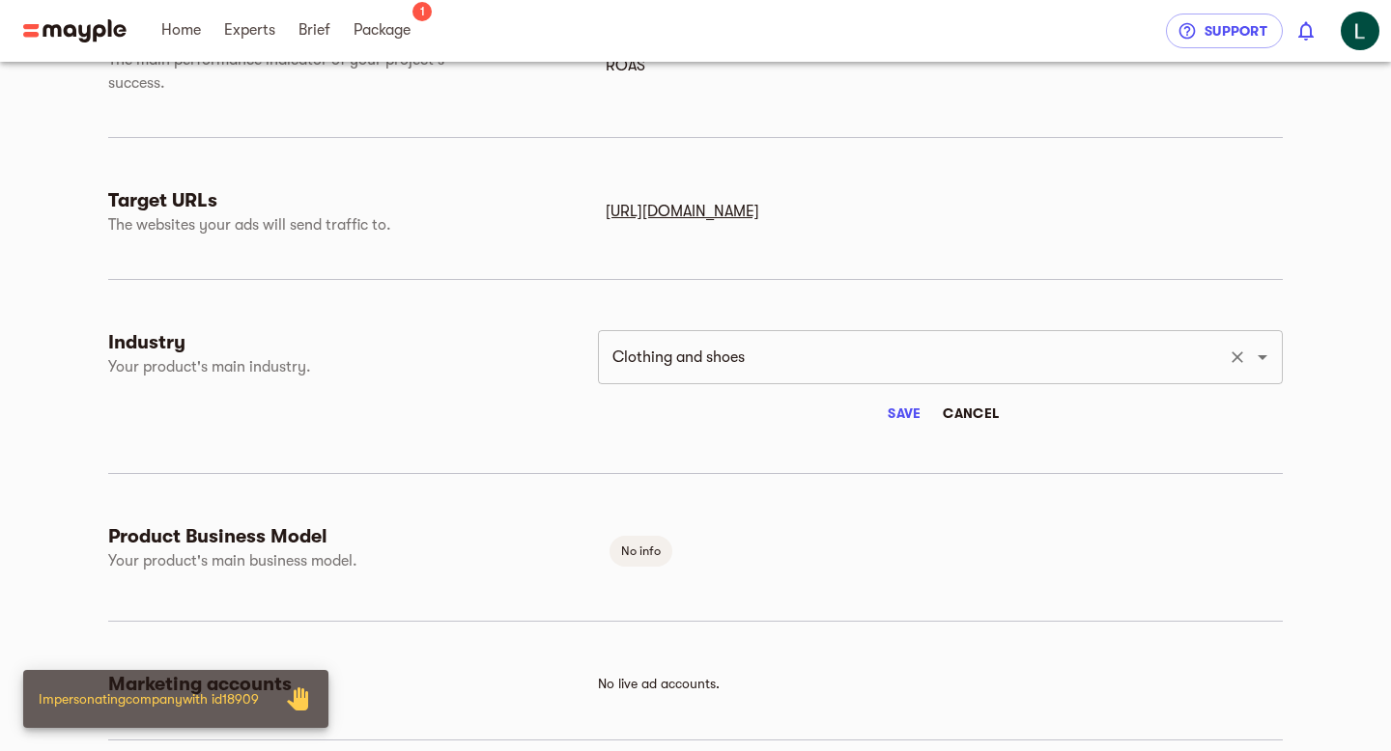
click at [984, 361] on input "Clothing and shoes" at bounding box center [913, 357] width 613 height 37
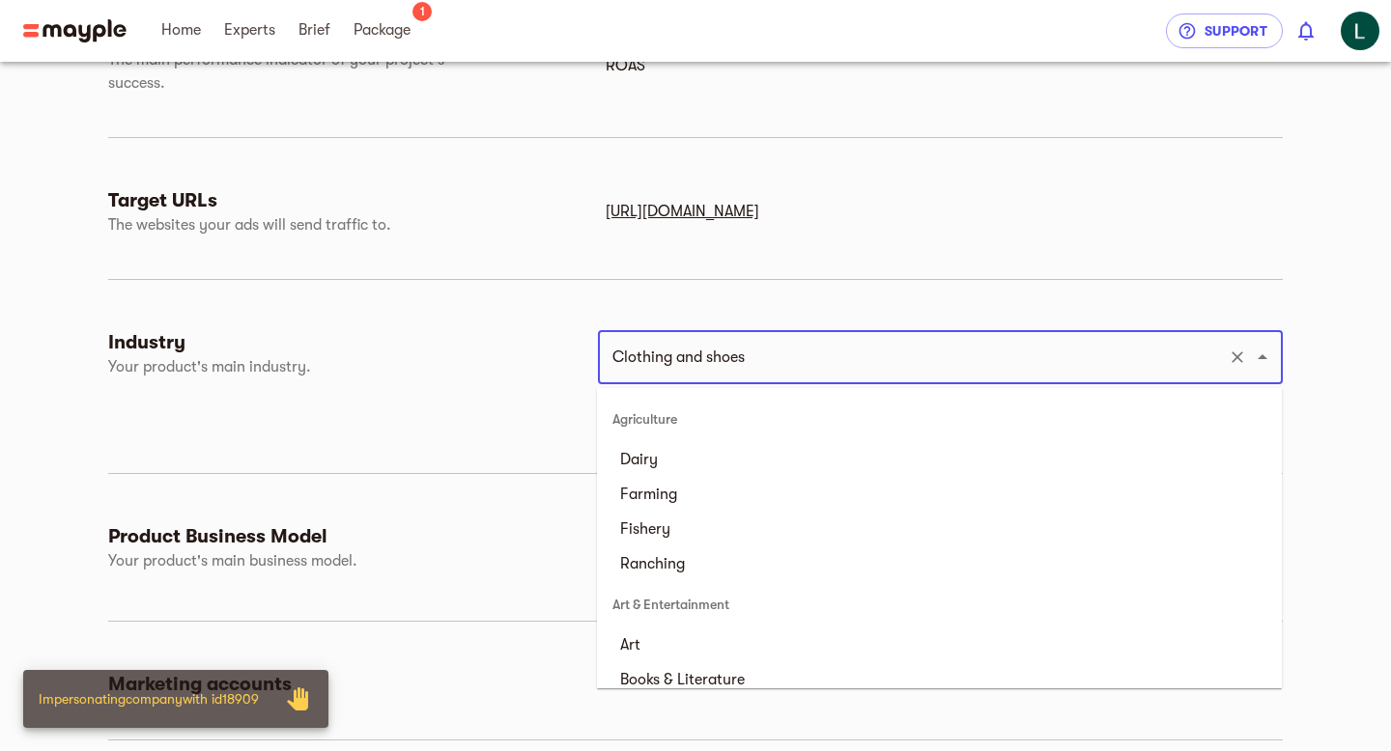
click at [983, 358] on input "Clothing and shoes" at bounding box center [913, 357] width 613 height 37
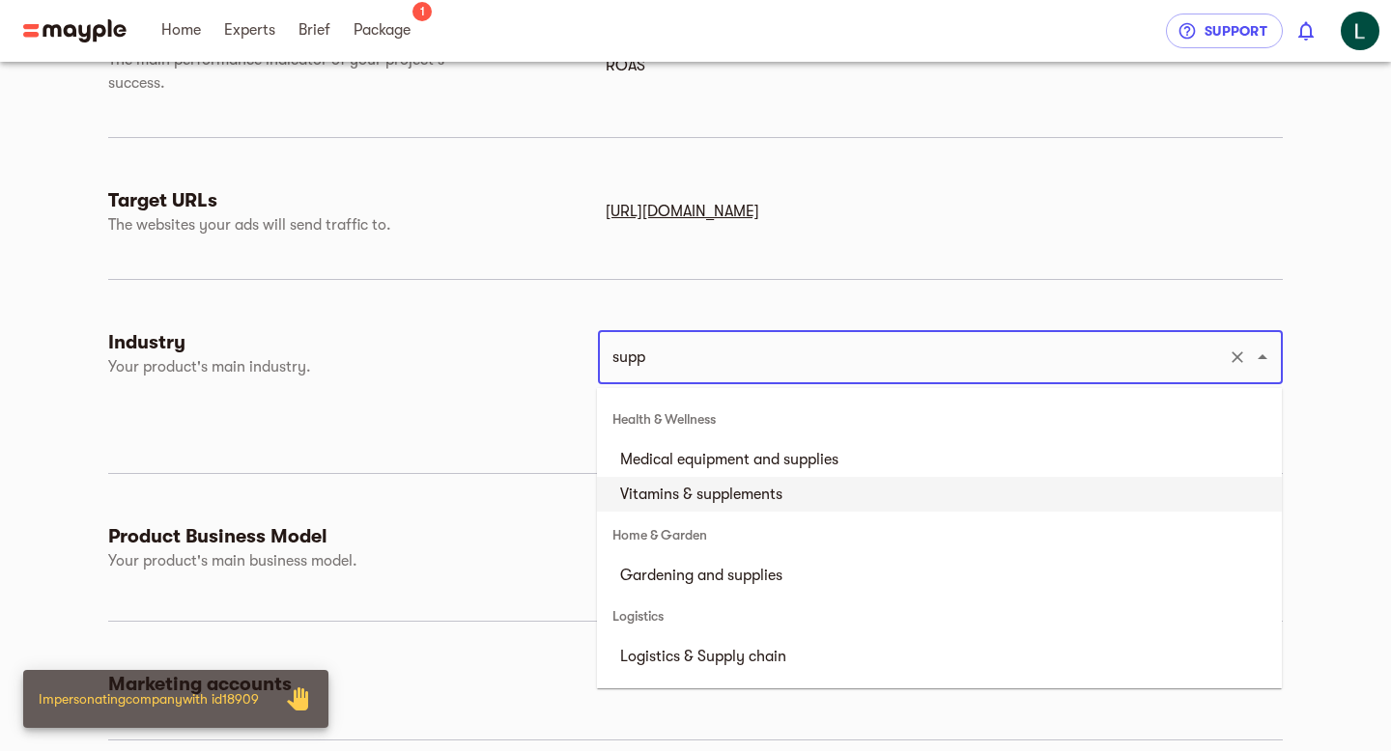
click at [856, 495] on li "Vitamins & supplements" at bounding box center [939, 494] width 685 height 35
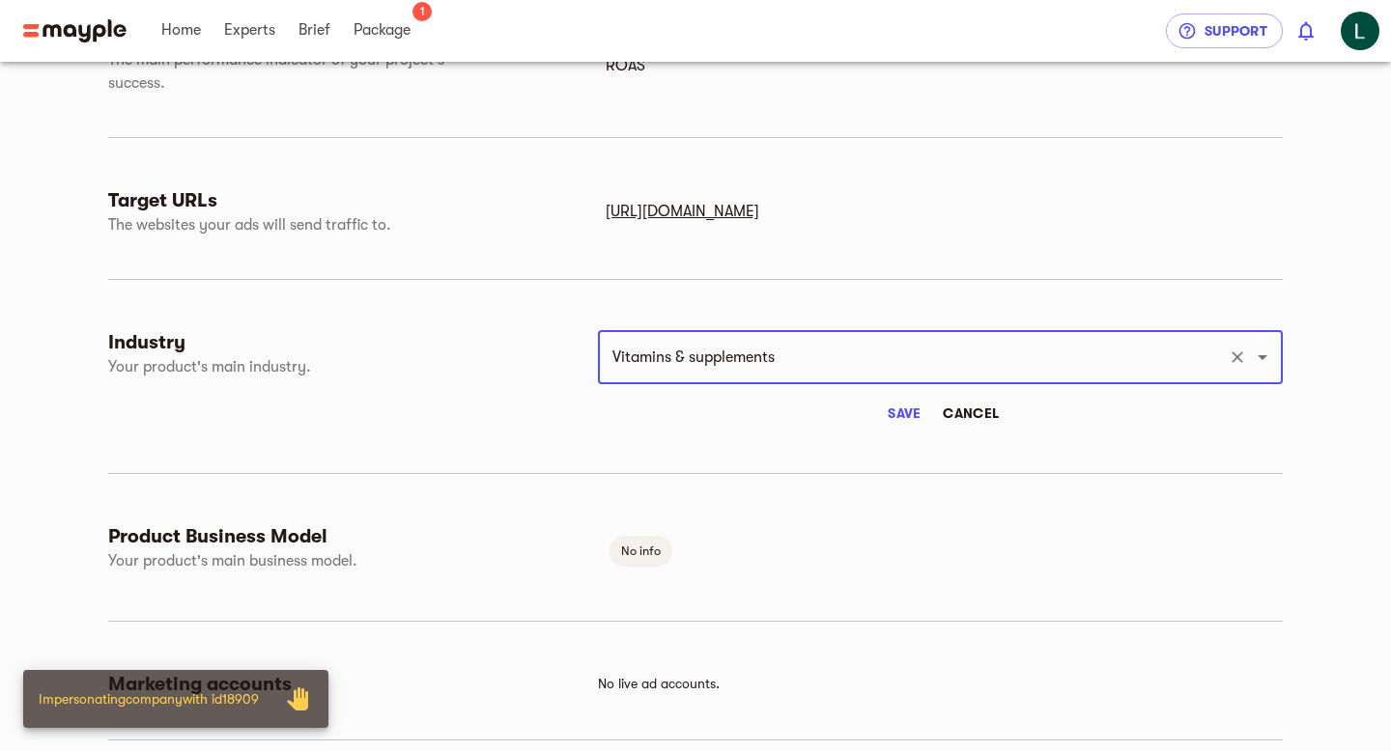
type input "Vitamins & supplements"
click at [901, 418] on span "Save" at bounding box center [904, 413] width 46 height 23
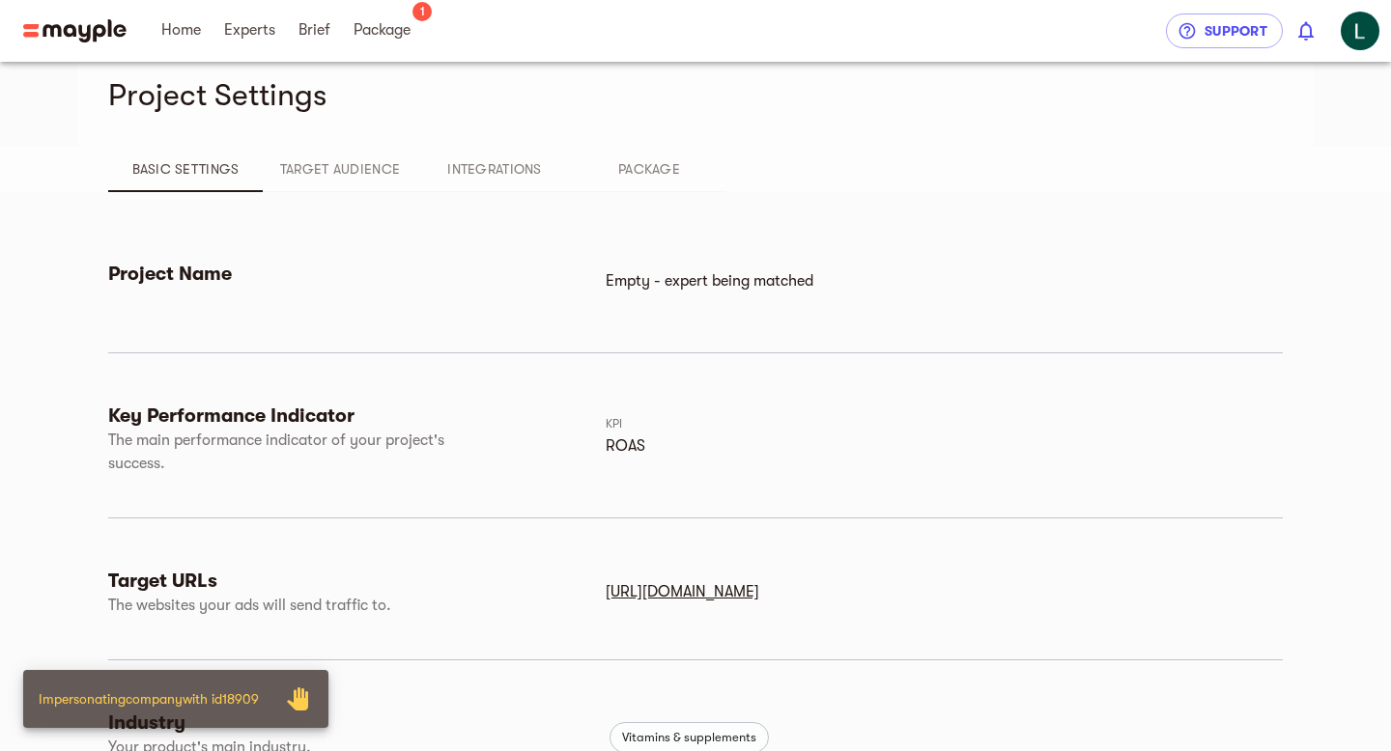
scroll to position [0, 0]
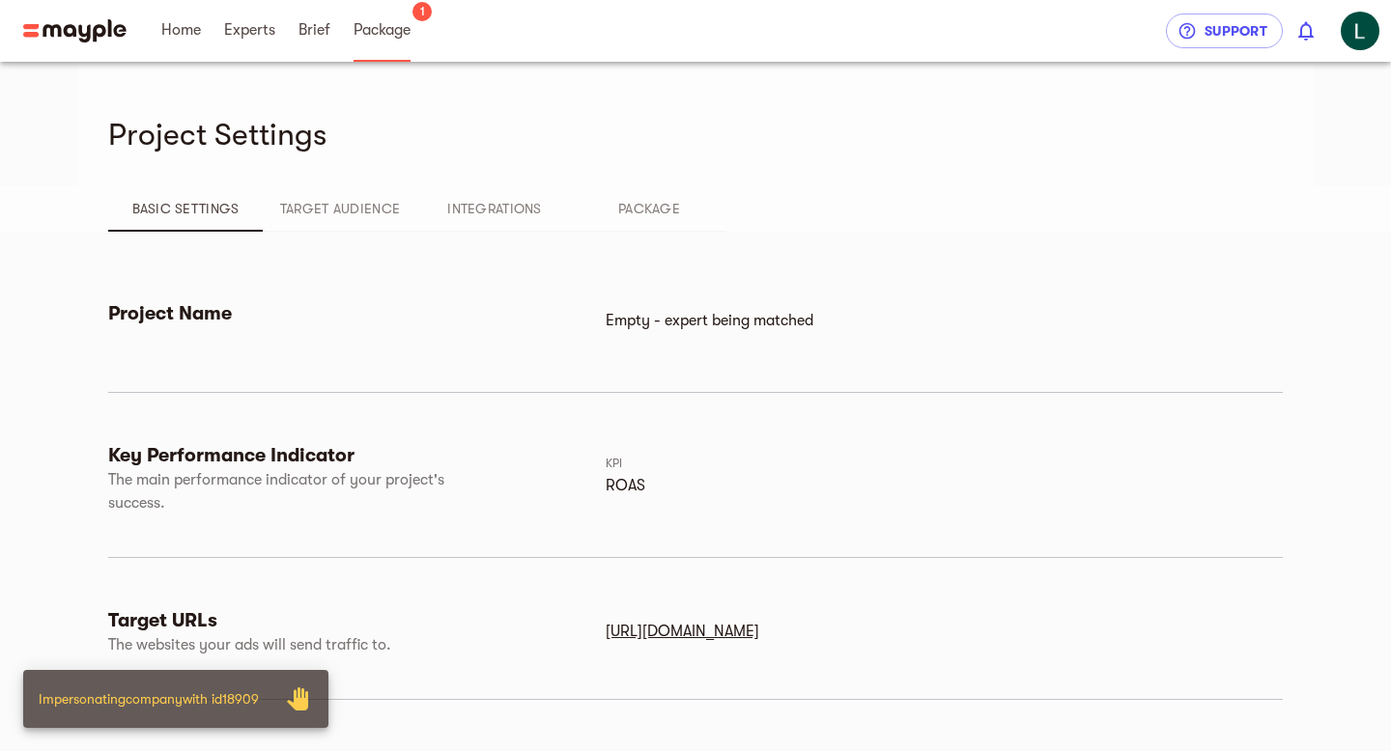
click at [399, 42] on link "Package" at bounding box center [381, 31] width 57 height 62
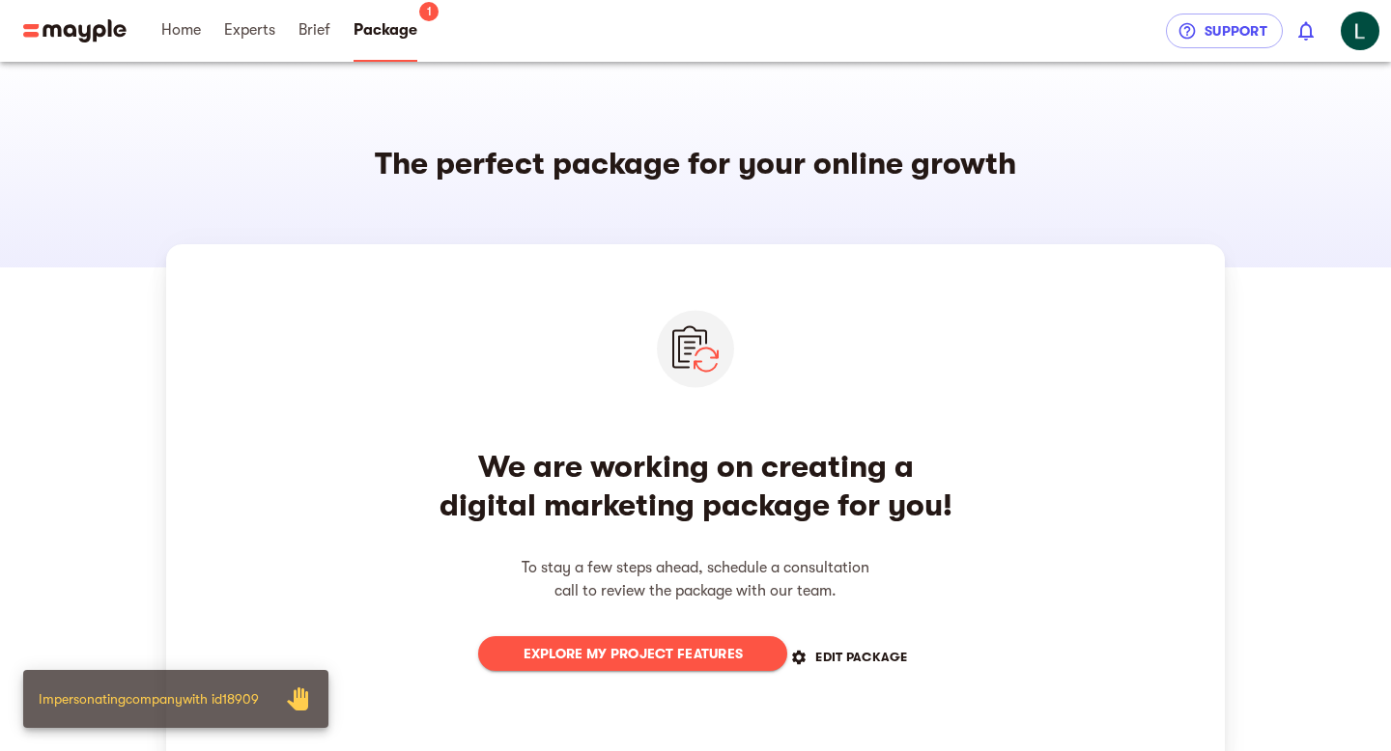
scroll to position [5, 0]
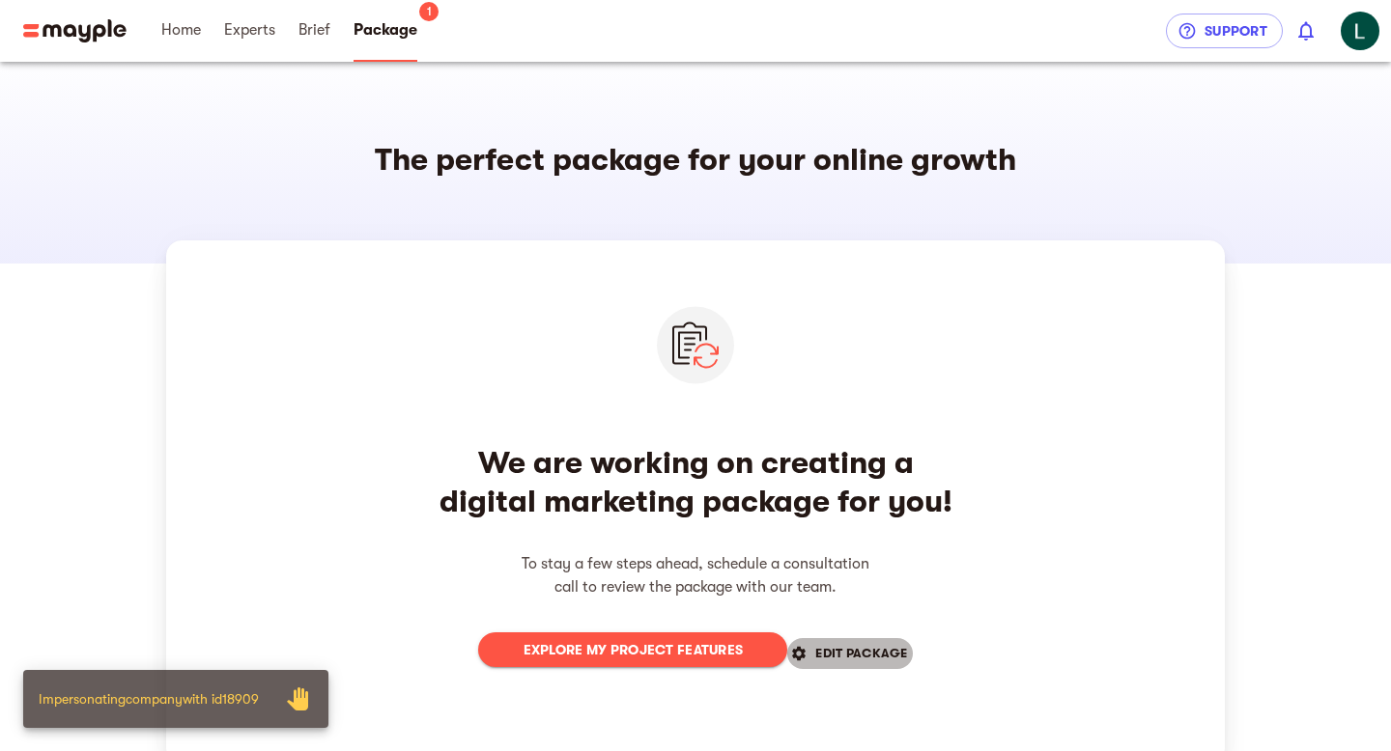
click at [873, 655] on span "EDIT PACKAGE" at bounding box center [849, 653] width 115 height 23
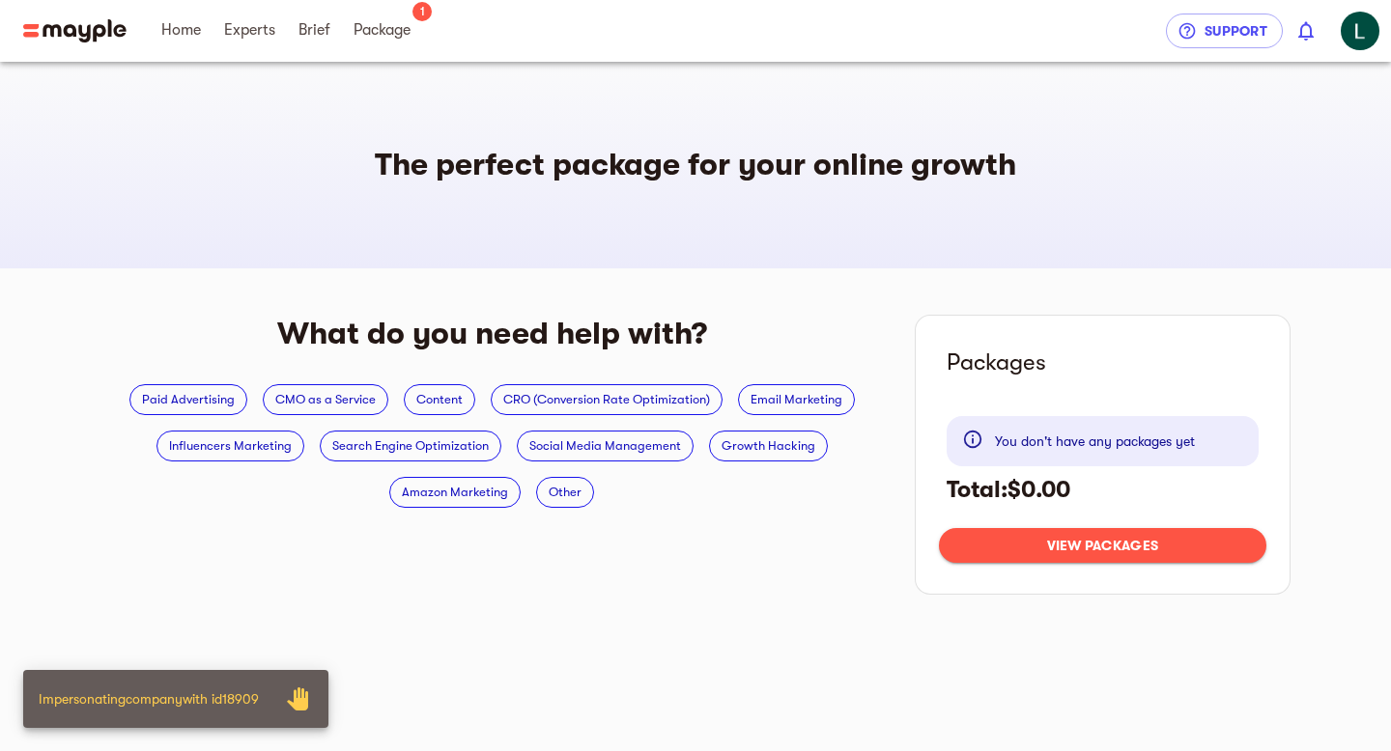
scroll to position [23, 0]
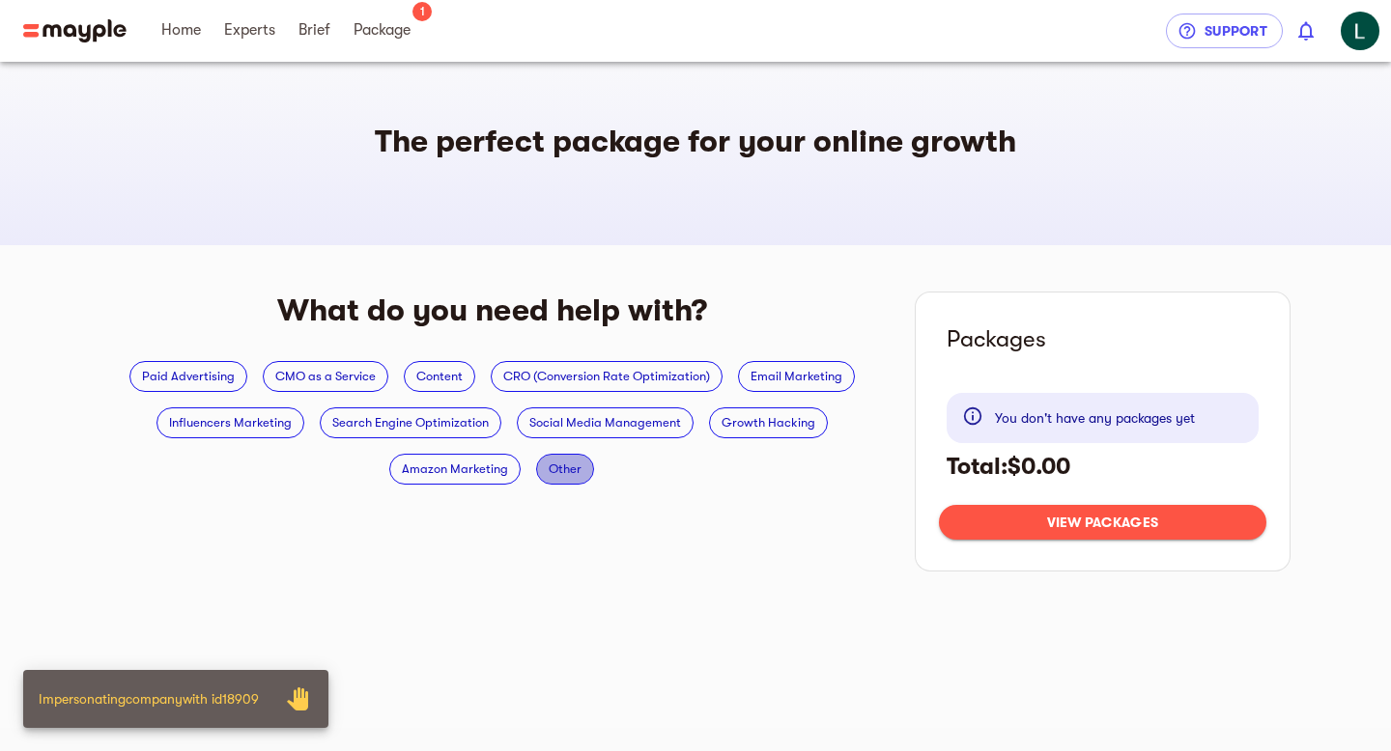
click at [568, 473] on span "Other" at bounding box center [565, 469] width 56 height 23
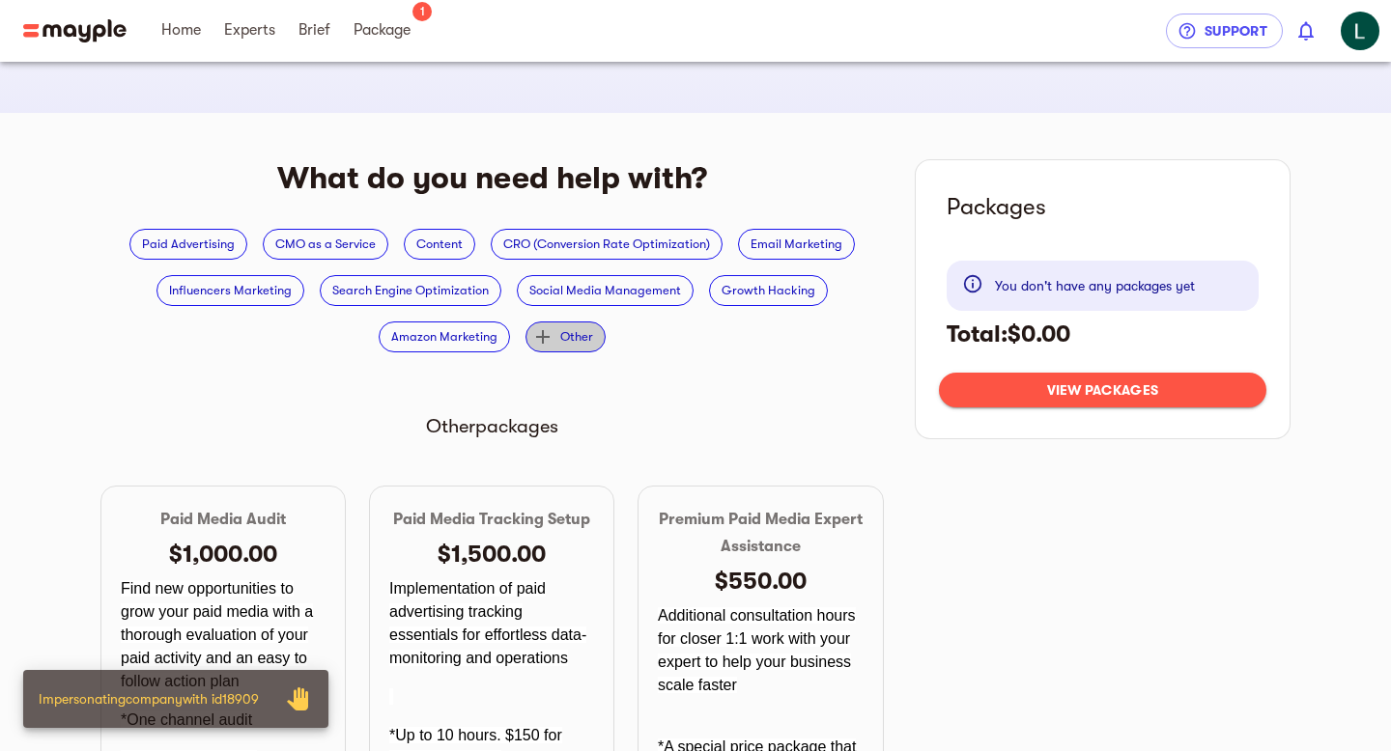
scroll to position [0, 0]
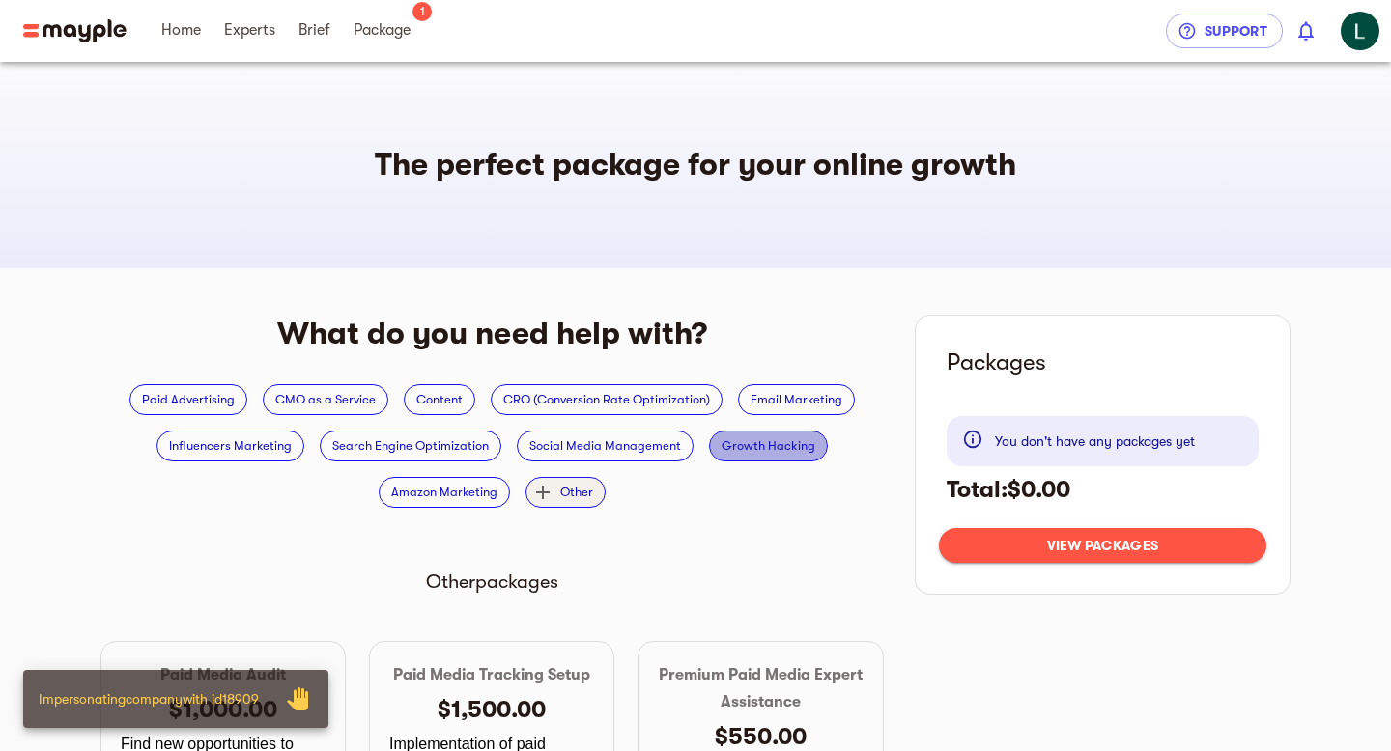
click at [765, 445] on span "Growth Hacking" at bounding box center [768, 446] width 117 height 23
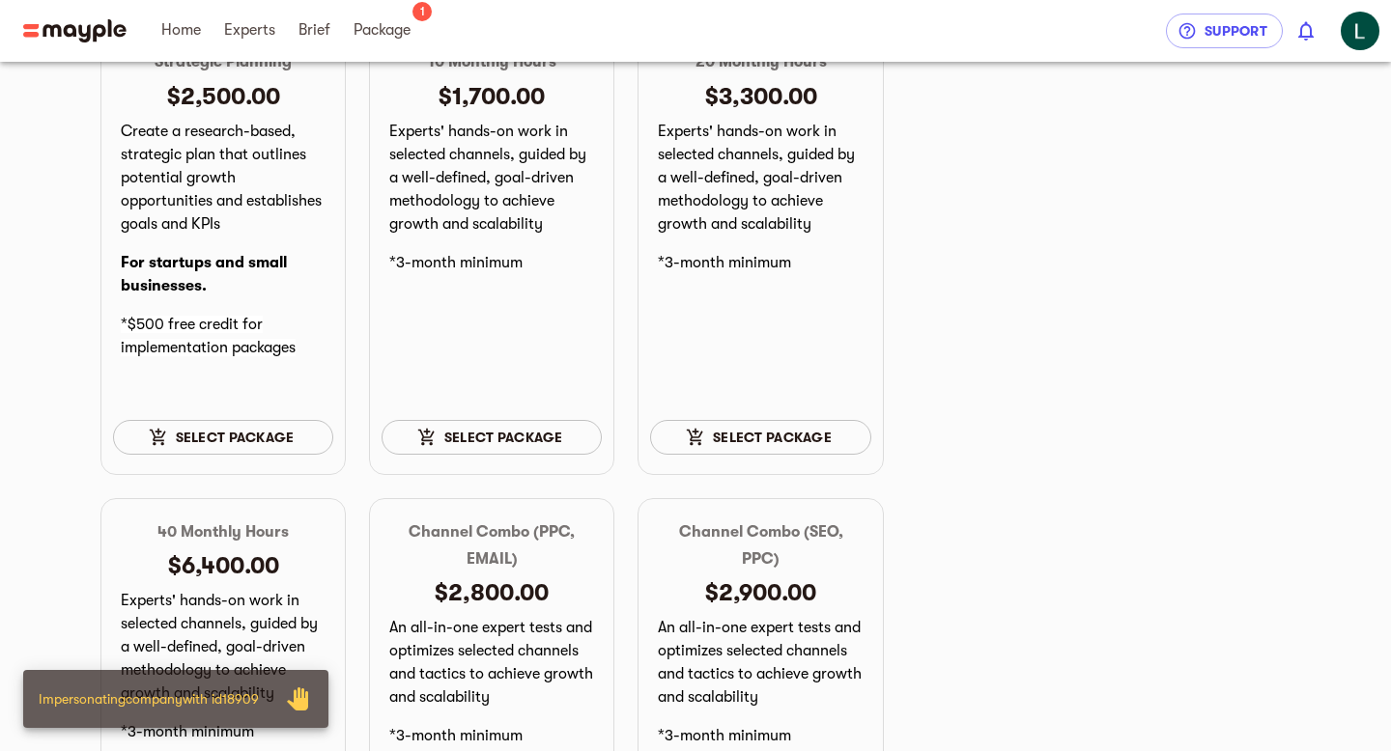
click at [310, 443] on span "Select package" at bounding box center [222, 437] width 189 height 23
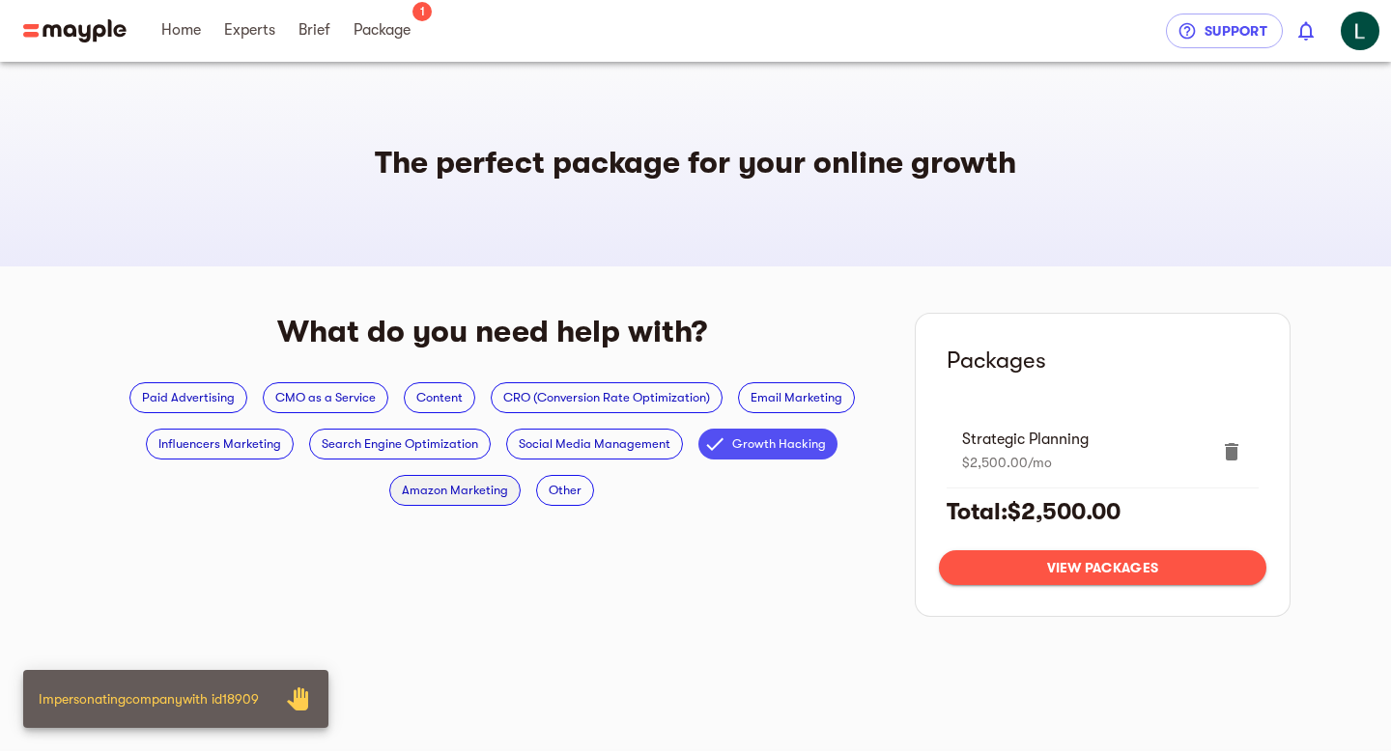
scroll to position [23, 0]
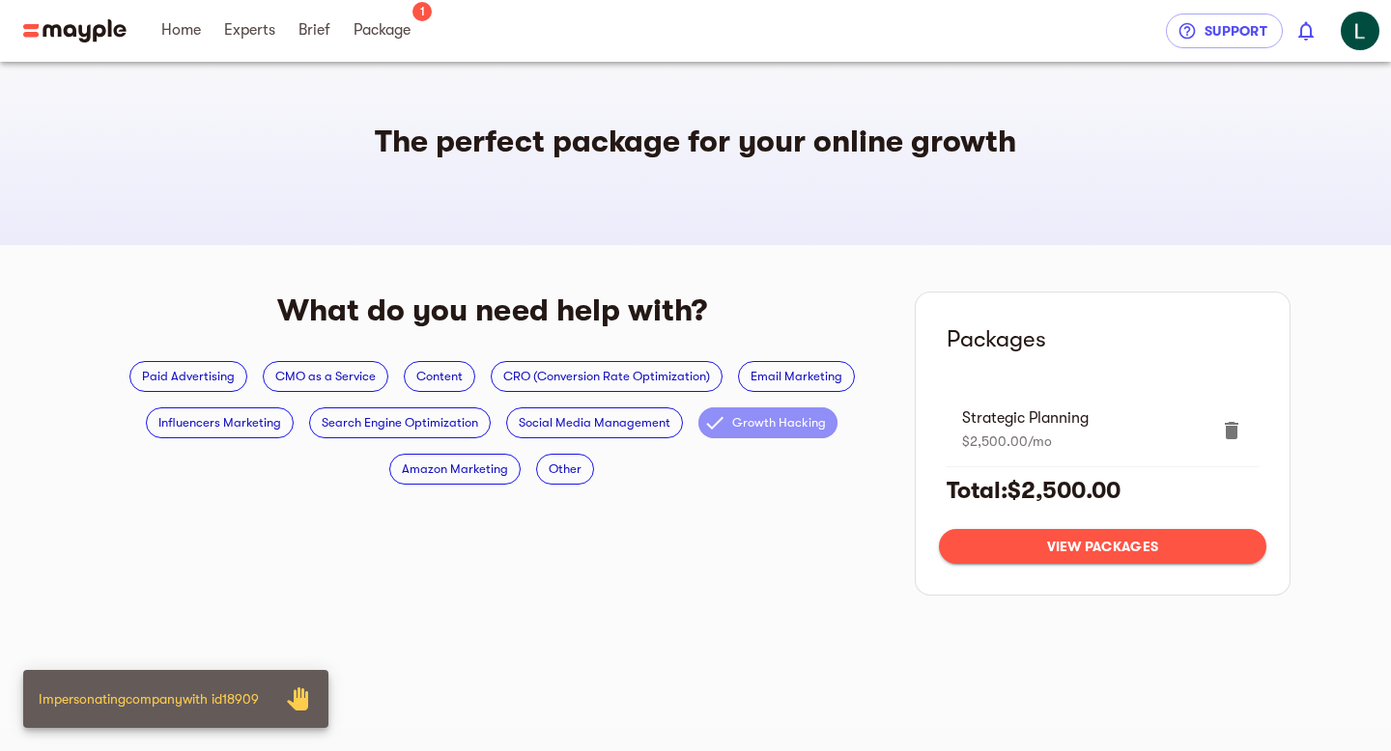
click at [800, 430] on span "Growth Hacking" at bounding box center [779, 422] width 117 height 23
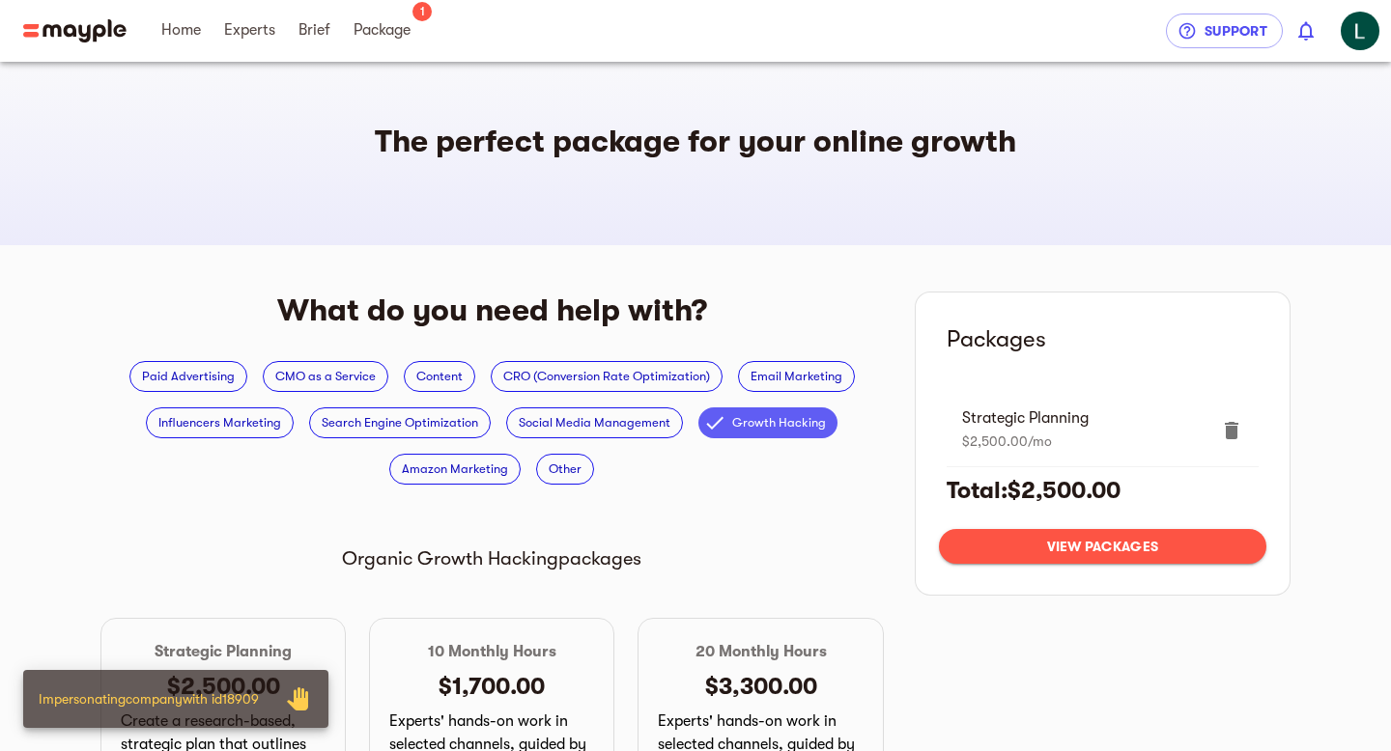
scroll to position [0, 0]
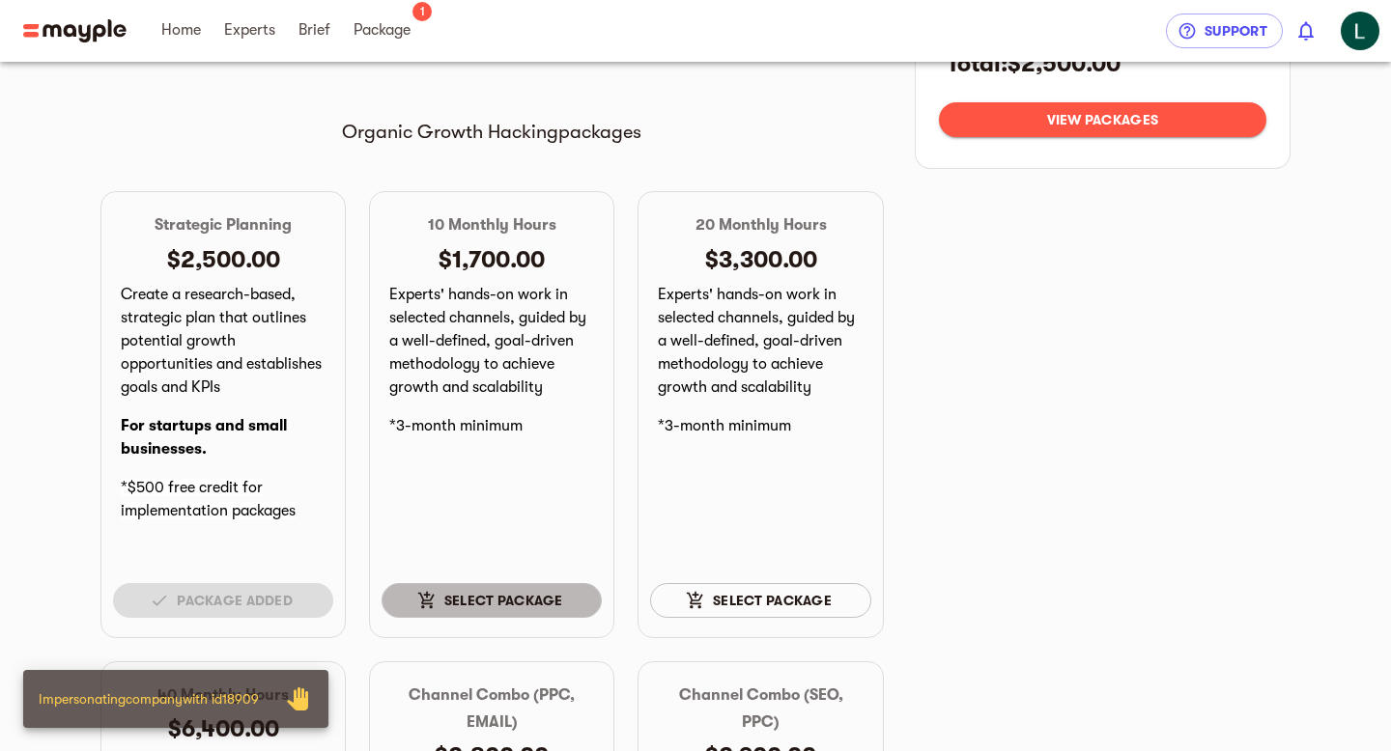
click at [506, 611] on span "Select package" at bounding box center [491, 600] width 189 height 23
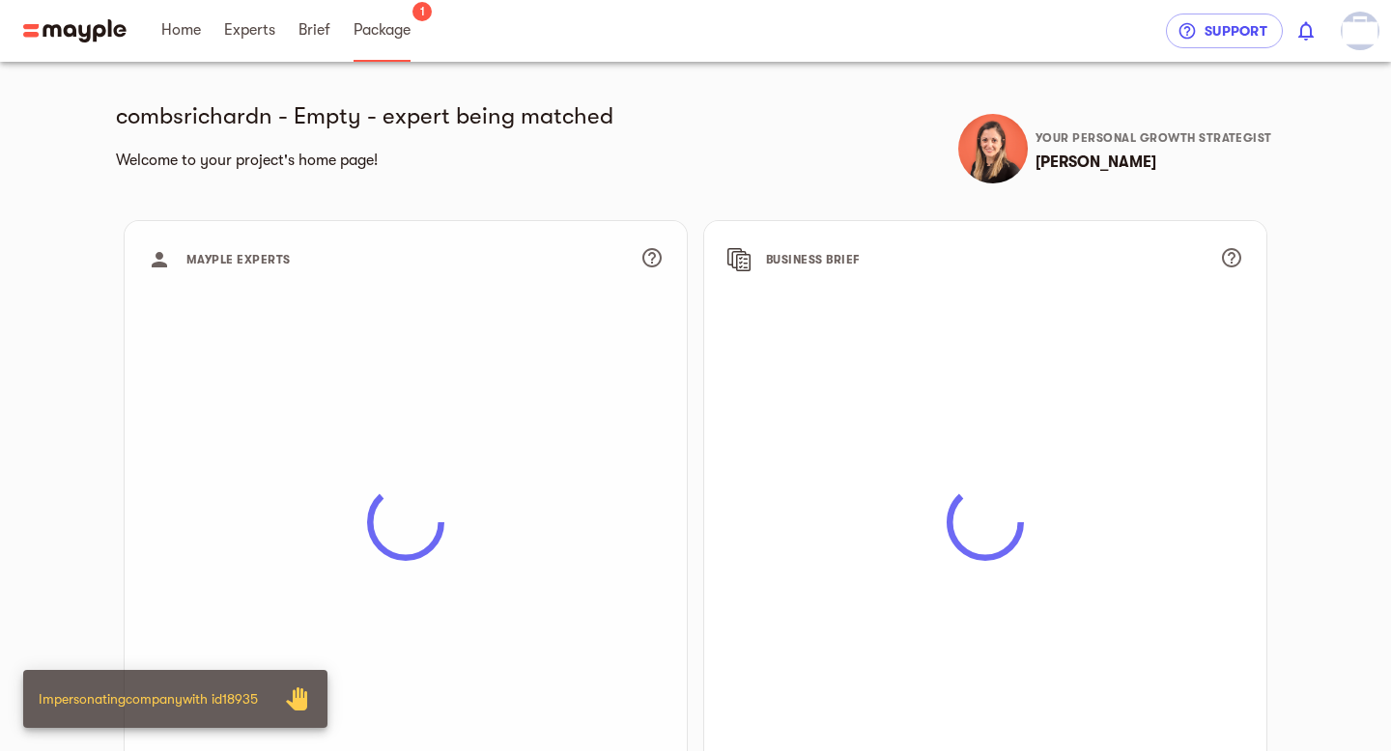
scroll to position [1, 0]
click at [385, 42] on link "Package" at bounding box center [381, 31] width 57 height 62
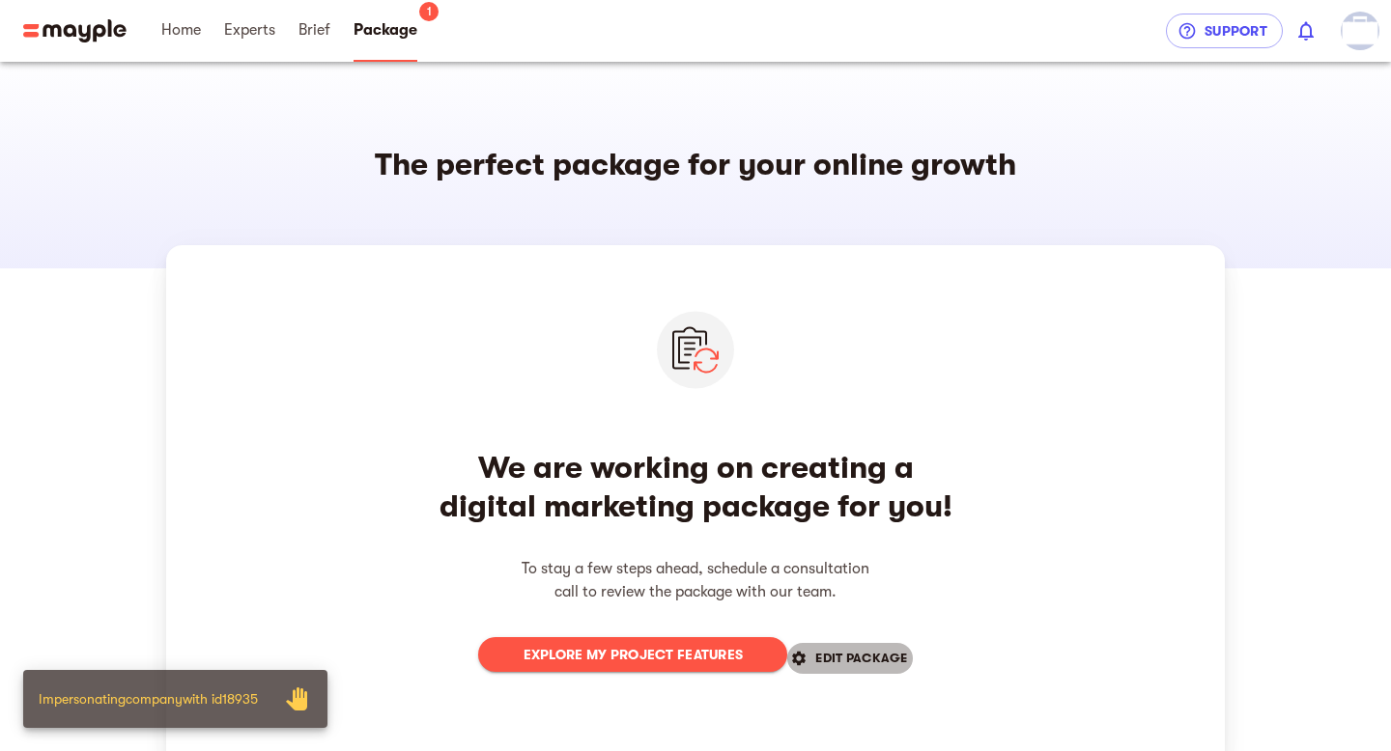
click at [823, 660] on span "EDIT PACKAGE" at bounding box center [849, 658] width 115 height 23
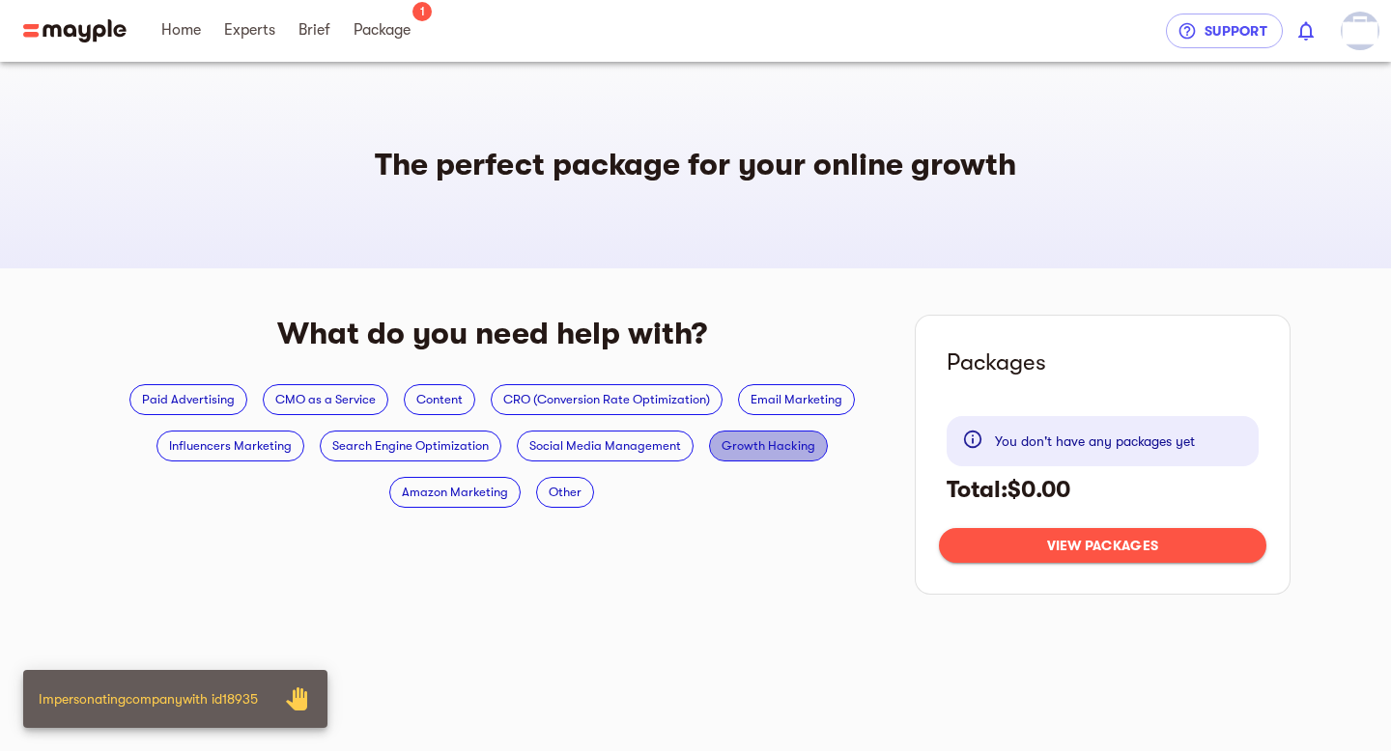
click at [796, 442] on span "Growth Hacking" at bounding box center [768, 446] width 117 height 23
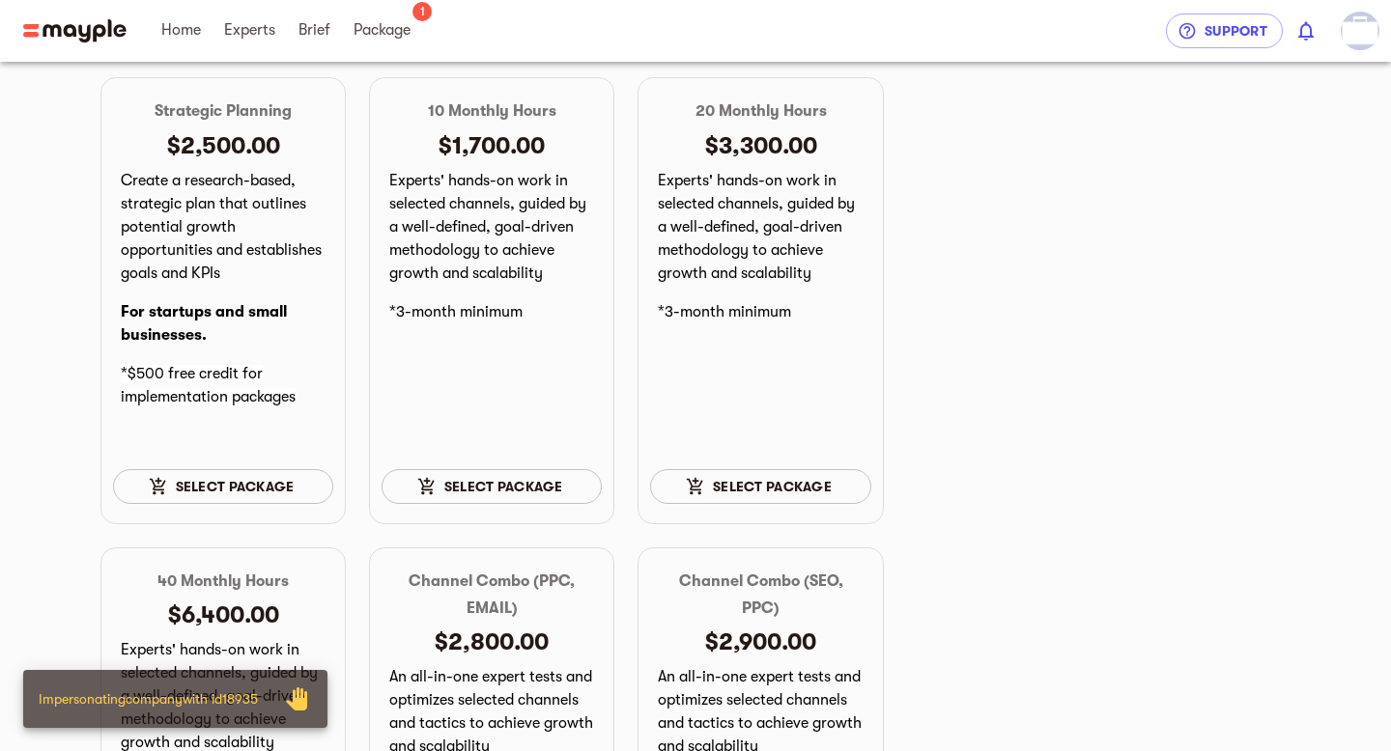
scroll to position [729, 0]
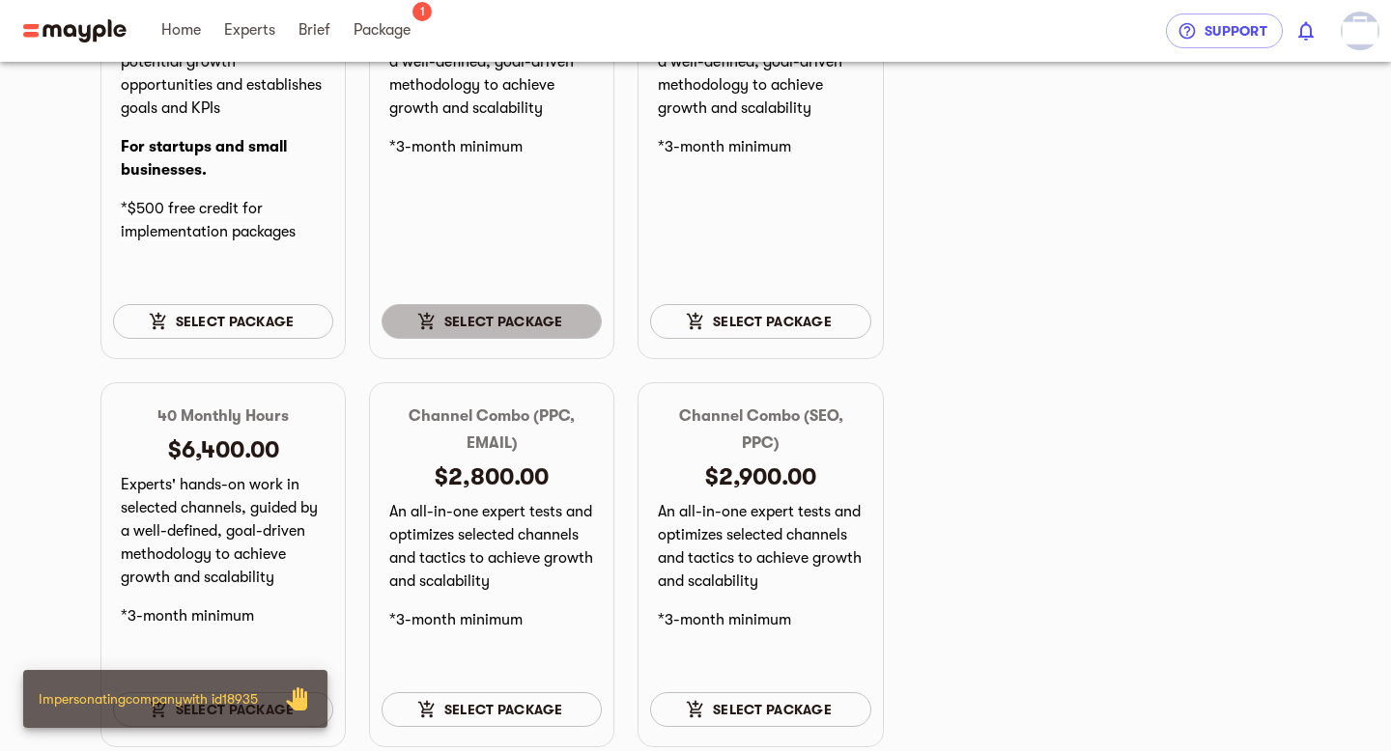
drag, startPoint x: 494, startPoint y: 319, endPoint x: 432, endPoint y: 331, distance: 63.1
click at [491, 320] on span "Select package" at bounding box center [491, 321] width 189 height 23
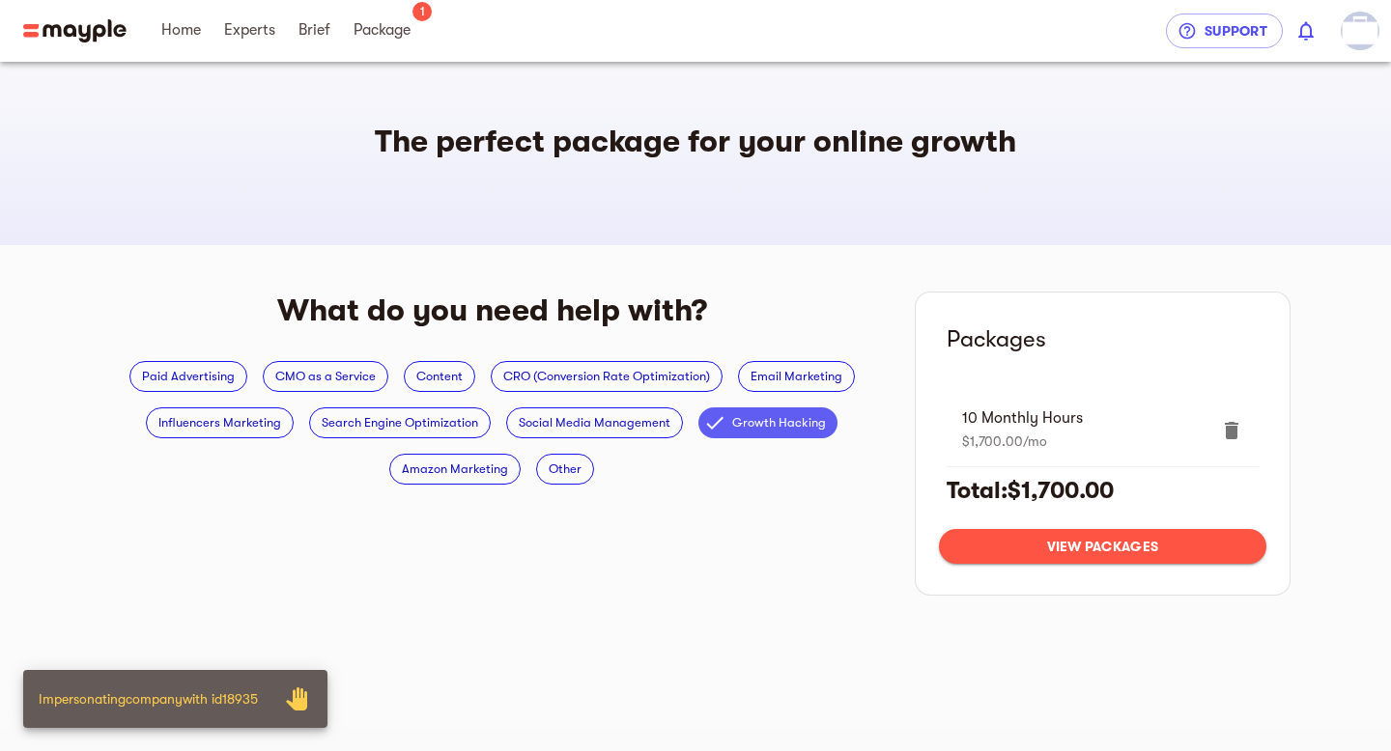
click at [783, 426] on span "Growth Hacking" at bounding box center [779, 422] width 117 height 23
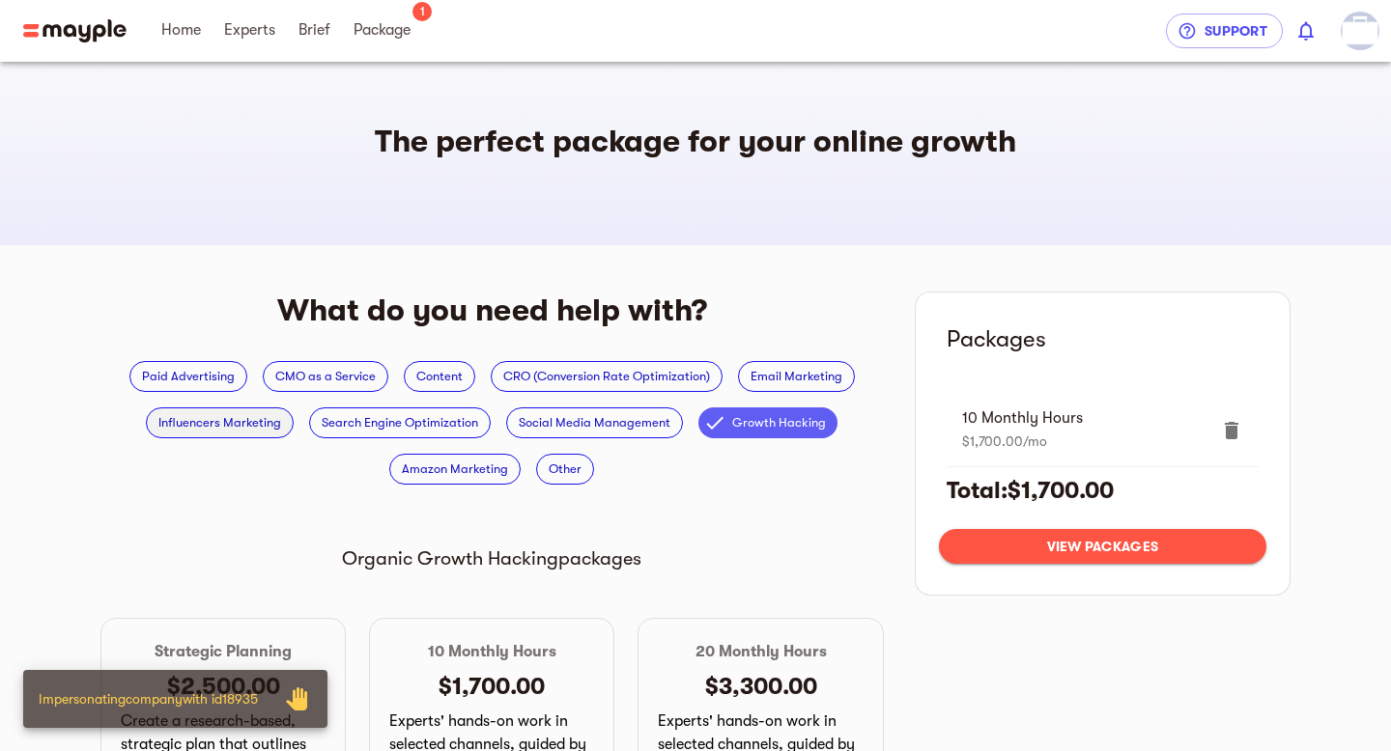
scroll to position [0, 0]
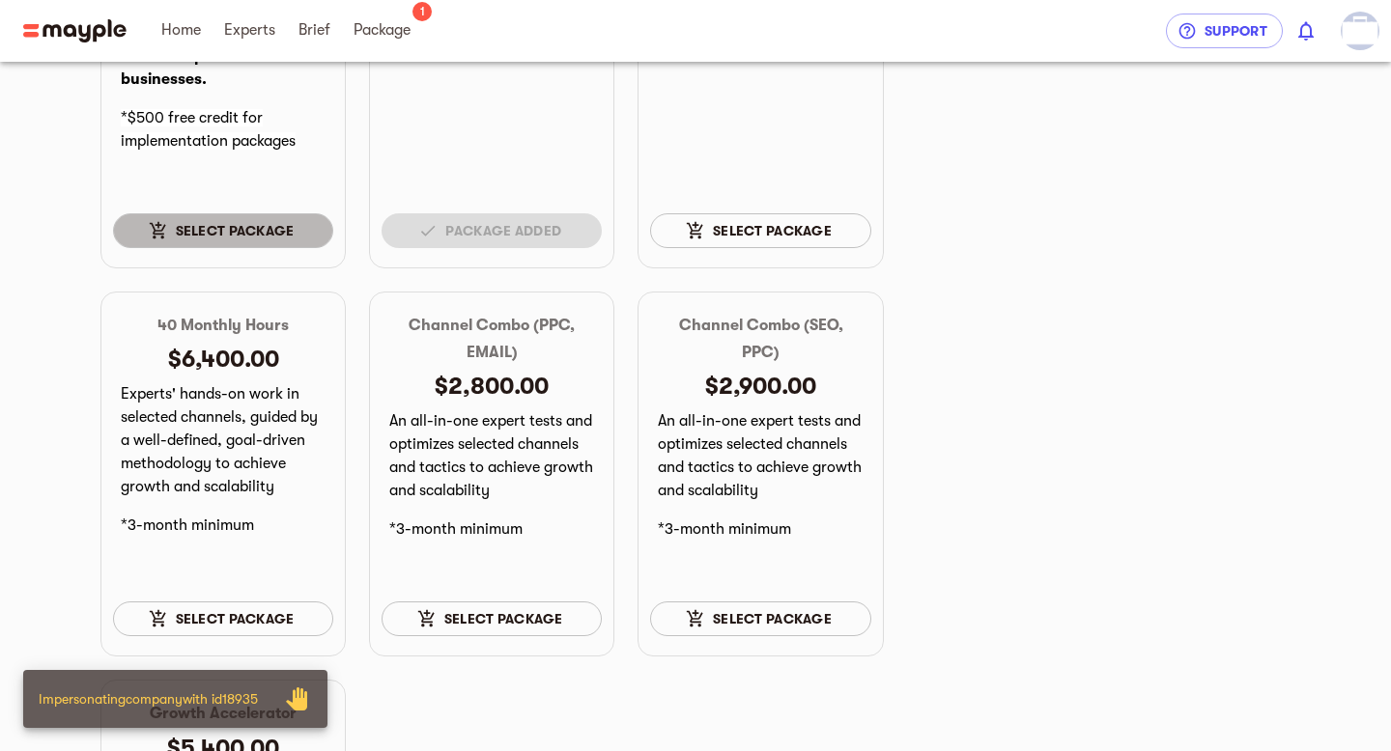
click at [228, 228] on span "Select package" at bounding box center [222, 230] width 189 height 23
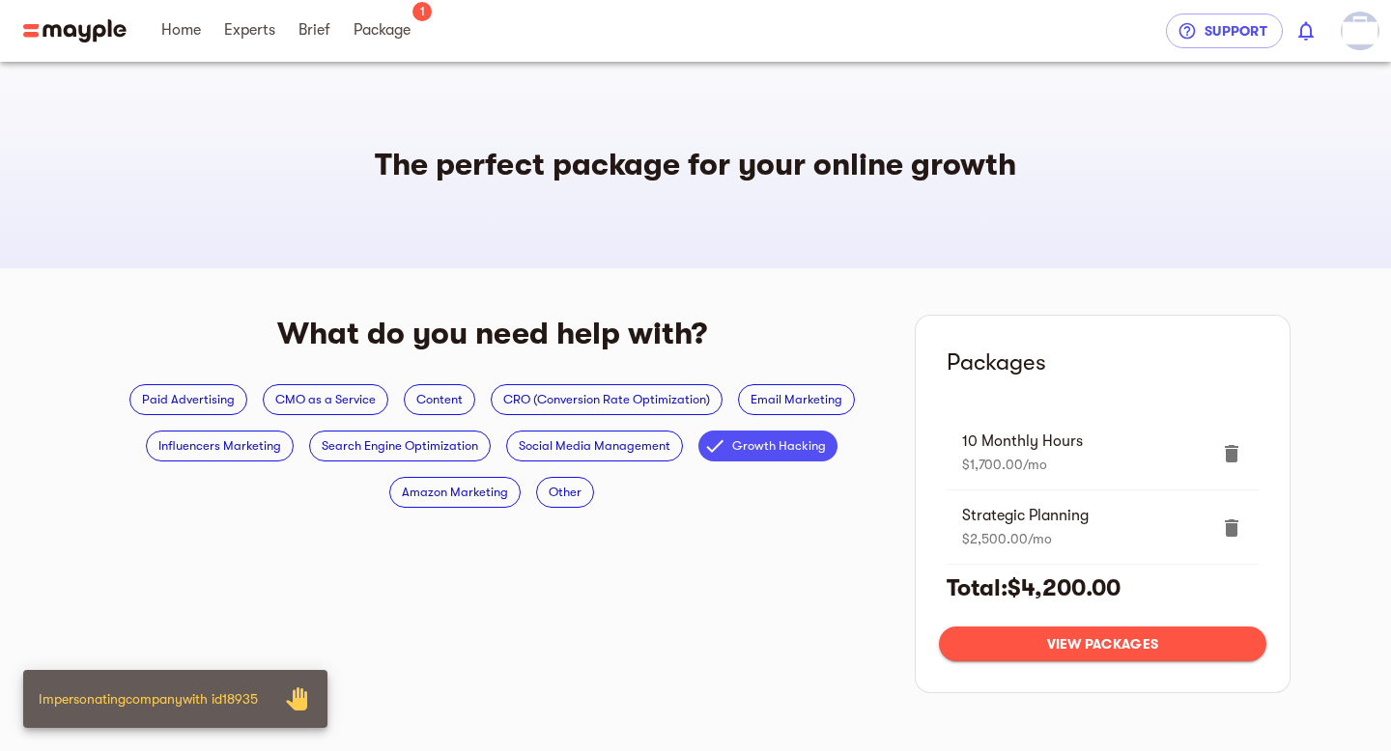
scroll to position [1, 0]
click at [1364, 38] on img "button" at bounding box center [1360, 31] width 39 height 39
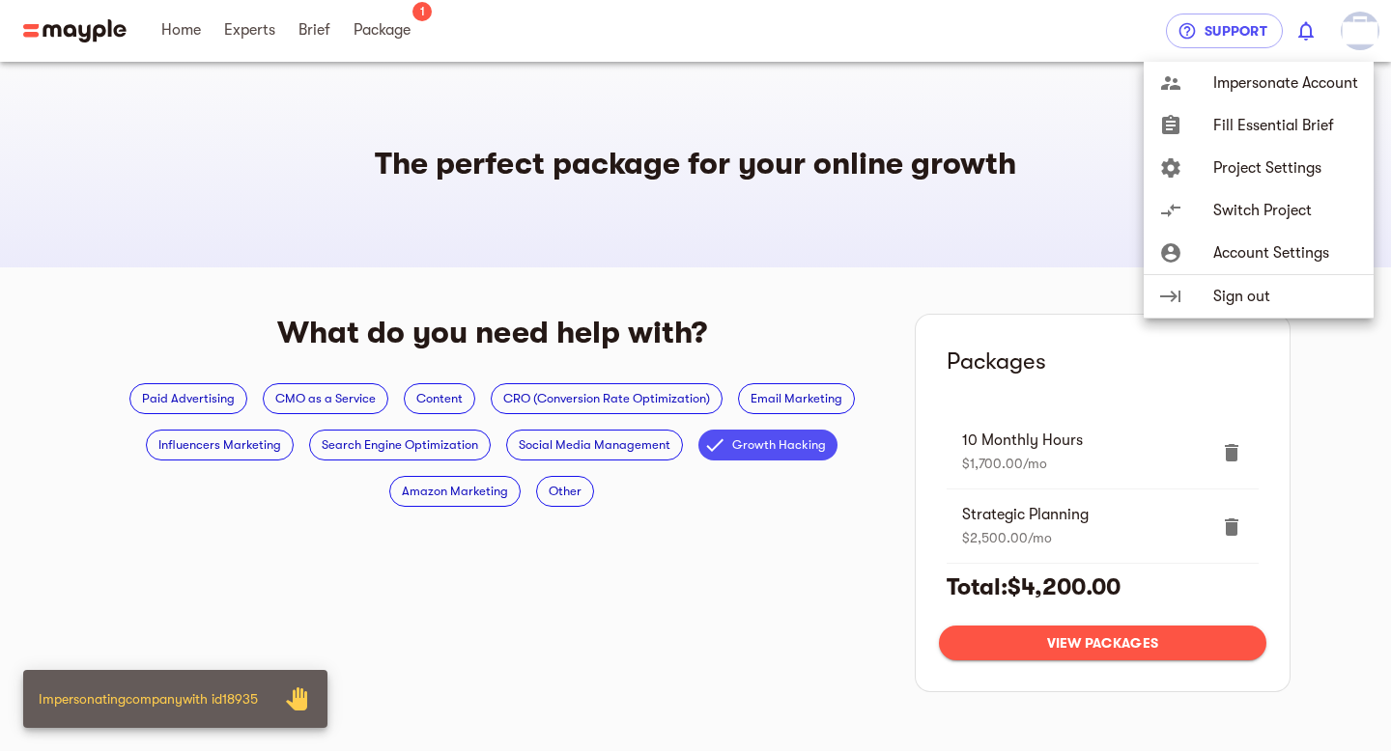
click at [1226, 166] on span "Project Settings" at bounding box center [1285, 167] width 145 height 23
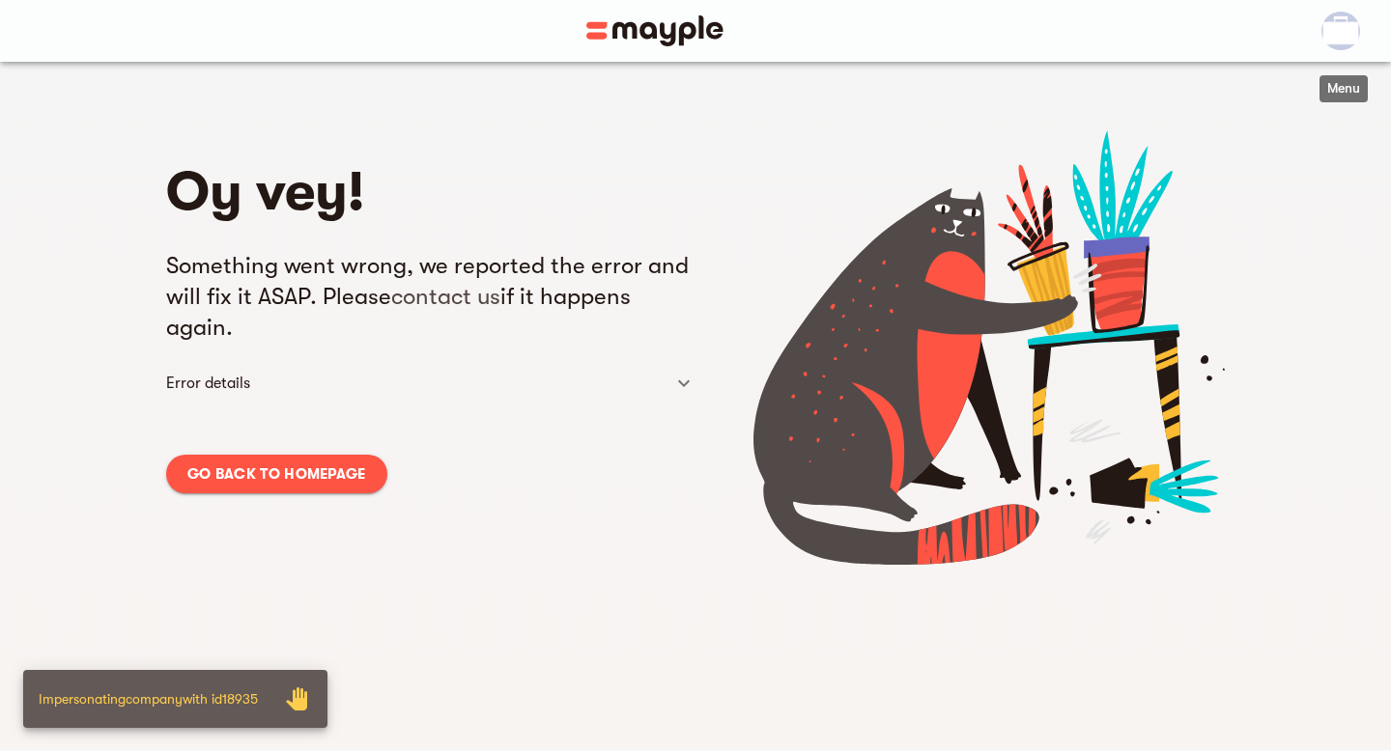
click at [1342, 19] on img "button" at bounding box center [1340, 31] width 39 height 39
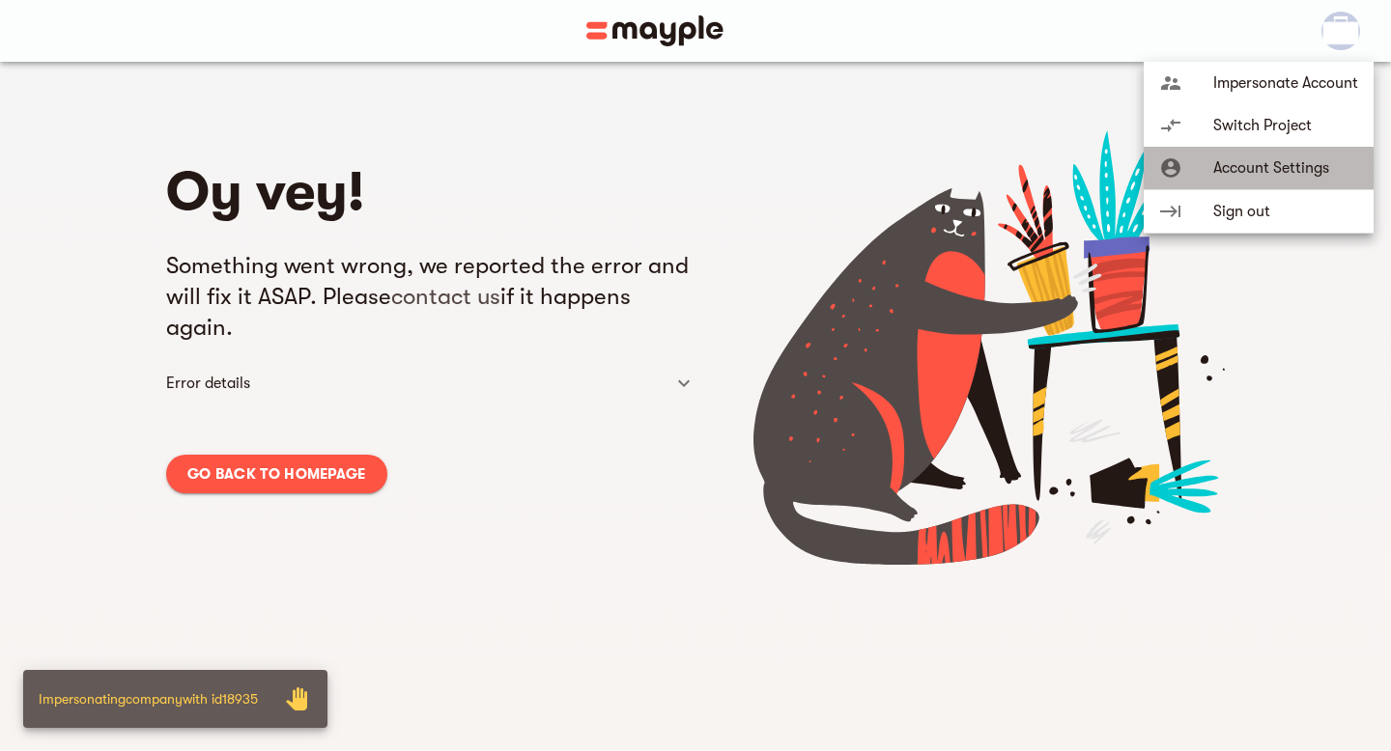
click at [1273, 174] on span "Account Settings" at bounding box center [1285, 167] width 145 height 23
click at [1277, 166] on span "Account Settings" at bounding box center [1285, 167] width 145 height 23
